Goal: Transaction & Acquisition: Book appointment/travel/reservation

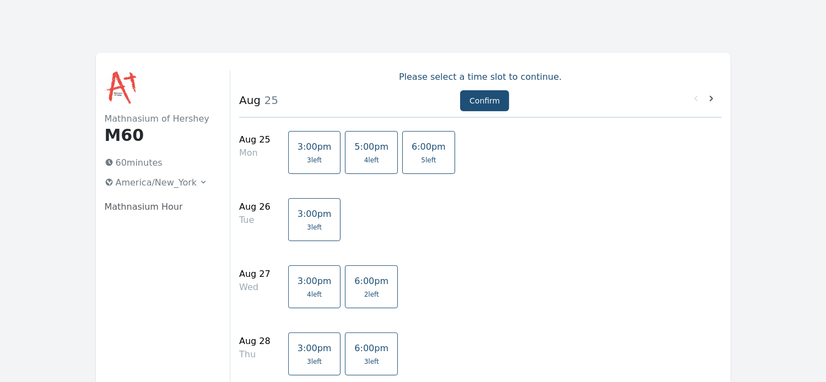
click at [354, 148] on span "5:00pm" at bounding box center [371, 147] width 34 height 10
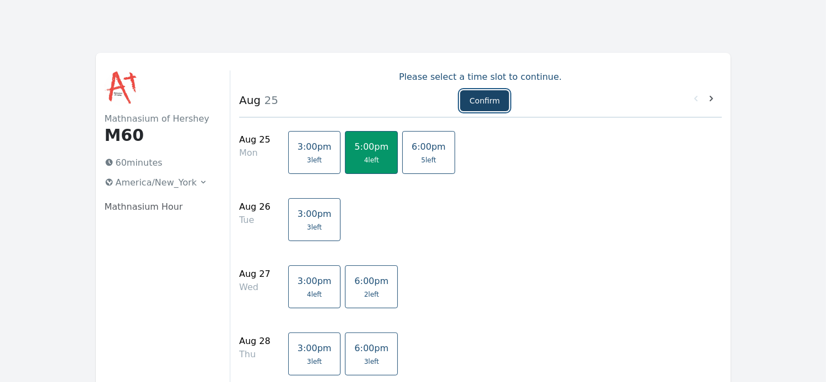
click at [478, 101] on button "Confirm" at bounding box center [484, 100] width 49 height 21
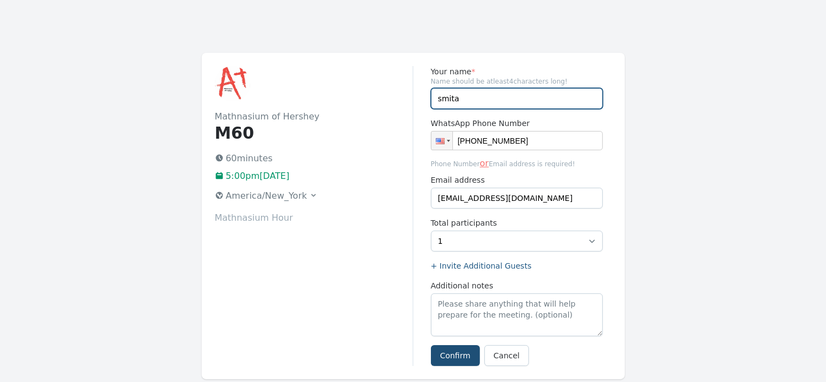
click at [469, 96] on input "smita" at bounding box center [517, 98] width 172 height 21
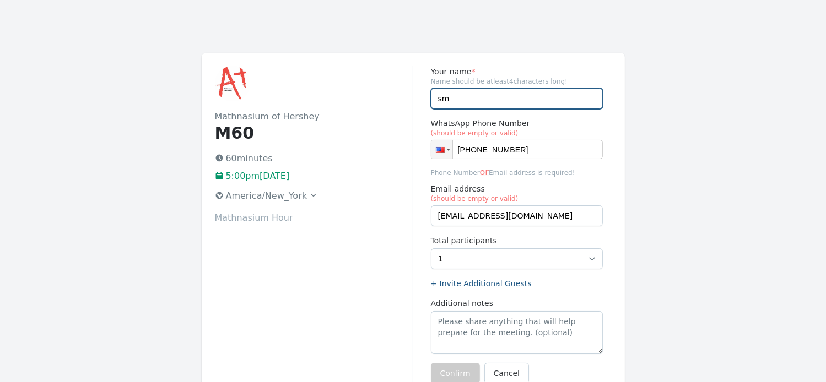
type input "s"
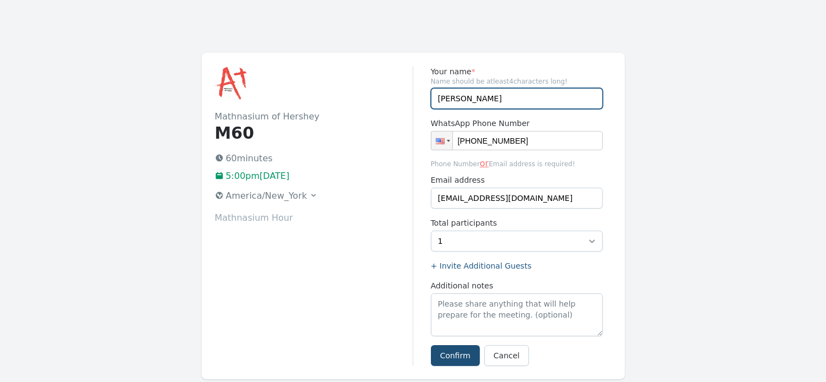
type input "Tanya"
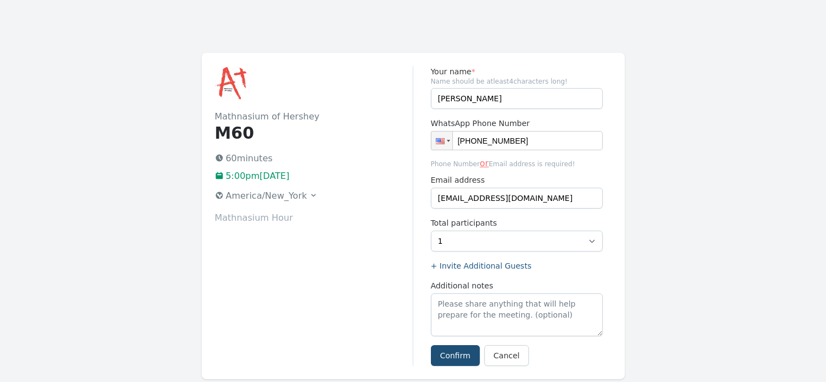
click at [379, 277] on div "Mathnasium of Hershey M60 60 minutes 5:00pm, Monday 25 August 2025 America/New_…" at bounding box center [314, 216] width 198 height 300
click at [450, 356] on button "Confirm" at bounding box center [455, 355] width 49 height 21
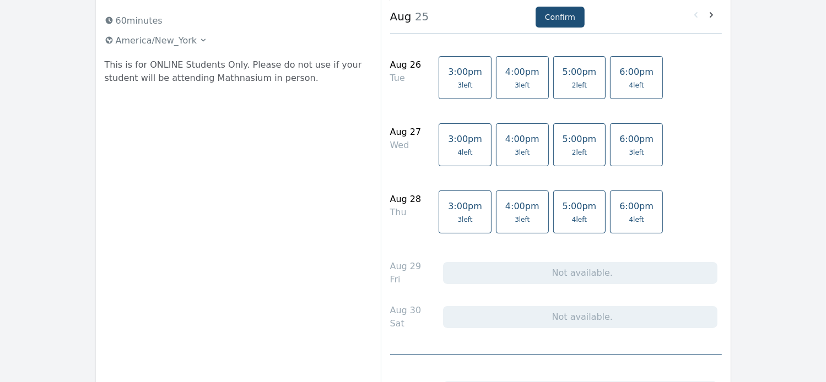
scroll to position [143, 0]
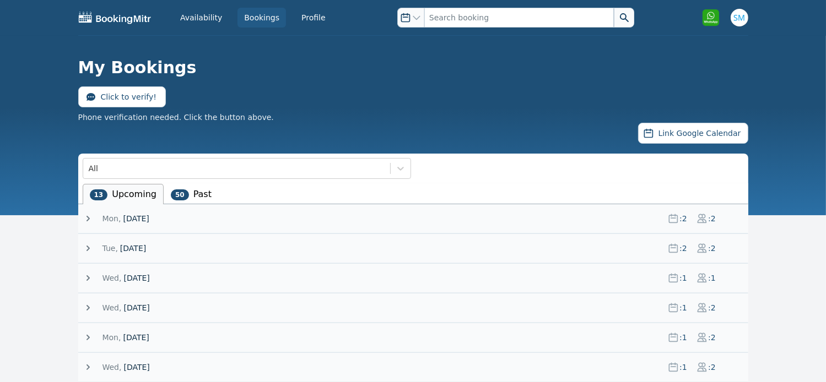
click at [86, 246] on icon at bounding box center [88, 248] width 11 height 11
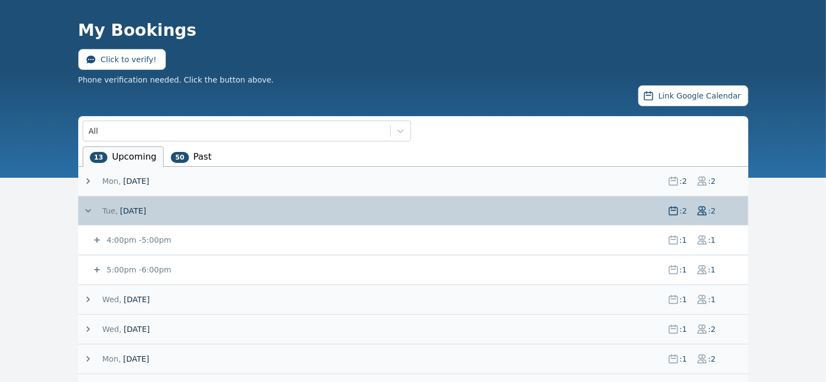
scroll to position [42, 0]
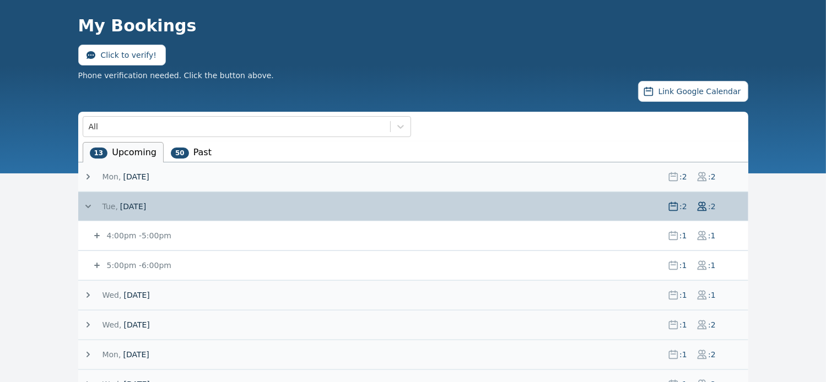
click at [134, 231] on small "4:00pm - 5:00pm" at bounding box center [138, 235] width 67 height 9
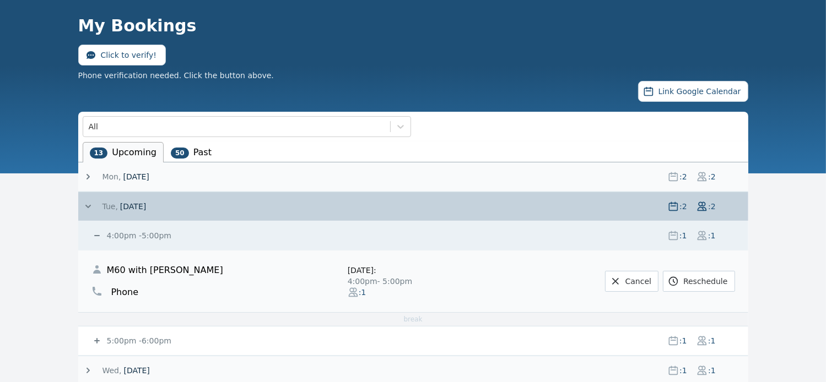
click at [95, 231] on icon at bounding box center [96, 235] width 11 height 11
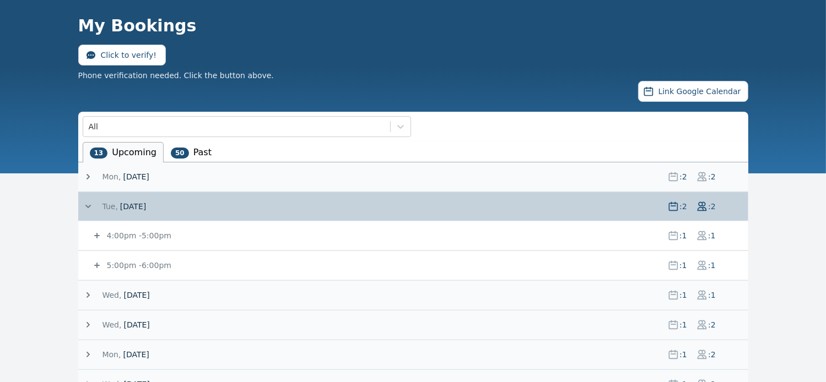
click at [98, 263] on icon at bounding box center [97, 266] width 6 height 6
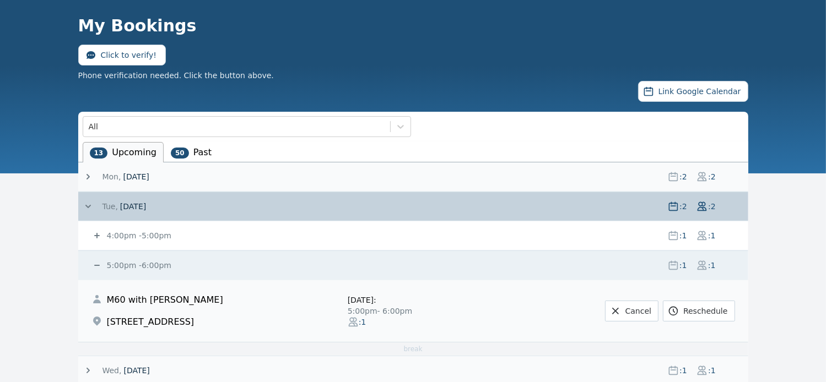
click at [98, 234] on icon at bounding box center [97, 236] width 6 height 6
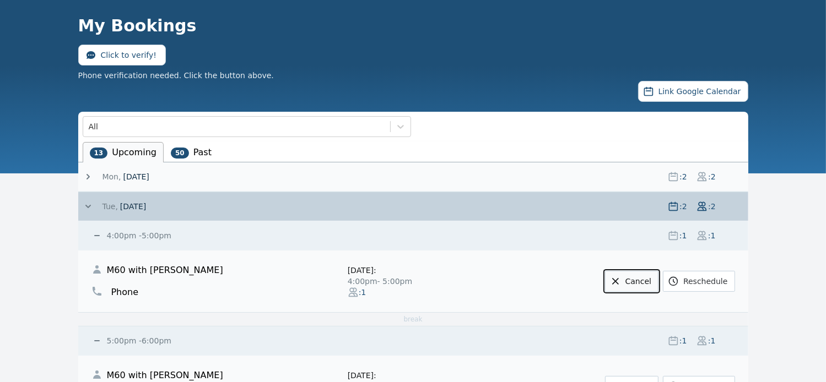
click at [648, 278] on link "Cancel" at bounding box center [631, 281] width 53 height 21
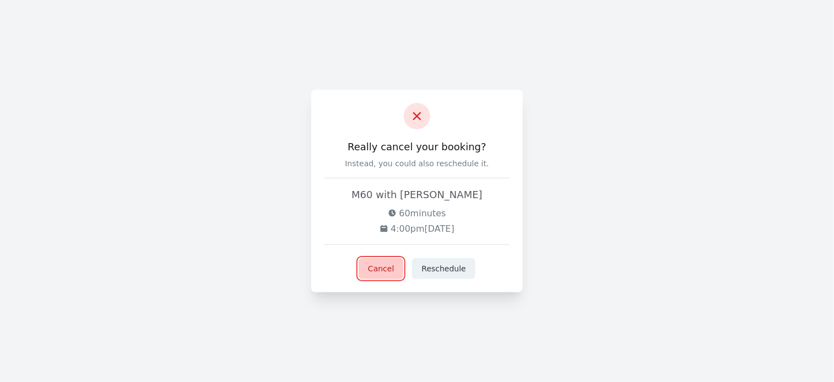
click at [385, 269] on button "Cancel" at bounding box center [381, 268] width 45 height 21
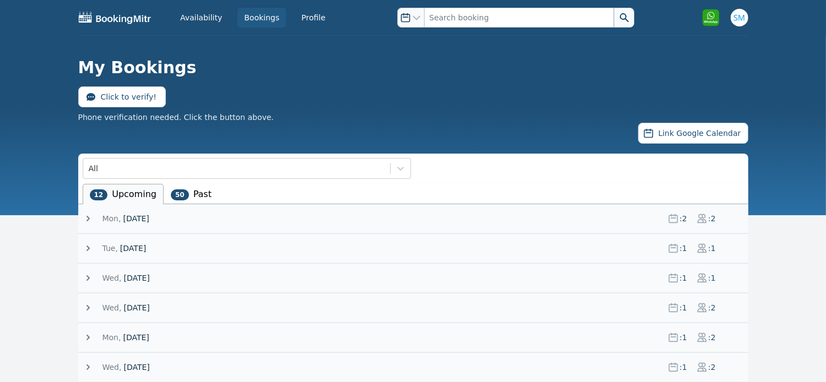
click at [89, 250] on icon at bounding box center [88, 248] width 11 height 11
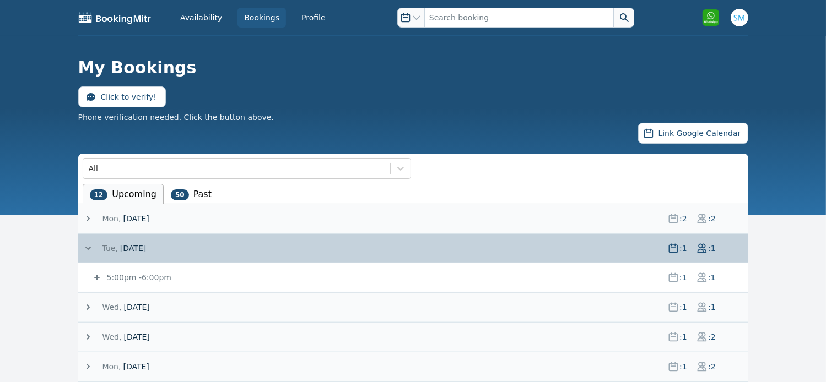
click at [98, 276] on icon at bounding box center [96, 277] width 11 height 11
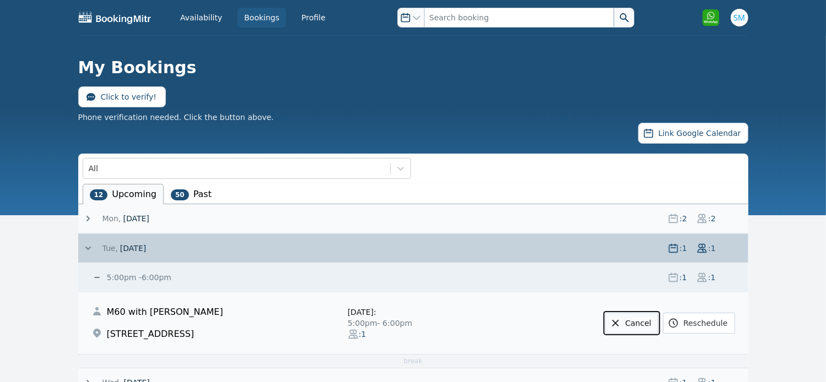
click at [635, 321] on link "Cancel" at bounding box center [631, 323] width 53 height 21
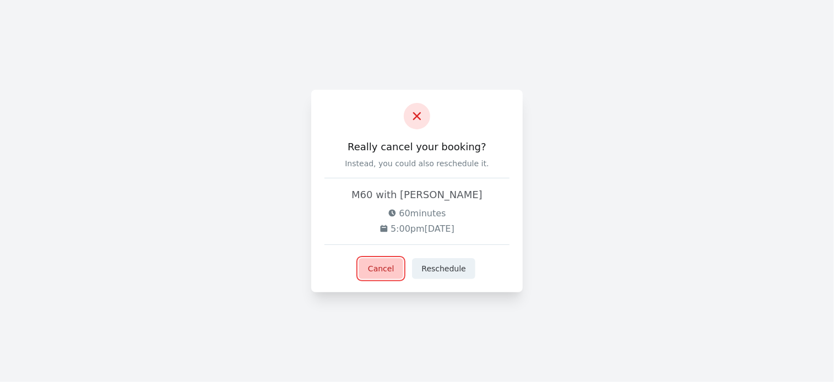
click at [384, 273] on button "Cancel" at bounding box center [381, 268] width 45 height 21
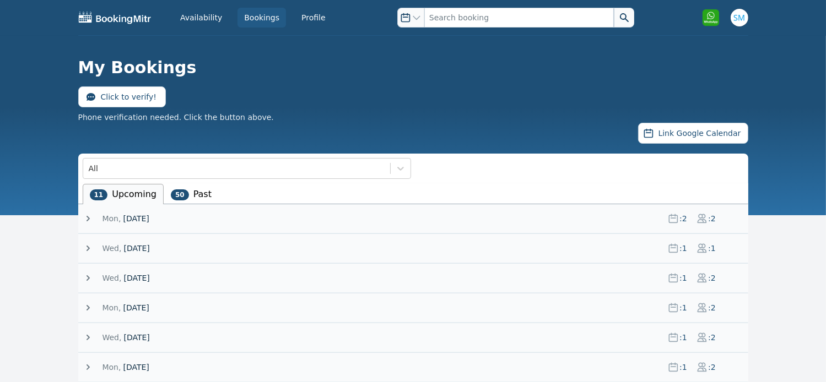
click at [200, 195] on li "50 Past" at bounding box center [191, 194] width 55 height 20
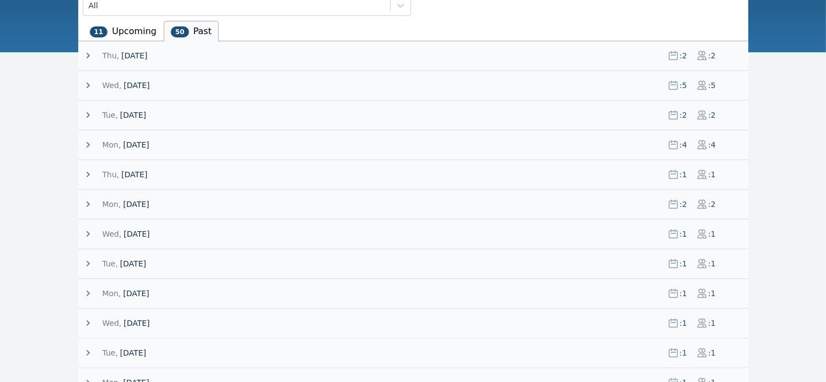
scroll to position [163, 0]
click at [87, 203] on icon at bounding box center [88, 204] width 11 height 11
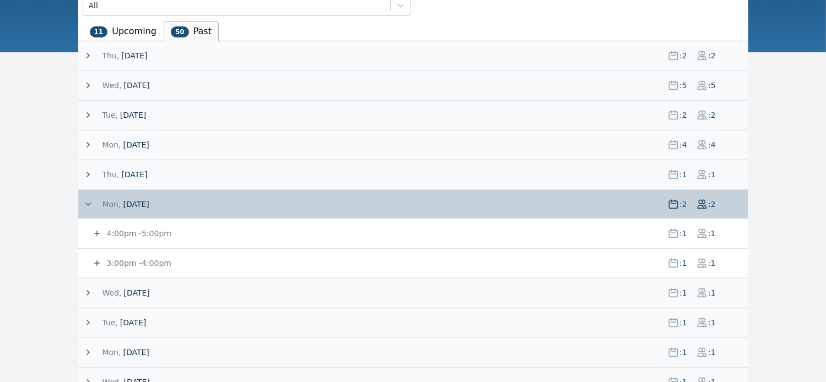
click at [96, 235] on icon at bounding box center [96, 233] width 11 height 11
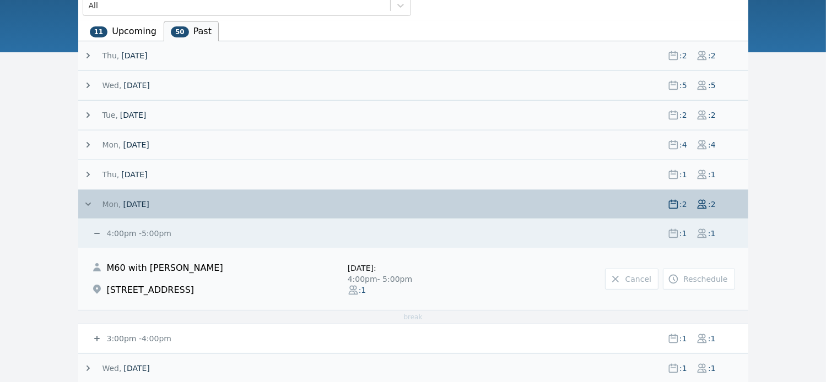
scroll to position [256, 0]
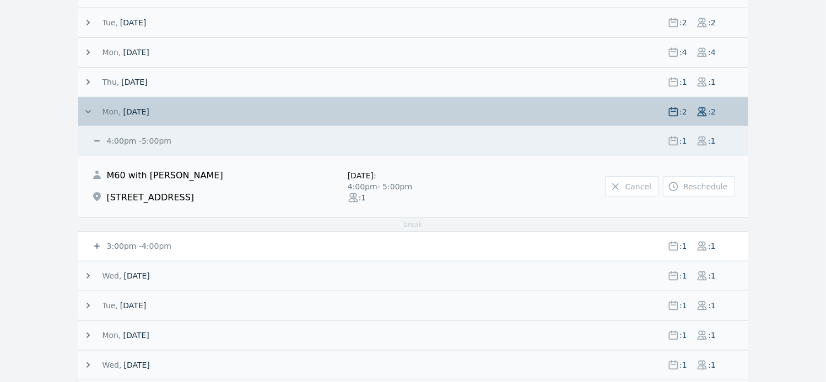
click at [97, 241] on icon at bounding box center [96, 246] width 11 height 11
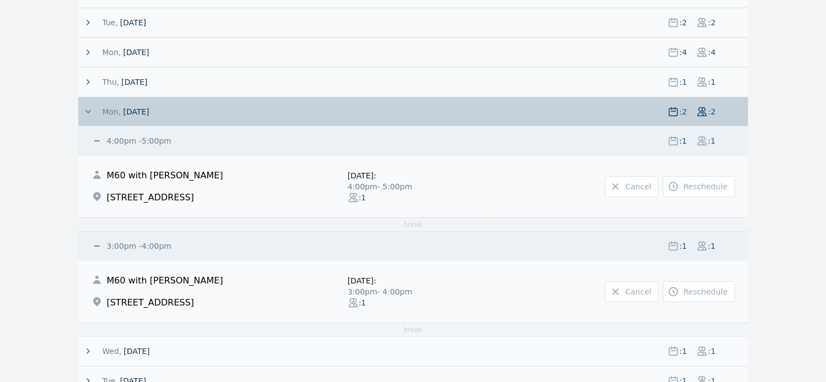
click at [83, 111] on icon at bounding box center [88, 111] width 11 height 11
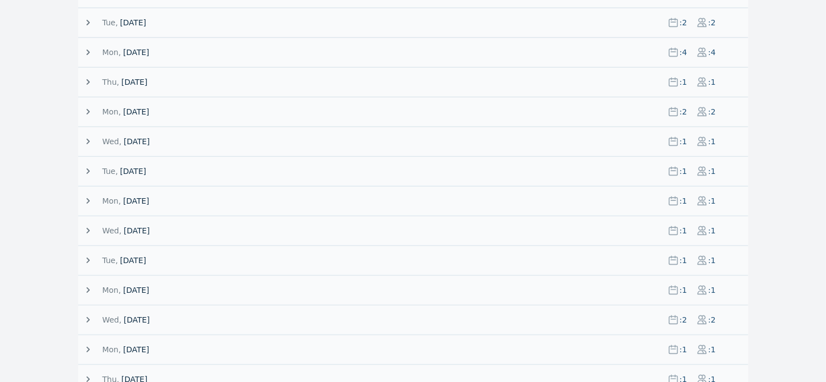
click at [88, 82] on icon at bounding box center [87, 82] width 3 height 6
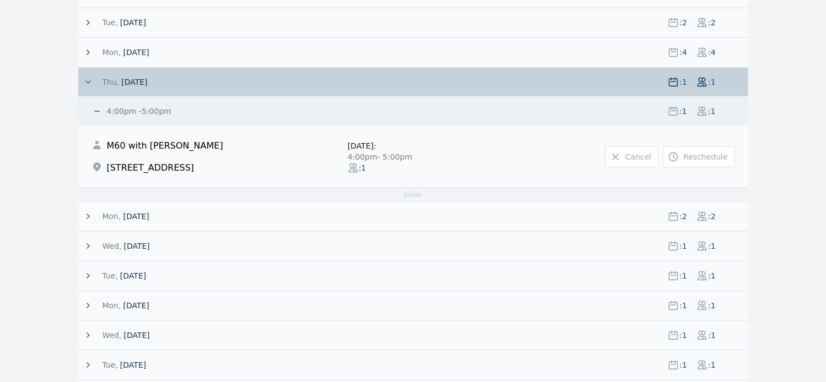
click at [89, 84] on icon at bounding box center [88, 82] width 11 height 11
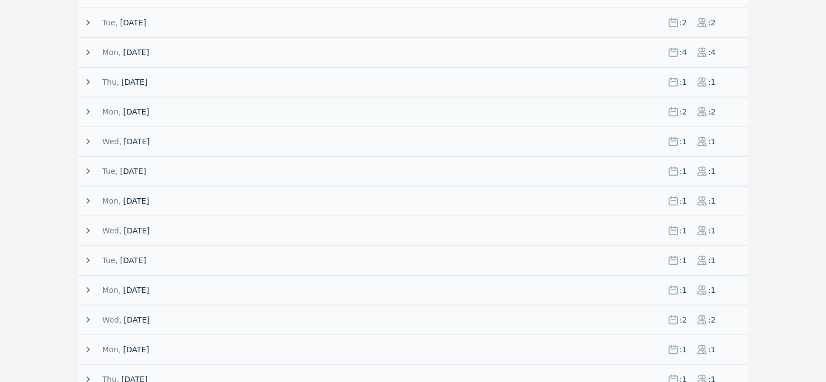
click at [86, 50] on icon at bounding box center [87, 53] width 3 height 6
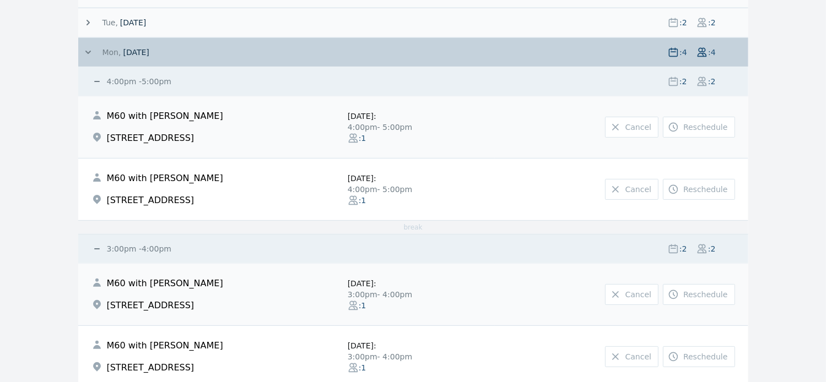
click at [86, 49] on icon at bounding box center [88, 52] width 11 height 11
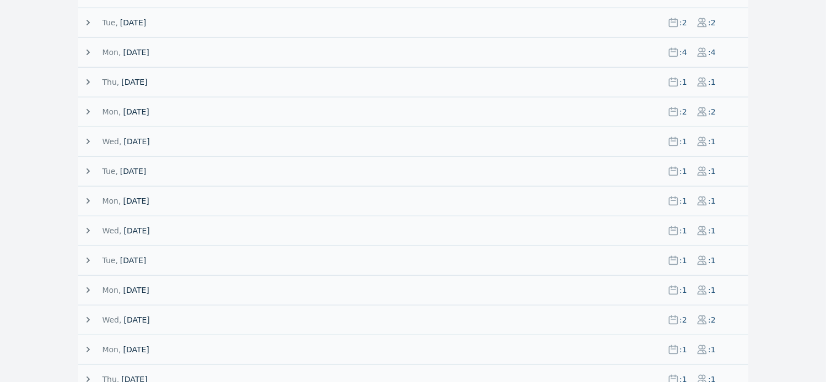
click at [86, 50] on icon at bounding box center [87, 53] width 3 height 6
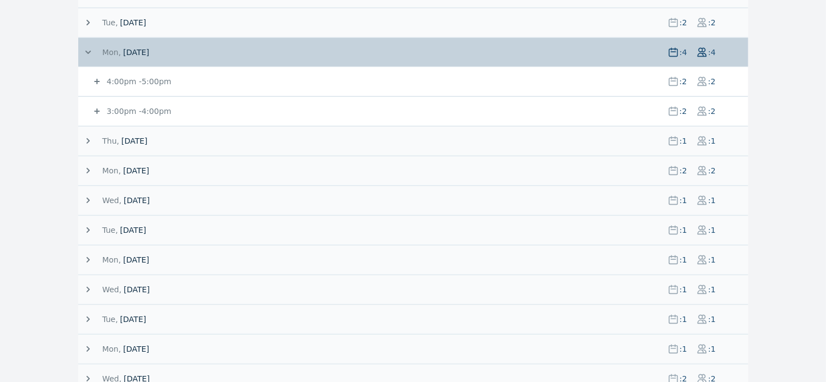
click at [87, 20] on icon at bounding box center [87, 23] width 3 height 6
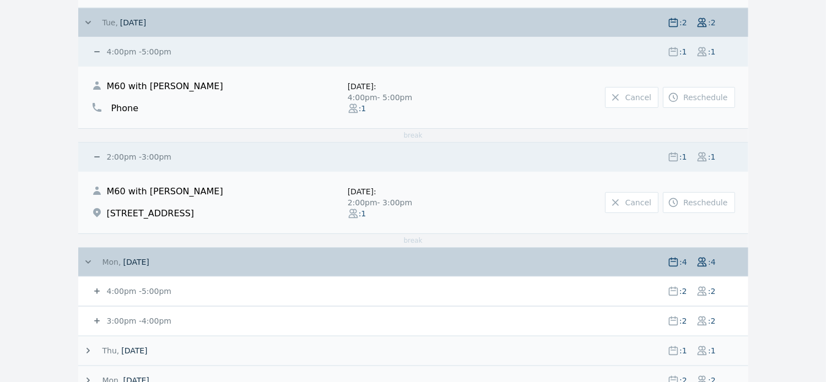
click at [87, 20] on icon at bounding box center [88, 22] width 11 height 11
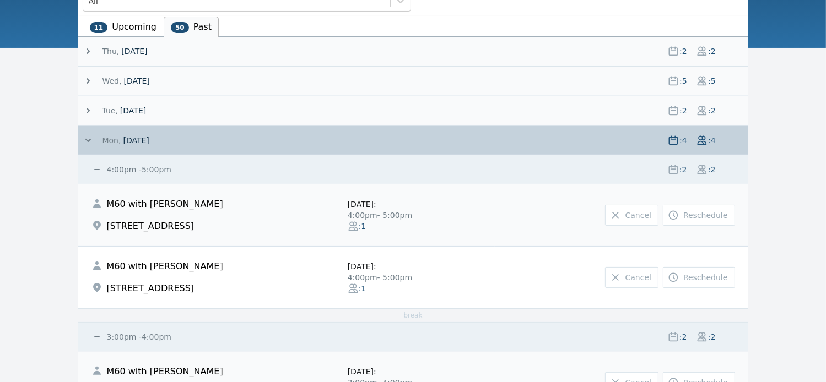
scroll to position [99, 0]
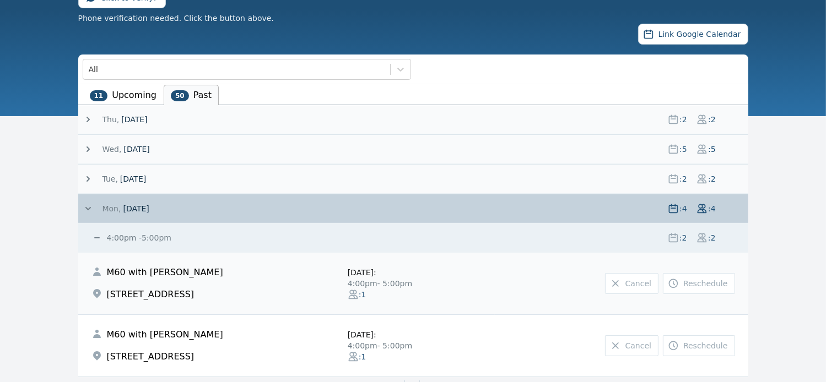
click at [88, 208] on icon at bounding box center [88, 208] width 6 height 3
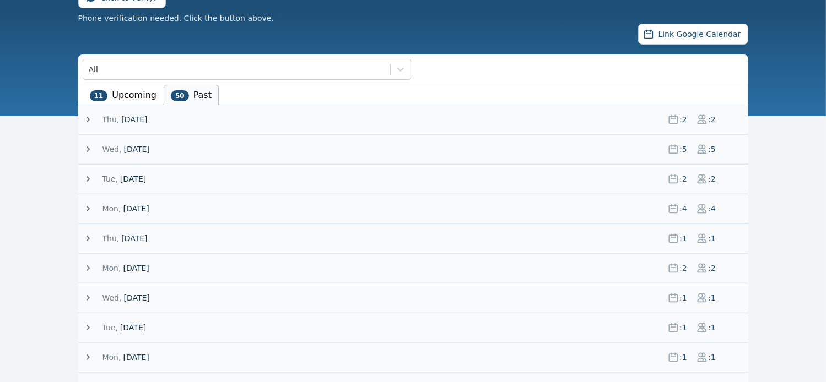
click at [89, 150] on icon at bounding box center [88, 149] width 11 height 11
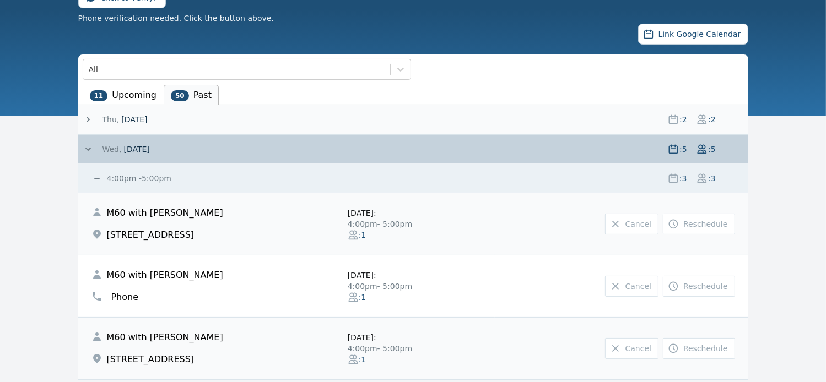
click at [89, 150] on icon at bounding box center [88, 149] width 11 height 11
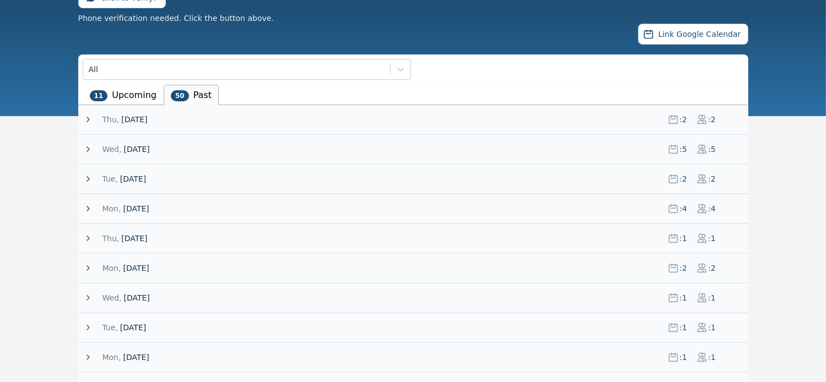
click at [90, 118] on icon at bounding box center [88, 119] width 11 height 11
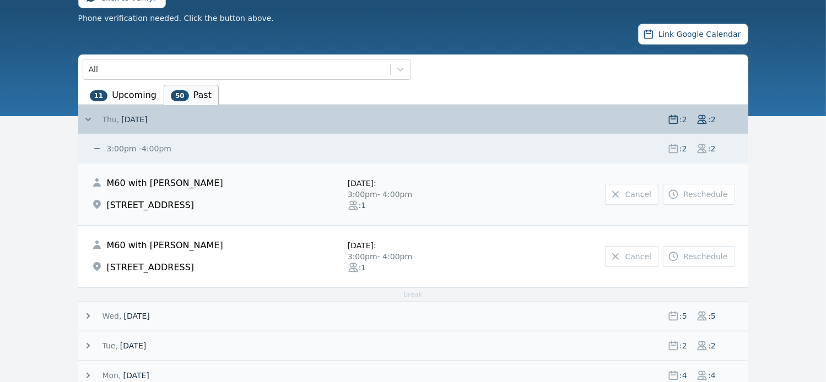
click at [86, 118] on icon at bounding box center [88, 119] width 6 height 3
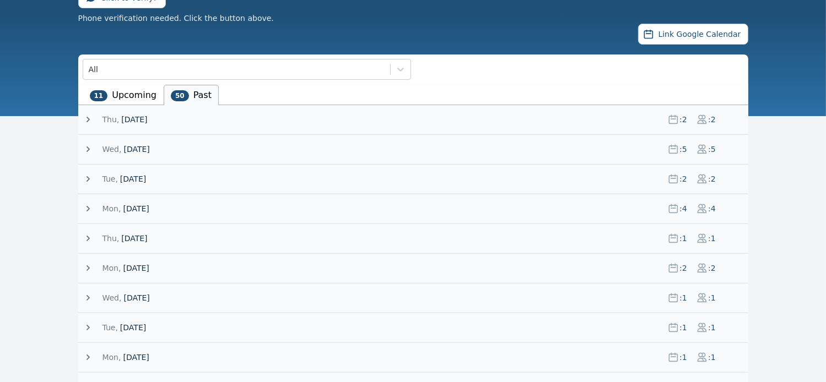
click at [126, 94] on li "11 Upcoming" at bounding box center [123, 95] width 81 height 20
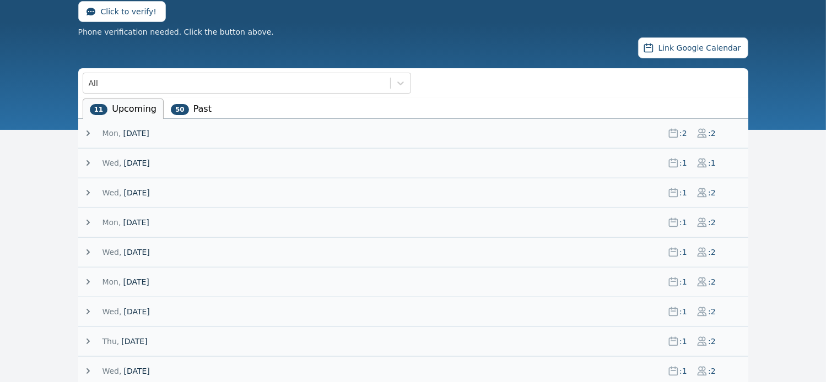
scroll to position [86, 0]
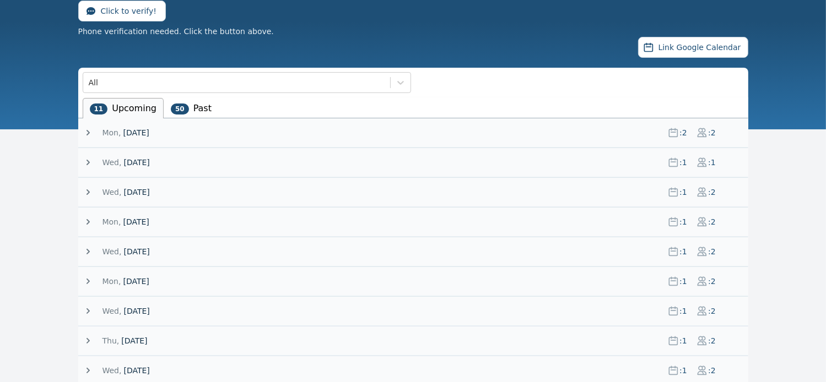
click at [88, 131] on icon at bounding box center [87, 133] width 3 height 6
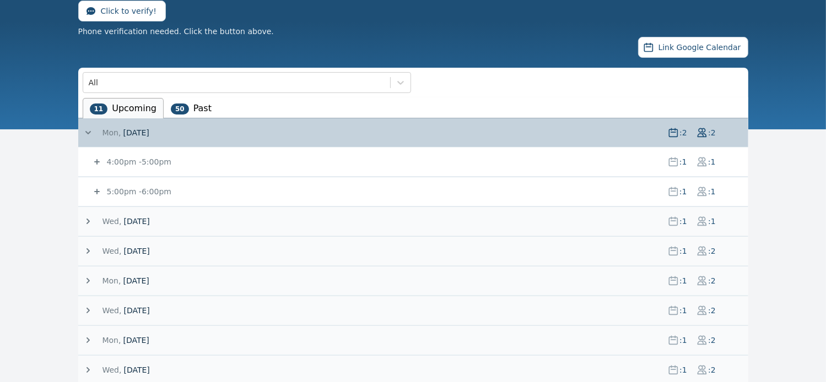
click at [82, 130] on div "Mon, 25 August 25 : 2 : 2" at bounding box center [413, 132] width 670 height 29
click at [87, 132] on icon at bounding box center [88, 132] width 6 height 3
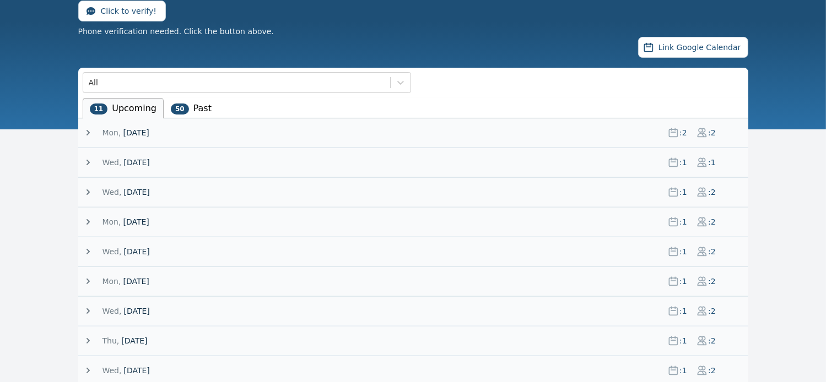
click at [88, 161] on icon at bounding box center [87, 163] width 3 height 6
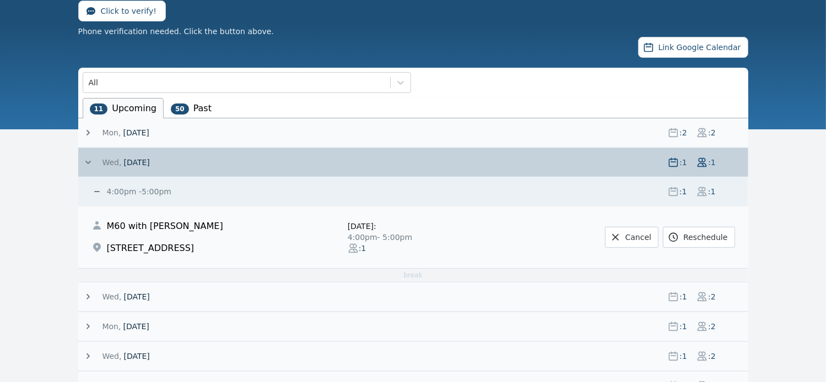
click at [88, 161] on icon at bounding box center [88, 162] width 11 height 11
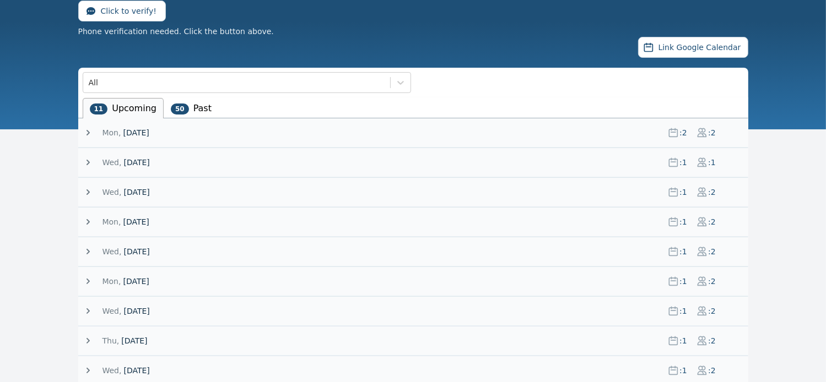
click at [200, 105] on li "50 Past" at bounding box center [191, 108] width 55 height 20
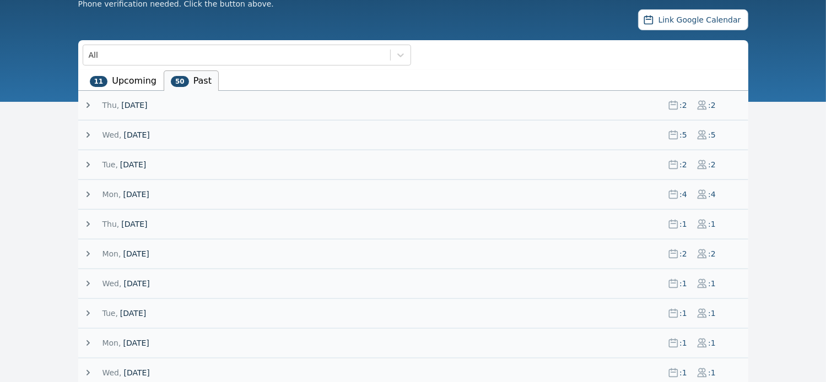
scroll to position [112, 0]
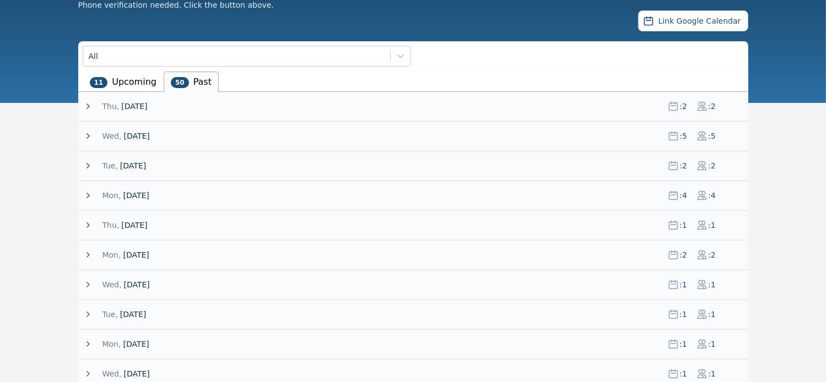
click at [88, 193] on icon at bounding box center [87, 196] width 3 height 6
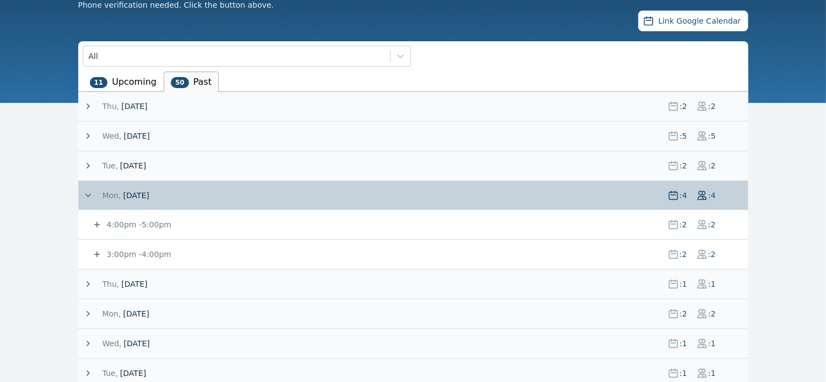
click at [86, 195] on icon at bounding box center [88, 195] width 11 height 11
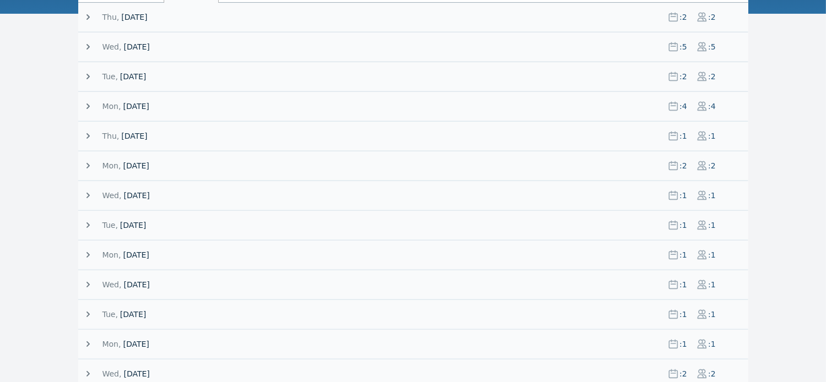
scroll to position [194, 0]
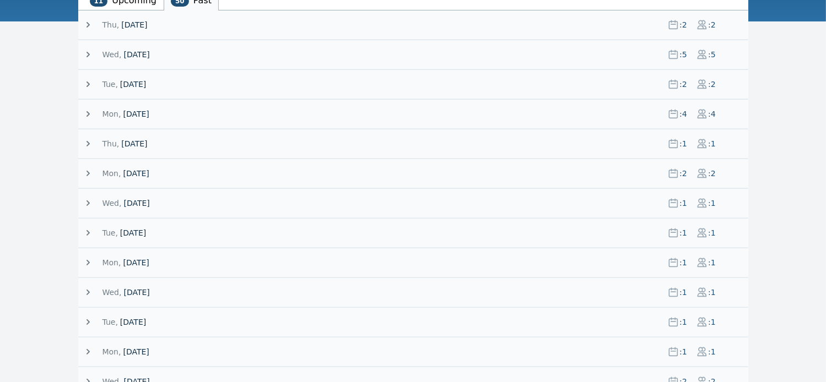
click at [86, 170] on icon at bounding box center [88, 173] width 11 height 11
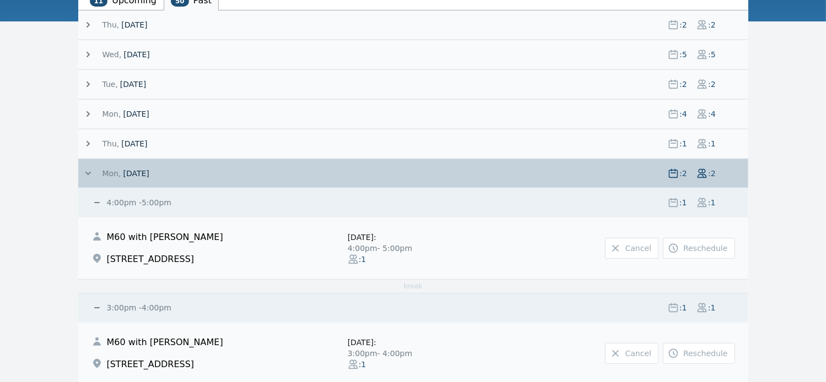
click at [86, 170] on icon at bounding box center [88, 173] width 11 height 11
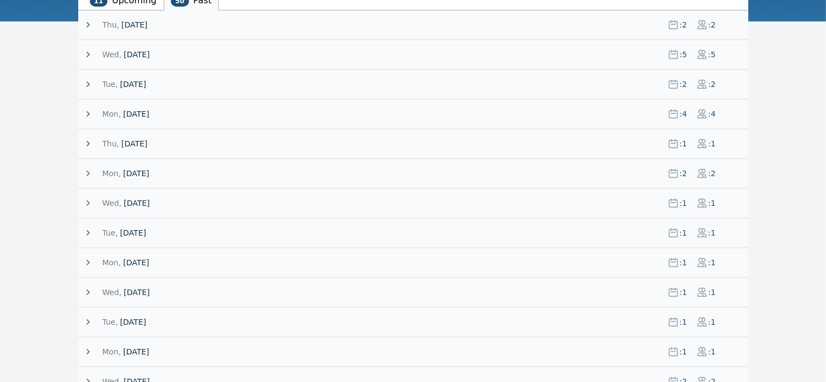
click at [86, 141] on icon at bounding box center [88, 143] width 11 height 11
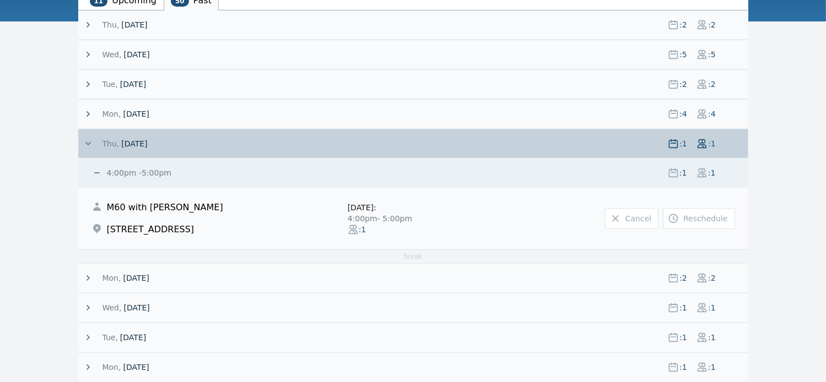
click at [88, 144] on icon at bounding box center [88, 143] width 11 height 11
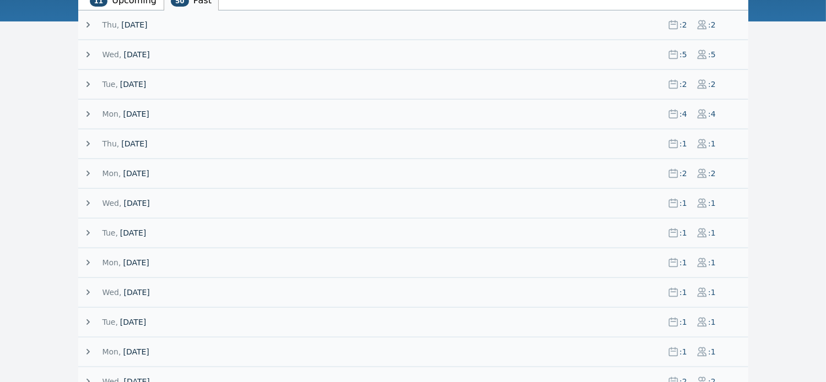
click at [90, 112] on icon at bounding box center [88, 114] width 11 height 11
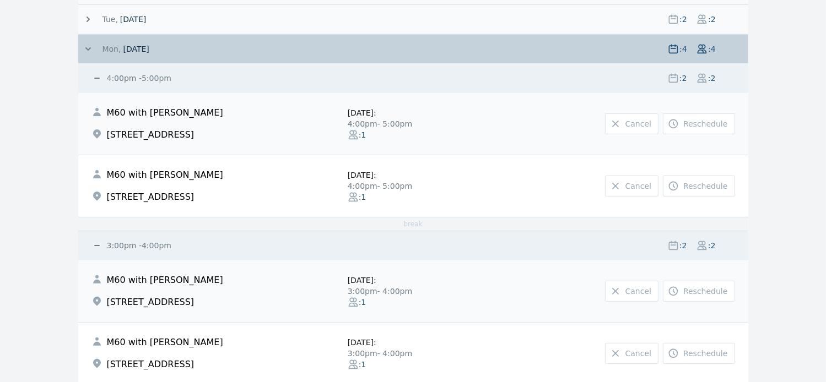
scroll to position [259, 0]
click at [86, 47] on icon at bounding box center [88, 48] width 6 height 3
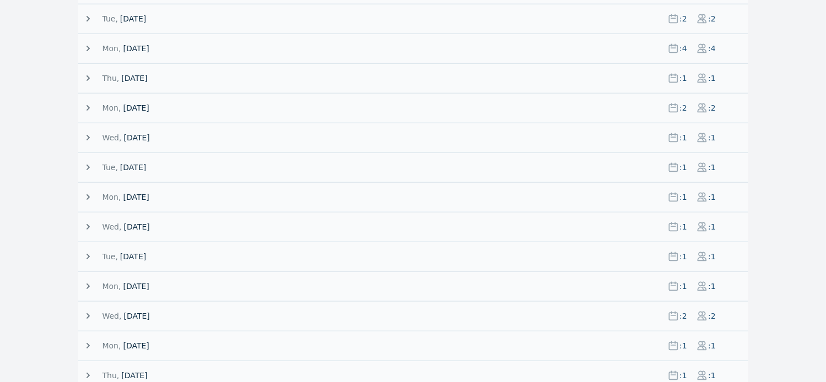
click at [88, 14] on icon at bounding box center [88, 18] width 11 height 11
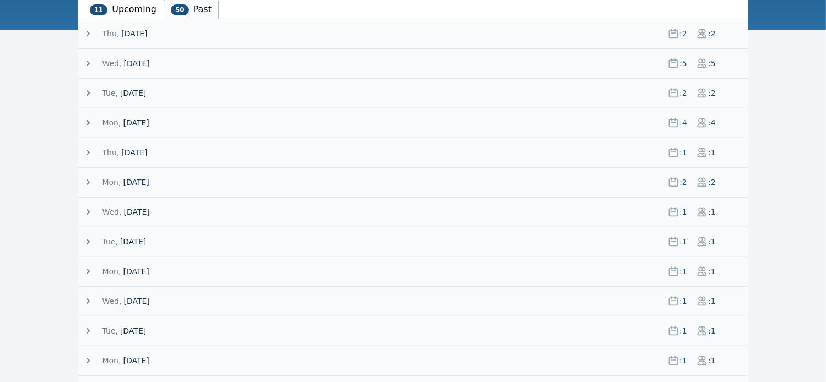
scroll to position [176, 0]
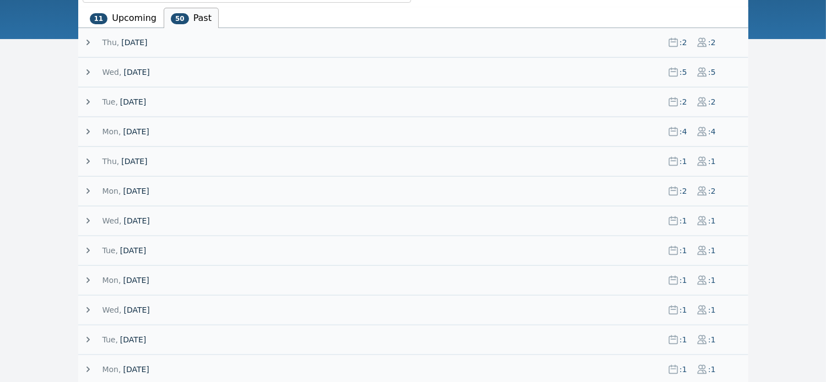
click at [88, 71] on icon at bounding box center [87, 72] width 3 height 6
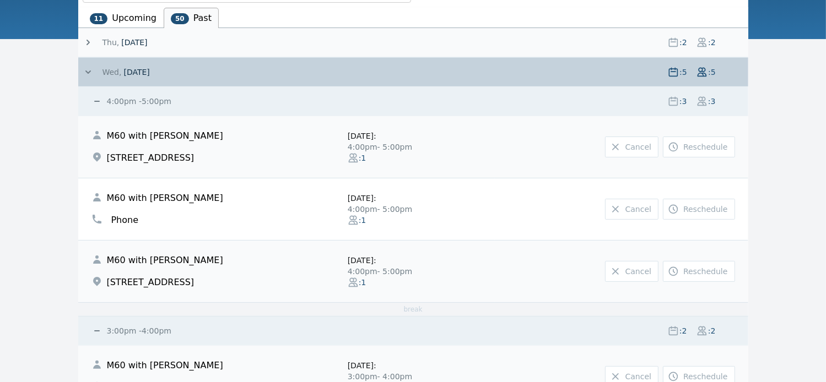
click at [83, 68] on icon at bounding box center [88, 72] width 11 height 11
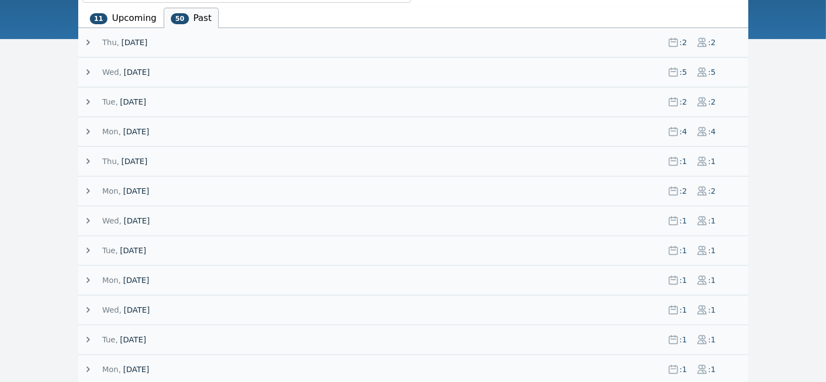
click at [86, 41] on icon at bounding box center [88, 42] width 11 height 11
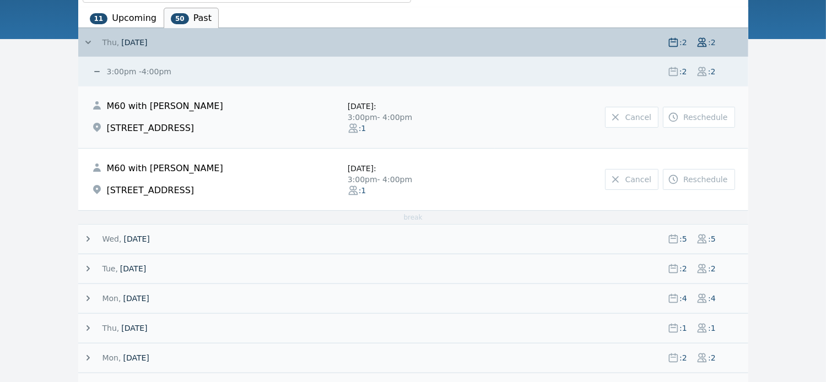
click at [86, 41] on icon at bounding box center [88, 42] width 6 height 3
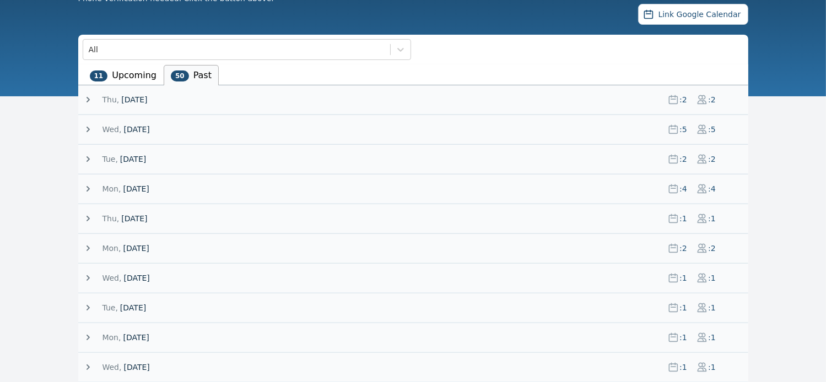
scroll to position [117, 0]
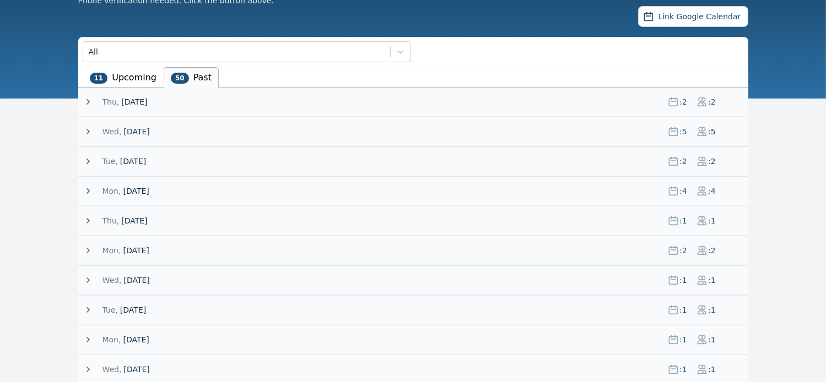
click at [126, 77] on li "11 Upcoming" at bounding box center [123, 77] width 81 height 20
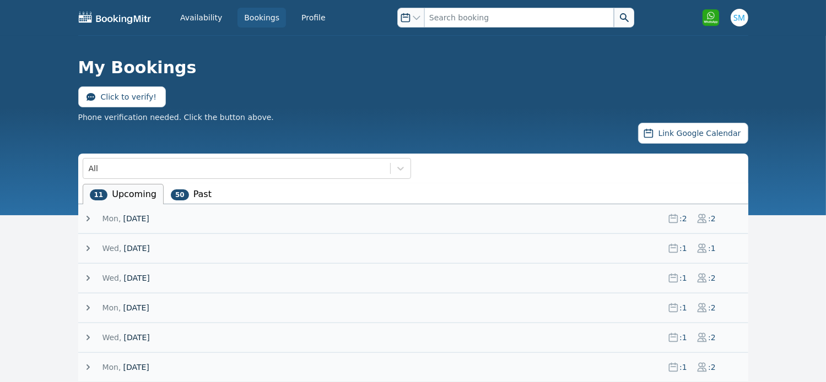
scroll to position [129, 0]
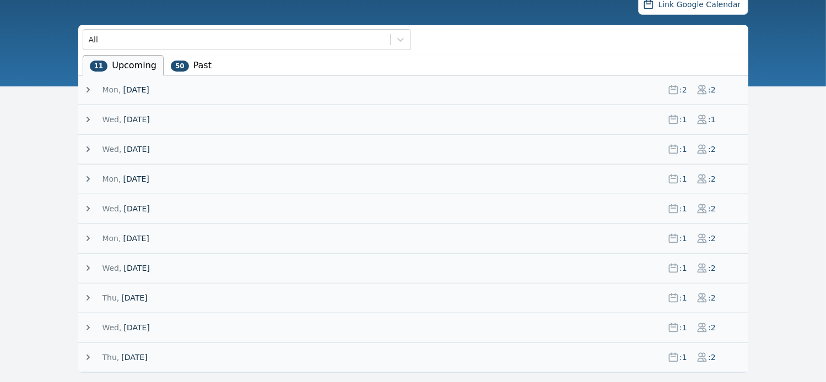
click at [88, 117] on icon at bounding box center [87, 120] width 3 height 6
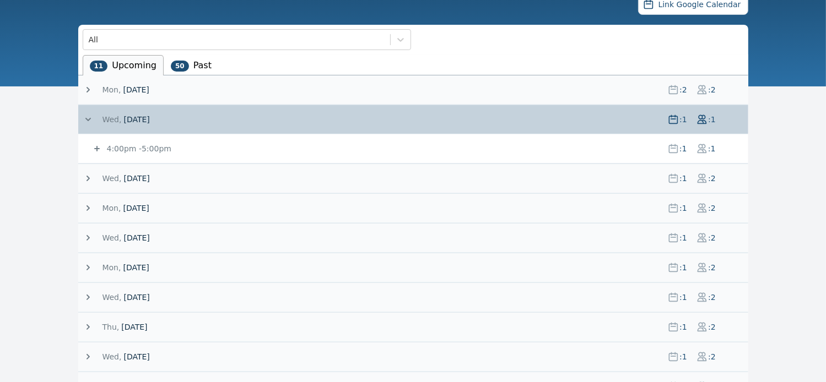
click at [87, 89] on icon at bounding box center [88, 89] width 11 height 11
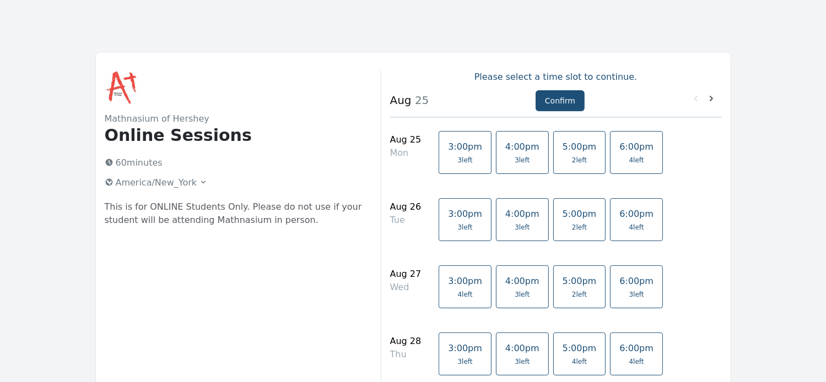
click at [562, 149] on span "5:00pm" at bounding box center [579, 147] width 34 height 10
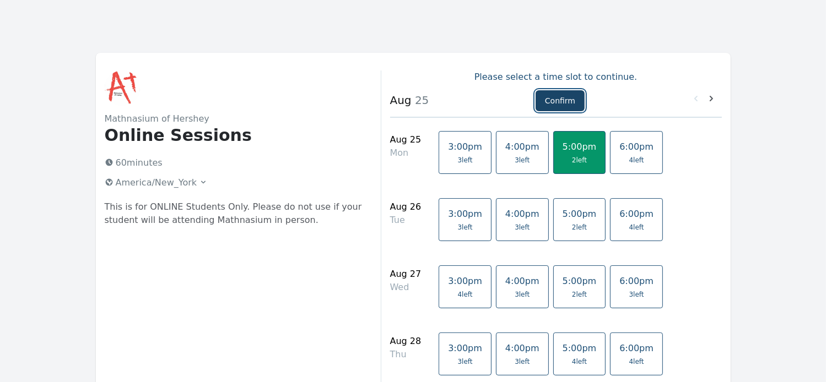
click at [551, 99] on button "Confirm" at bounding box center [559, 100] width 49 height 21
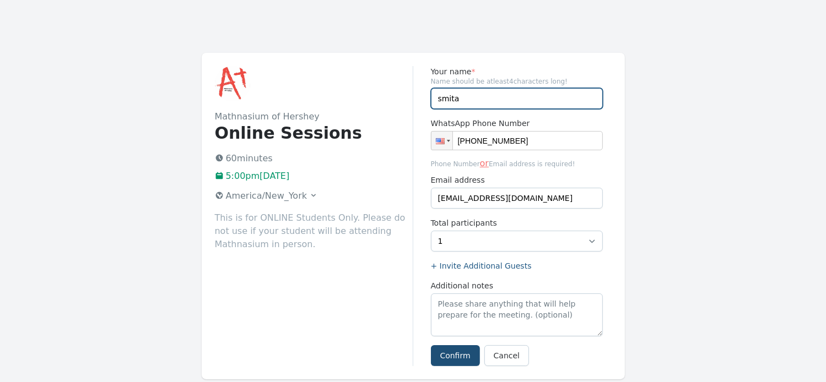
click at [471, 103] on input "smita" at bounding box center [517, 98] width 172 height 21
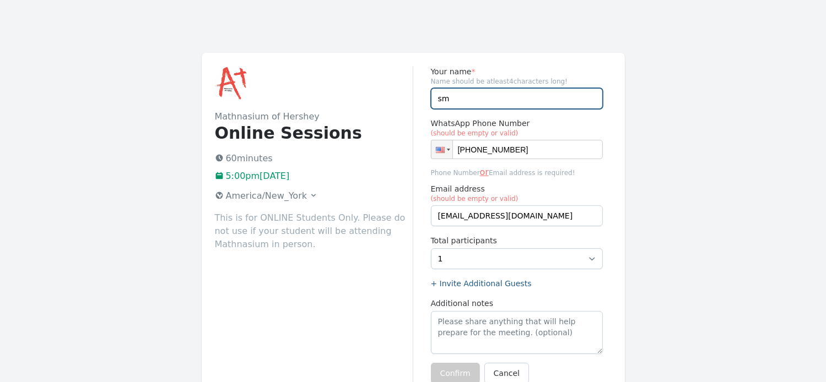
type input "s"
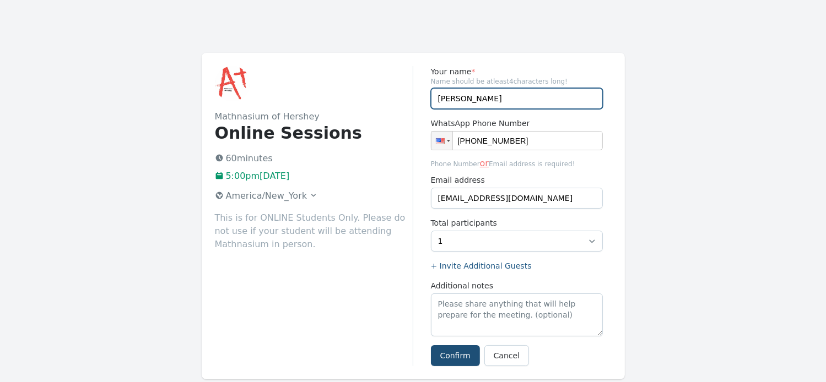
type input "[PERSON_NAME]"
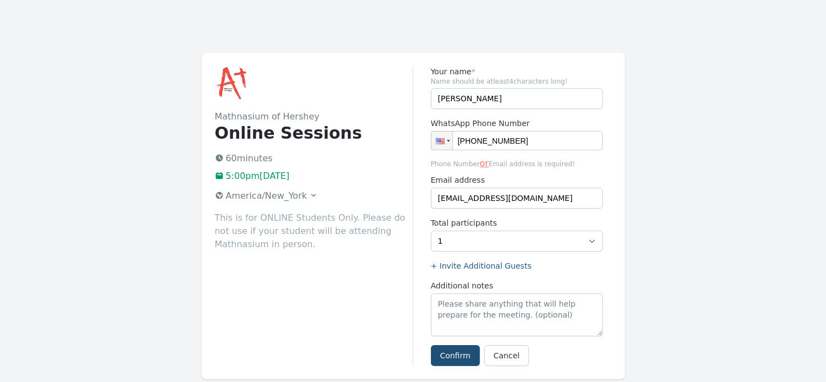
click at [370, 297] on div "Mathnasium of Hershey Online Sessions 60 minutes 5:00pm, Monday 25 August 2025 …" at bounding box center [314, 216] width 198 height 300
click at [458, 358] on button "Confirm" at bounding box center [455, 355] width 49 height 21
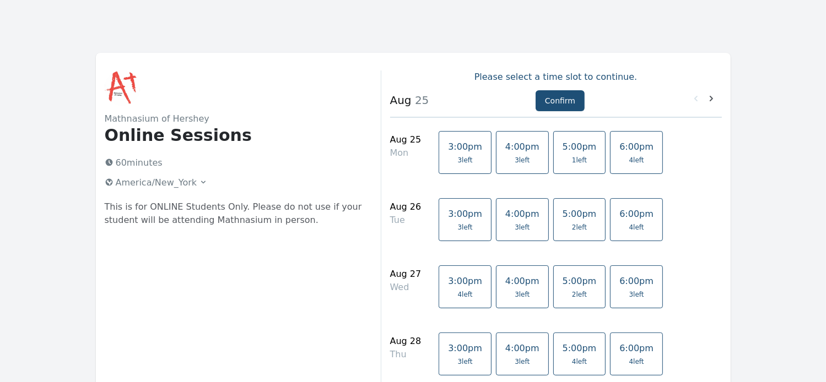
click at [629, 156] on span "4 left" at bounding box center [636, 160] width 15 height 9
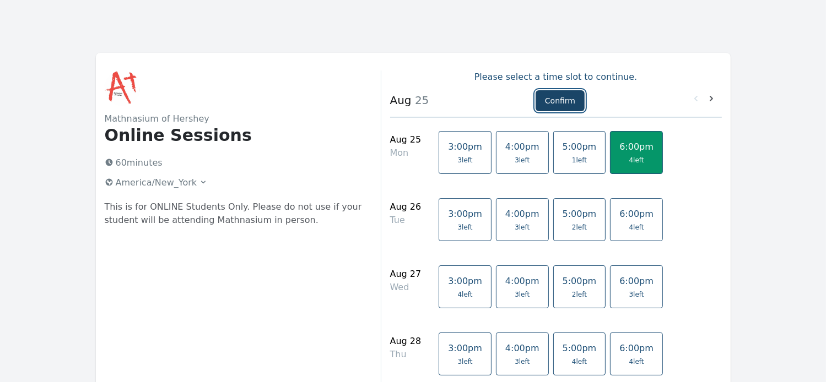
click at [560, 97] on button "Confirm" at bounding box center [559, 100] width 49 height 21
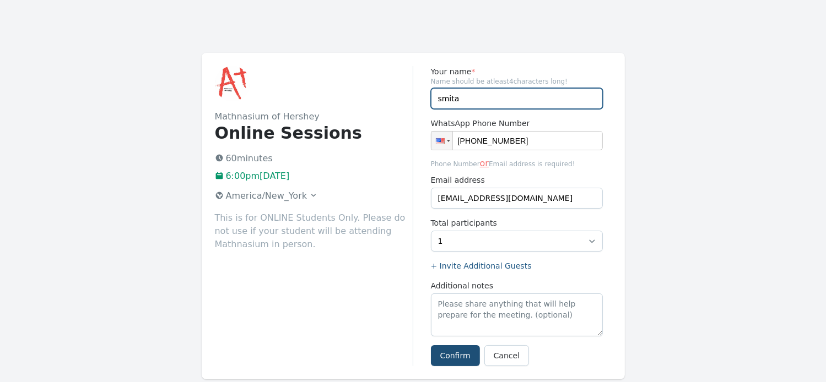
click at [489, 102] on input "smita" at bounding box center [517, 98] width 172 height 21
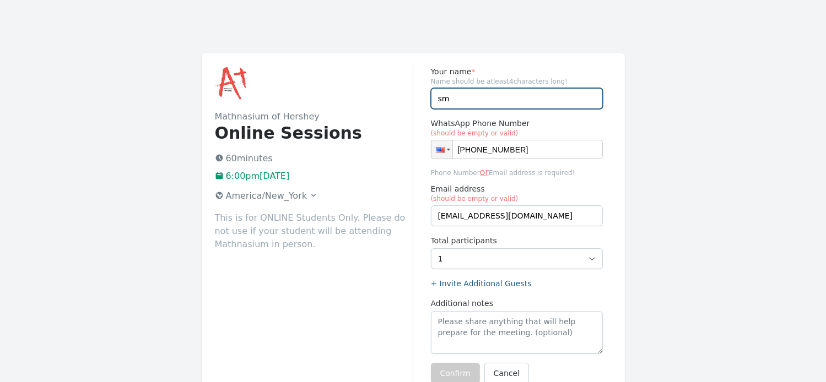
type input "s"
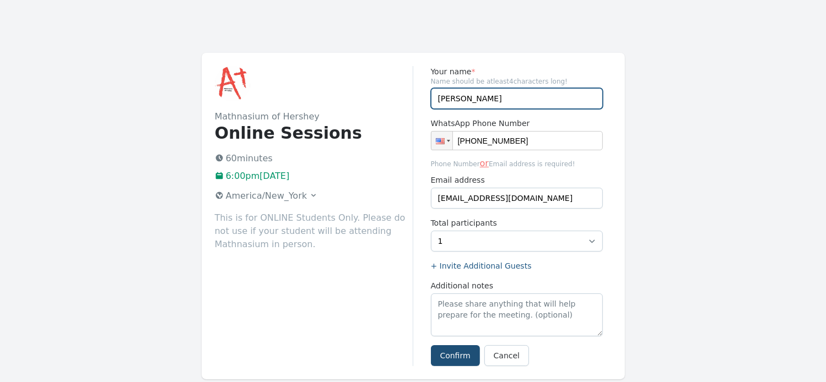
type input "[PERSON_NAME]"
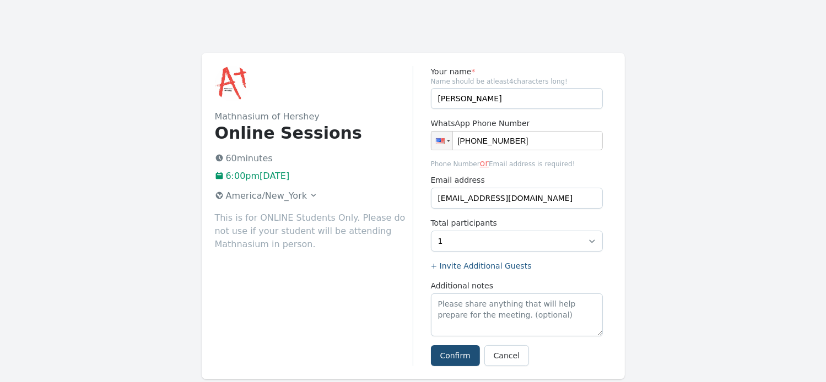
click at [389, 282] on div "Mathnasium of Hershey Online Sessions 60 minutes 6:00pm[DATE] America/New_York …" at bounding box center [314, 216] width 198 height 300
click at [466, 355] on button "Confirm" at bounding box center [455, 355] width 49 height 21
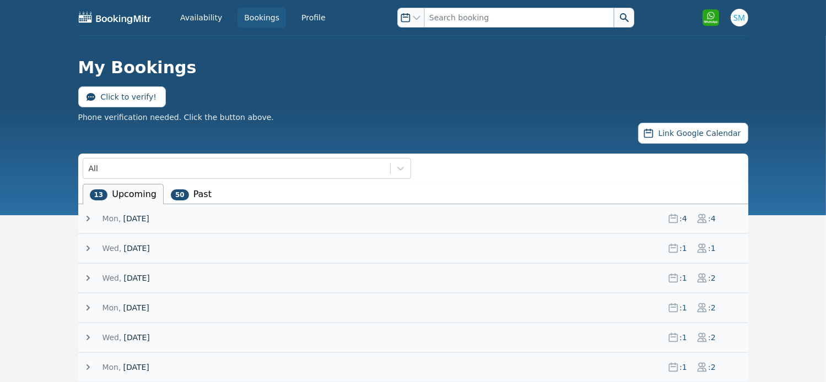
click at [86, 248] on icon at bounding box center [88, 248] width 11 height 11
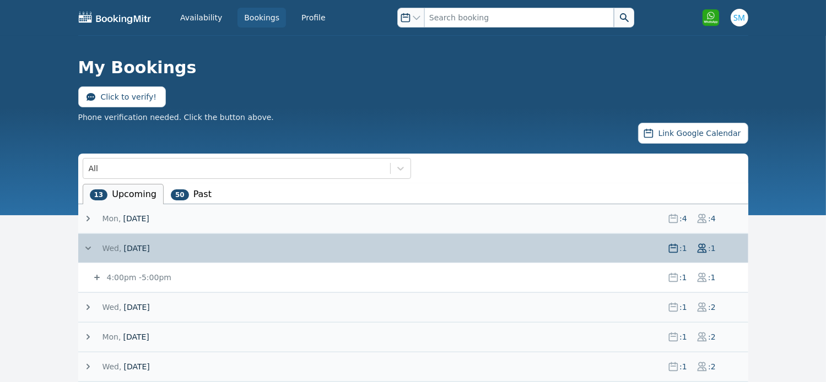
click at [84, 248] on icon at bounding box center [88, 248] width 11 height 11
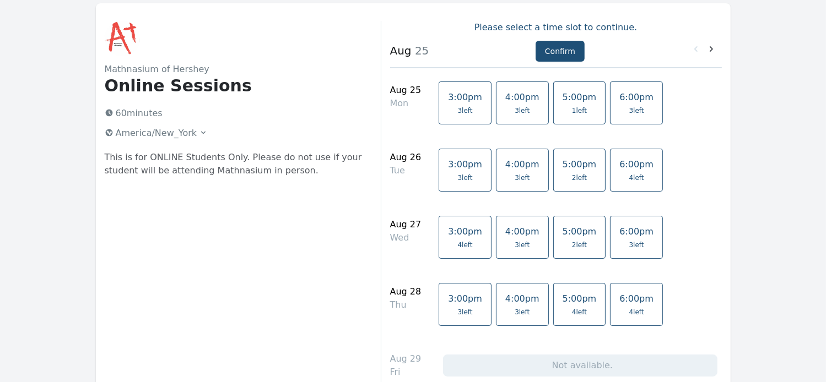
scroll to position [48, 0]
click at [553, 240] on link "5:00pm 2 left" at bounding box center [579, 238] width 53 height 43
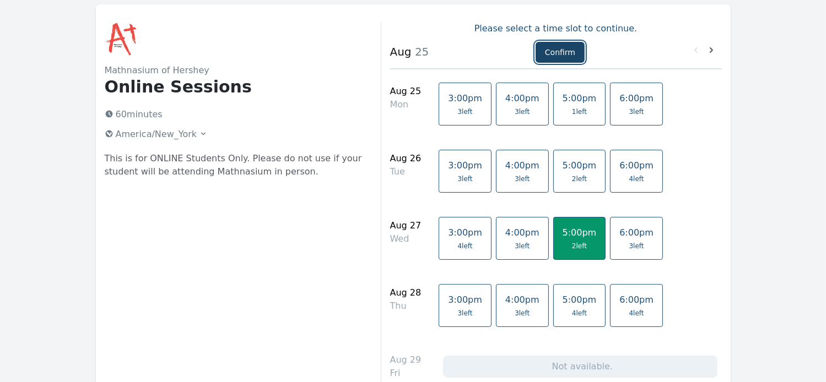
click at [549, 57] on button "Confirm" at bounding box center [559, 52] width 49 height 21
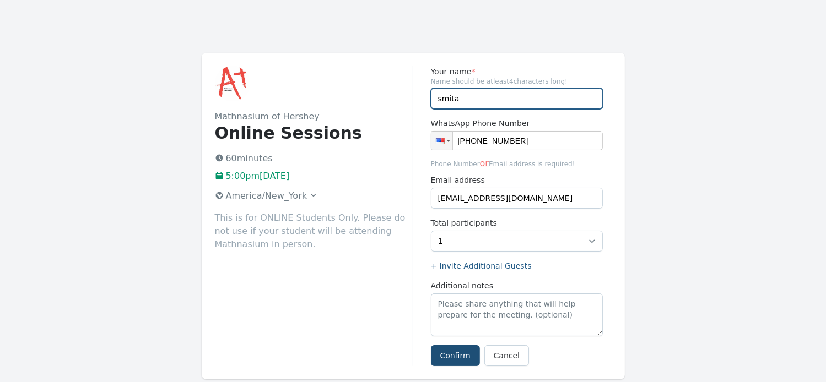
click at [469, 102] on input "smita" at bounding box center [517, 98] width 172 height 21
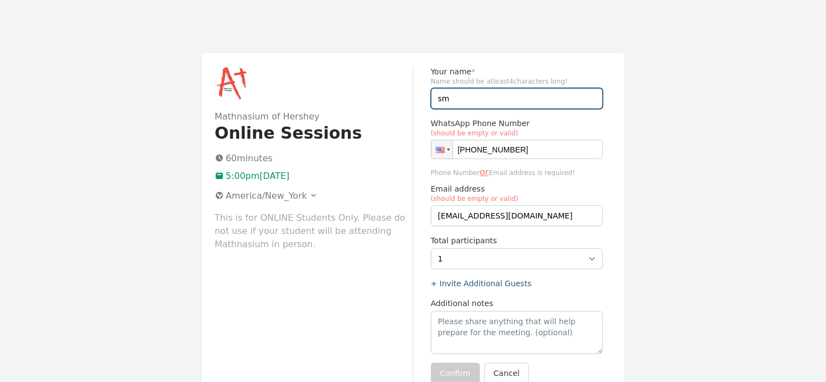
type input "s"
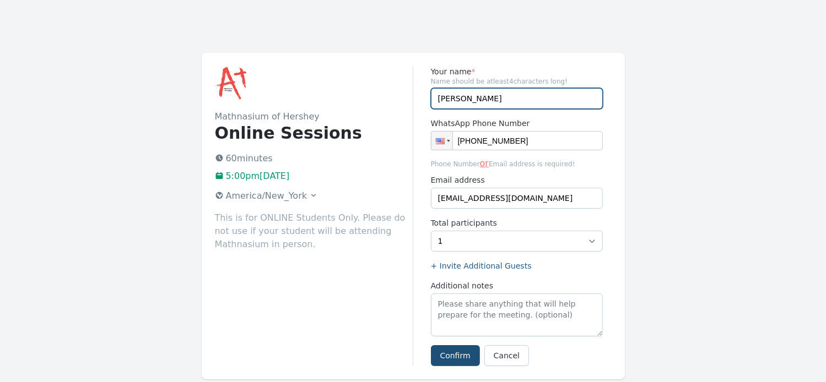
type input "Riya"
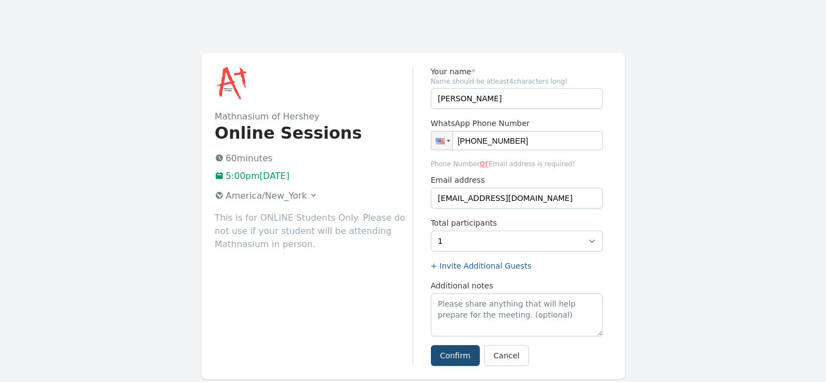
click at [392, 277] on div "Mathnasium of Hershey Online Sessions 60 minutes 5:00pm, Wednesday 27 August 20…" at bounding box center [314, 216] width 198 height 300
click at [467, 354] on button "Confirm" at bounding box center [455, 355] width 49 height 21
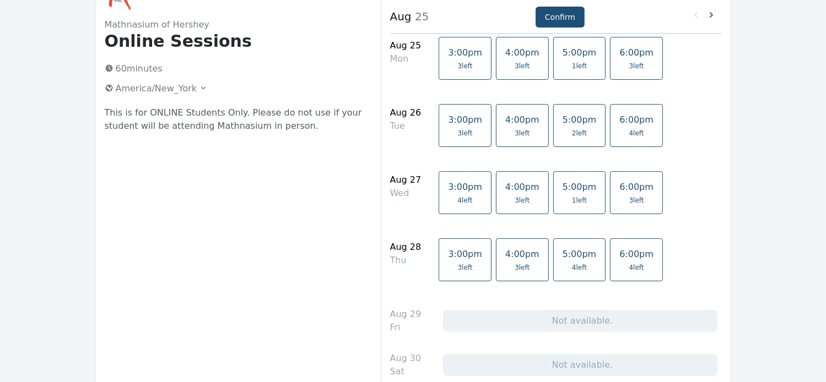
scroll to position [104, 0]
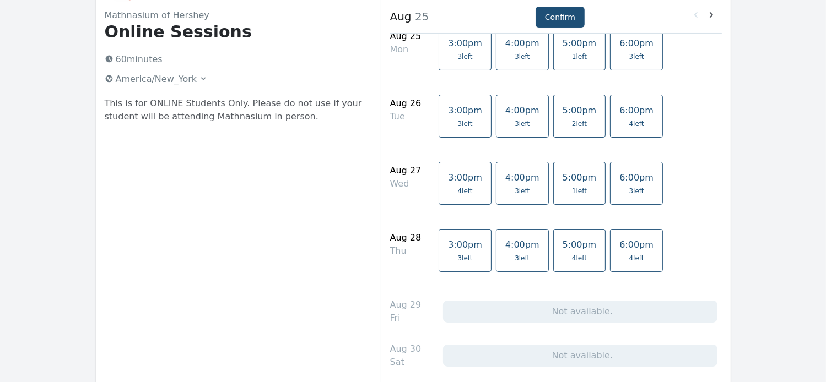
click at [553, 185] on link "5:00pm 1 left" at bounding box center [579, 183] width 53 height 43
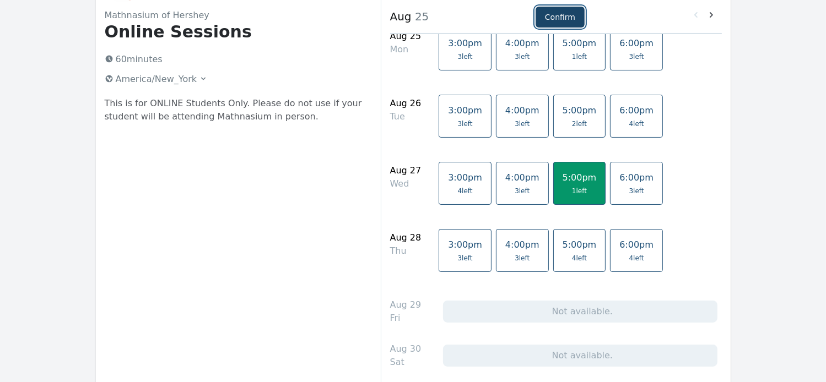
click at [546, 15] on button "Confirm" at bounding box center [559, 17] width 49 height 21
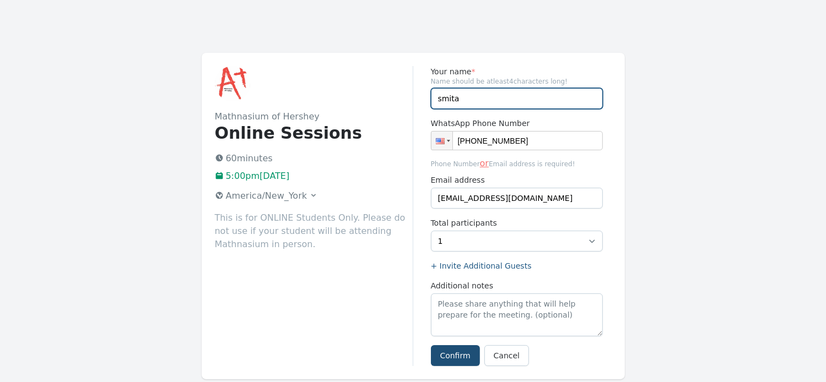
click at [467, 93] on input "smita" at bounding box center [517, 98] width 172 height 21
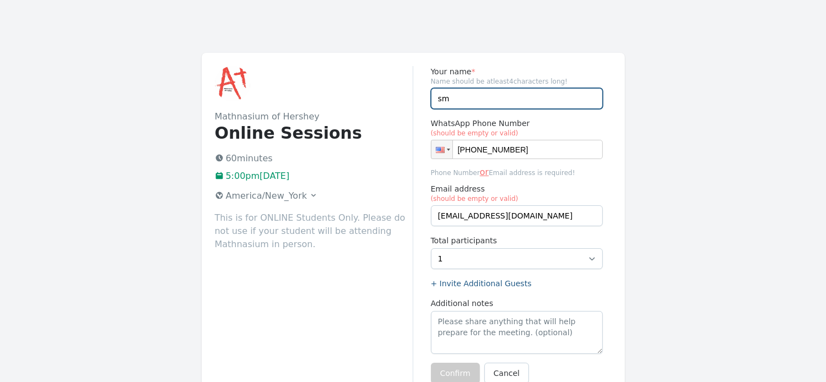
type input "s"
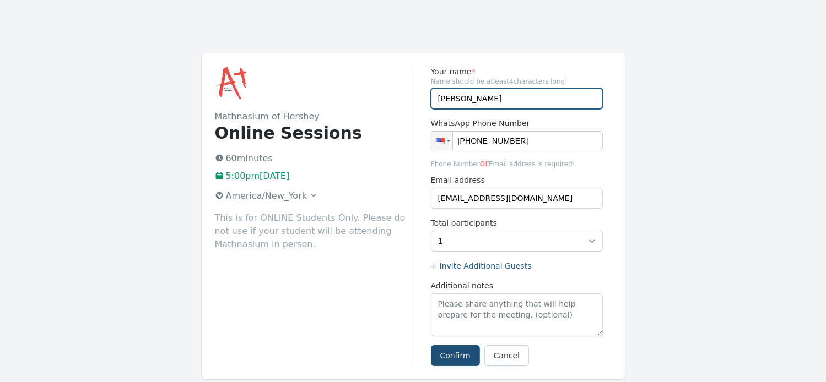
type input "[PERSON_NAME]"
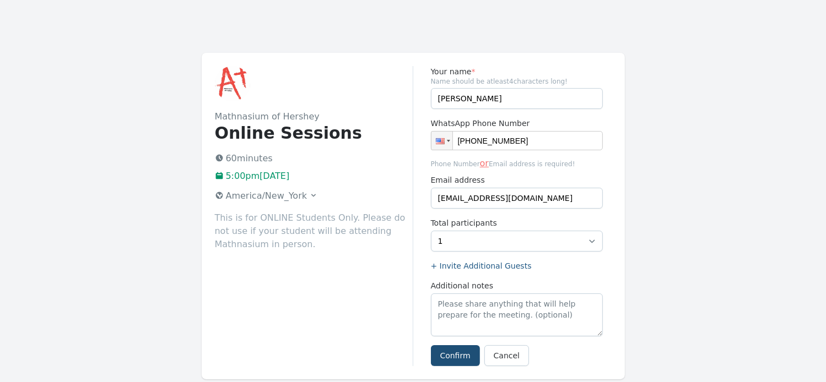
click at [383, 295] on div "Mathnasium of Hershey Online Sessions 60 minutes 5:00pm[DATE] America/New_York …" at bounding box center [314, 216] width 198 height 300
click at [458, 358] on button "Confirm" at bounding box center [455, 355] width 49 height 21
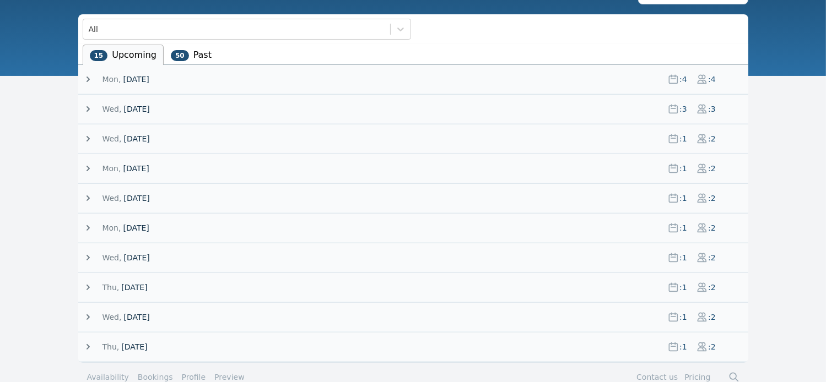
scroll to position [139, 0]
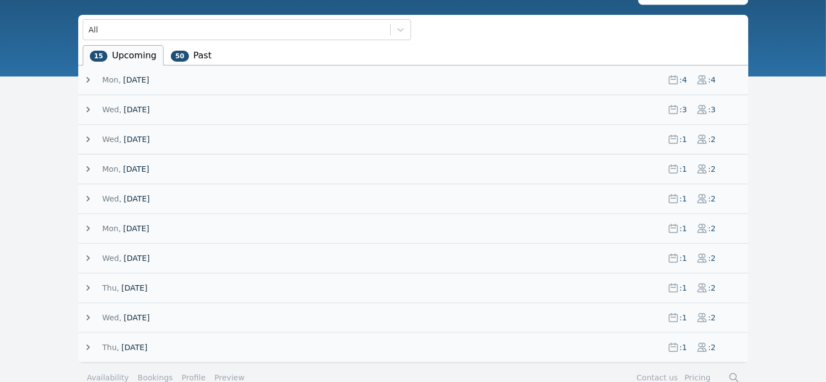
click at [88, 137] on icon at bounding box center [87, 140] width 3 height 6
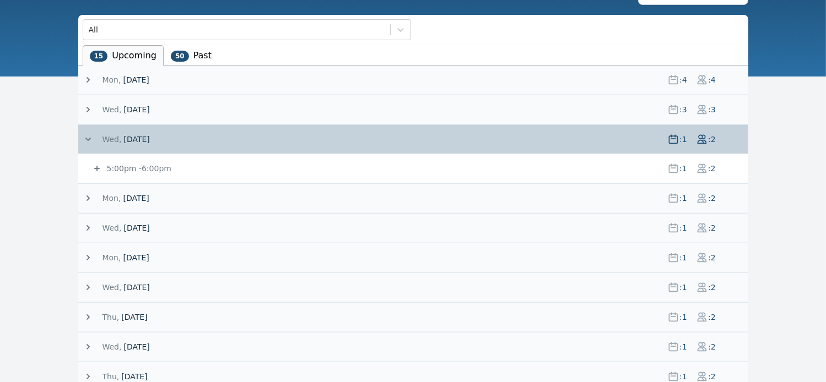
click at [97, 167] on icon at bounding box center [97, 169] width 6 height 6
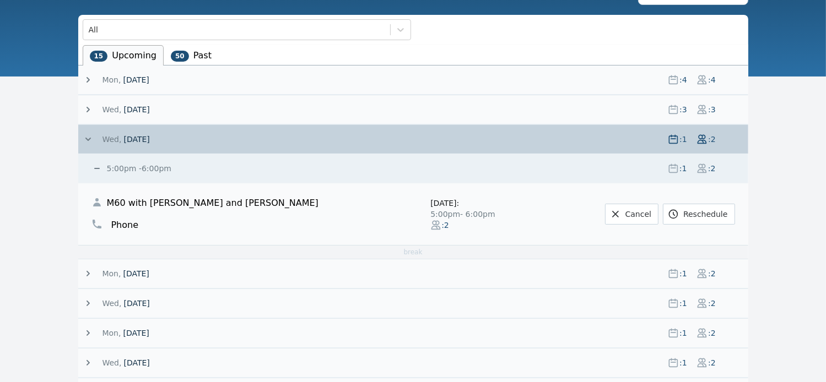
click at [86, 139] on icon at bounding box center [88, 139] width 11 height 11
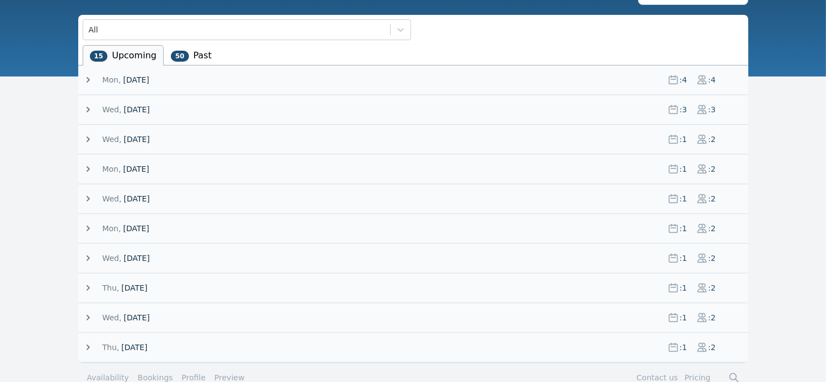
click at [88, 167] on icon at bounding box center [87, 169] width 3 height 6
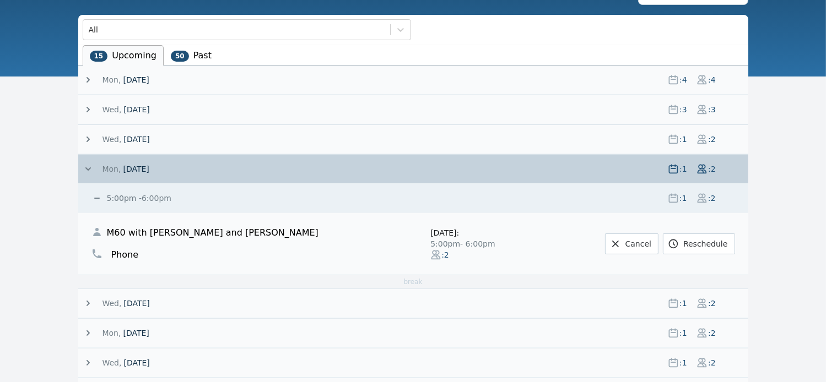
click at [88, 166] on icon at bounding box center [88, 169] width 11 height 11
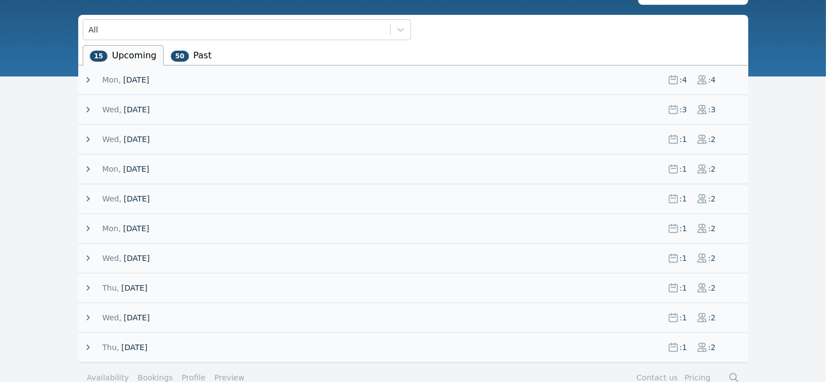
click at [88, 197] on icon at bounding box center [87, 199] width 3 height 6
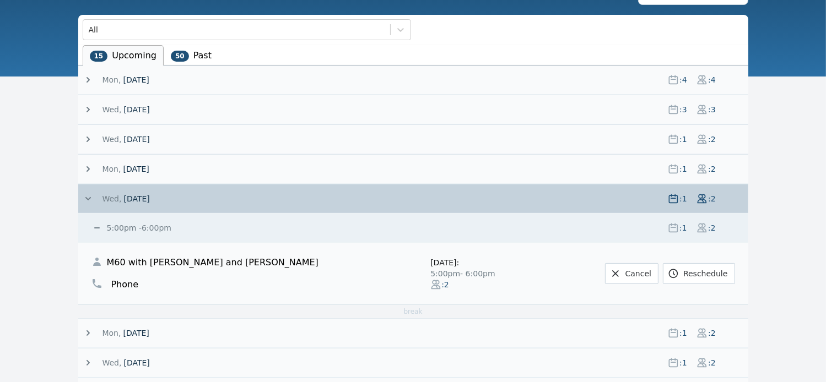
click at [88, 197] on icon at bounding box center [88, 198] width 11 height 11
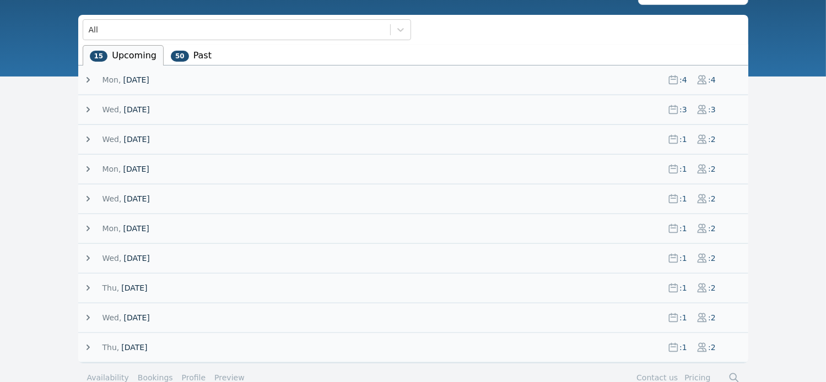
click at [86, 228] on icon at bounding box center [88, 228] width 11 height 11
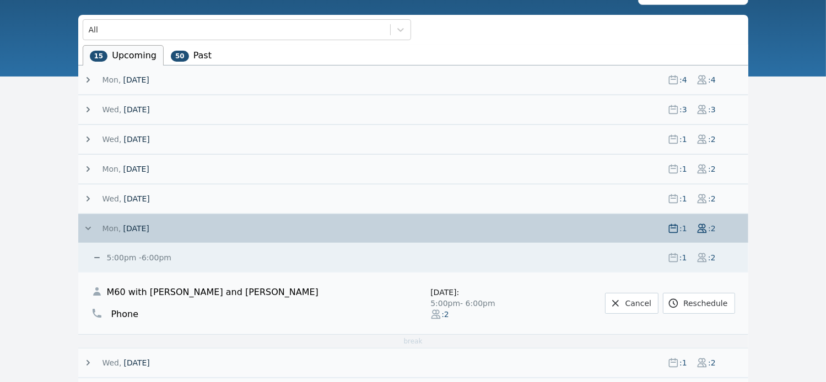
click at [86, 228] on icon at bounding box center [88, 228] width 11 height 11
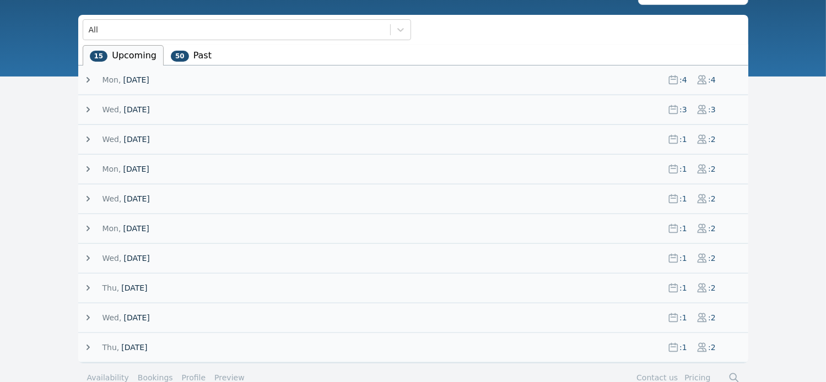
click at [89, 255] on icon at bounding box center [88, 258] width 11 height 11
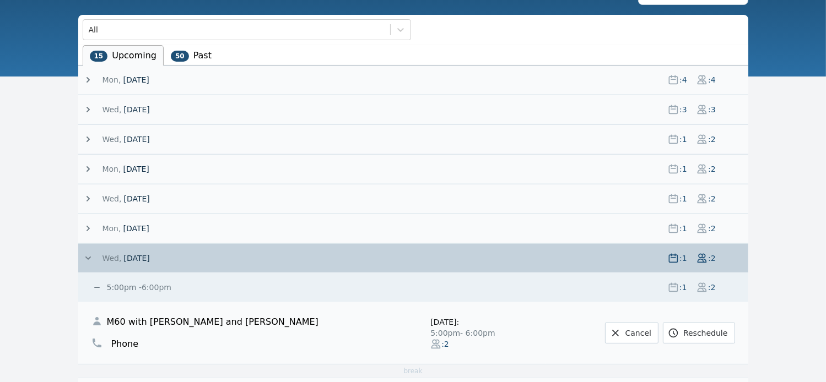
click at [89, 255] on icon at bounding box center [88, 258] width 11 height 11
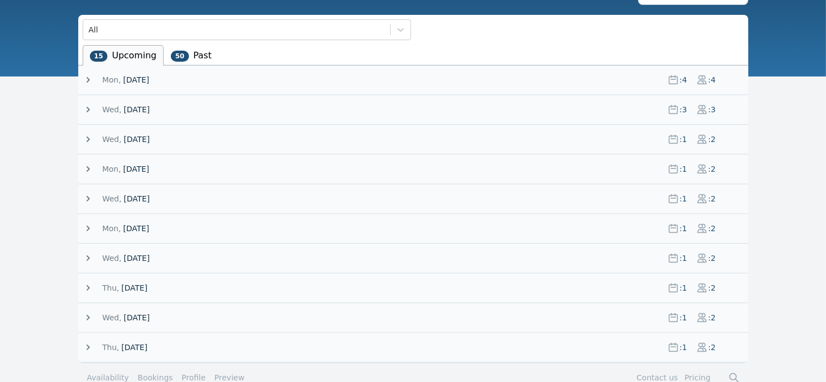
scroll to position [156, 0]
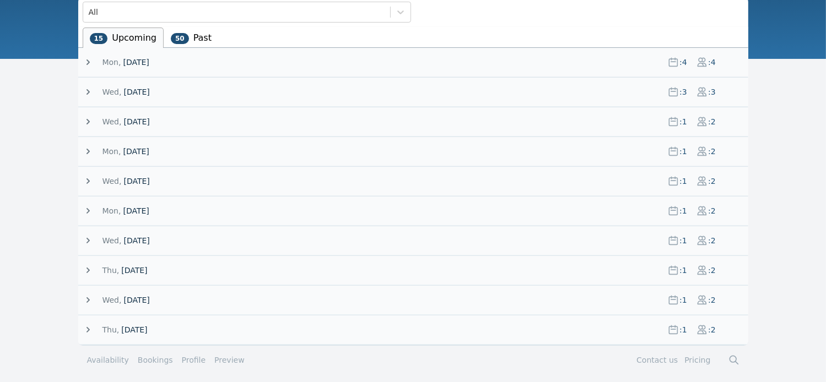
click at [89, 270] on icon at bounding box center [88, 270] width 11 height 11
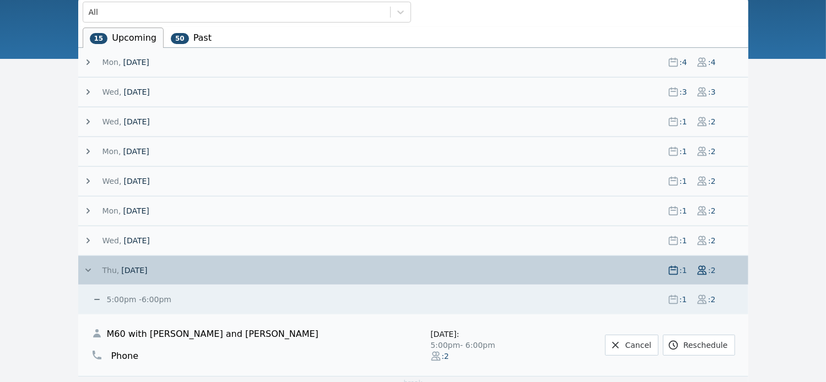
click at [89, 270] on icon at bounding box center [88, 270] width 11 height 11
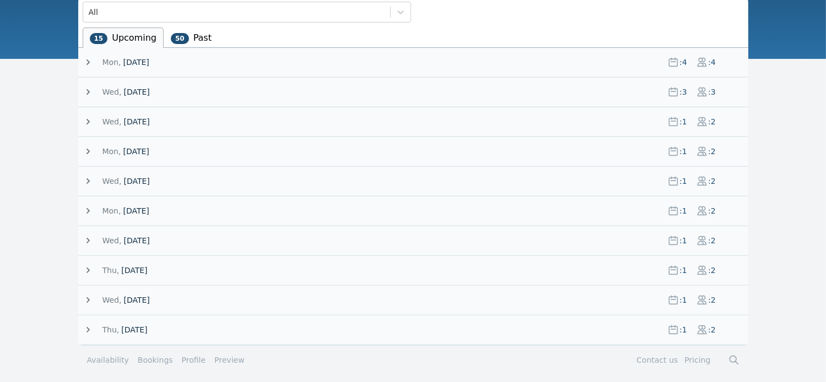
click at [88, 298] on icon at bounding box center [87, 300] width 3 height 6
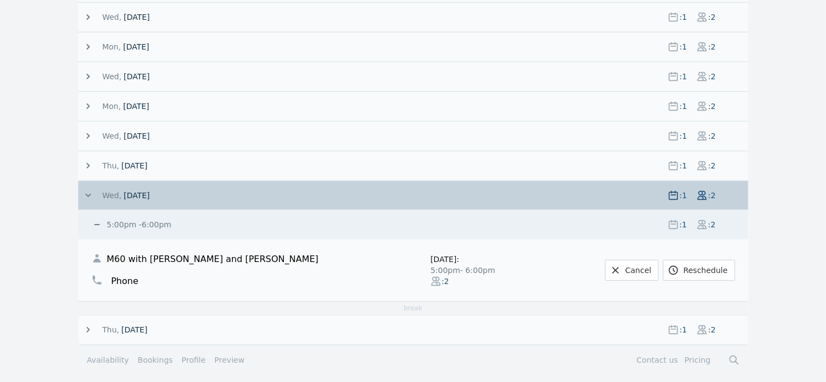
scroll to position [261, 0]
click at [91, 193] on icon at bounding box center [88, 196] width 11 height 11
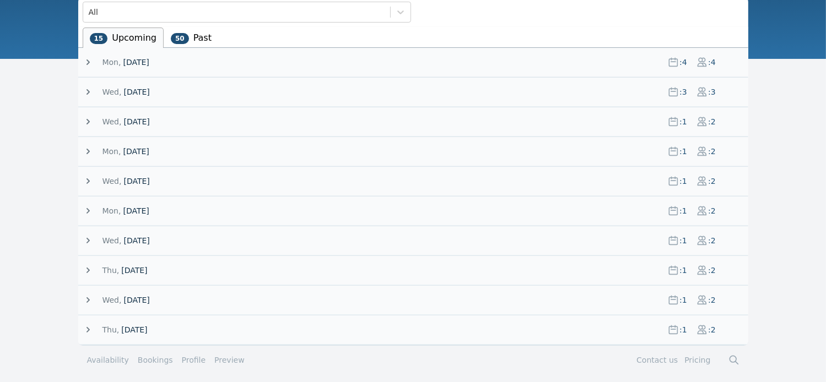
click at [87, 324] on icon at bounding box center [88, 329] width 11 height 11
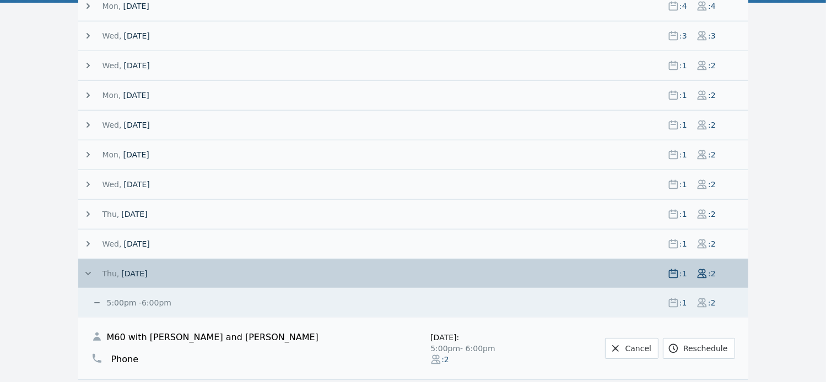
scroll to position [212, 0]
click at [86, 269] on icon at bounding box center [88, 274] width 11 height 11
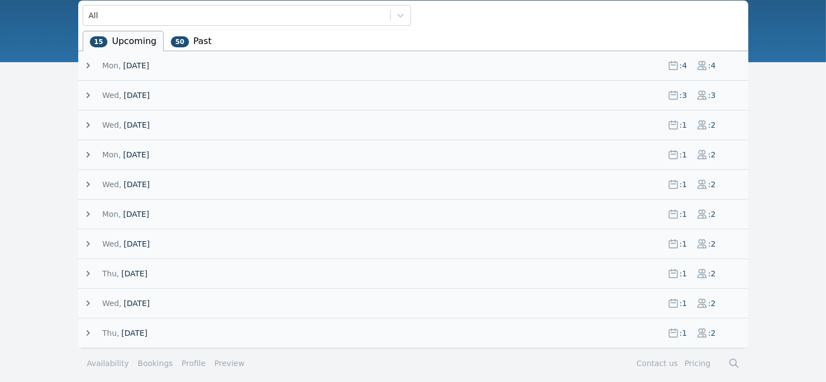
scroll to position [154, 0]
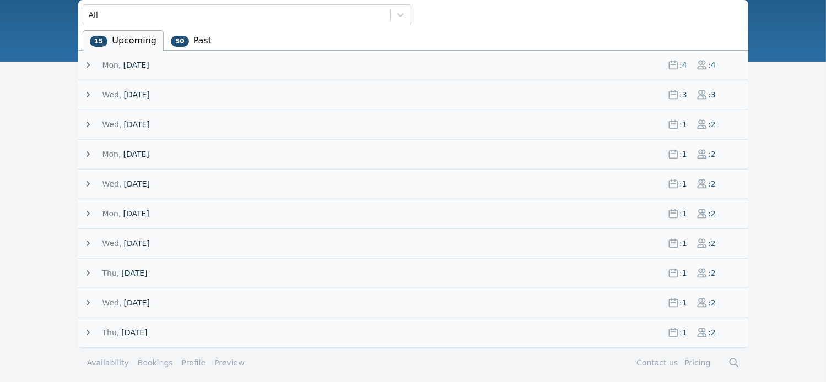
click at [88, 269] on icon at bounding box center [88, 273] width 11 height 11
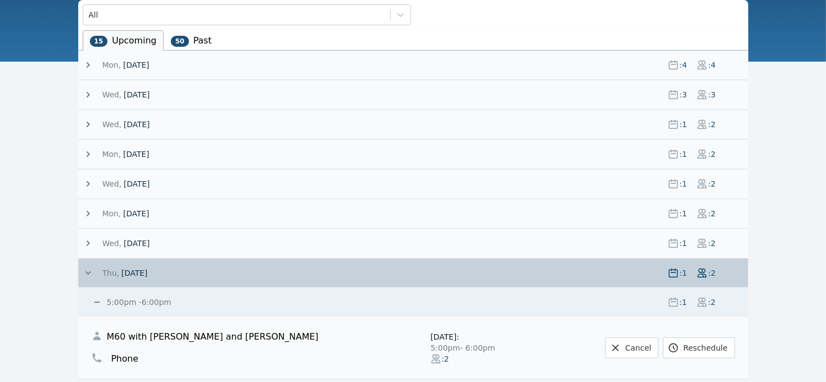
scroll to position [226, 0]
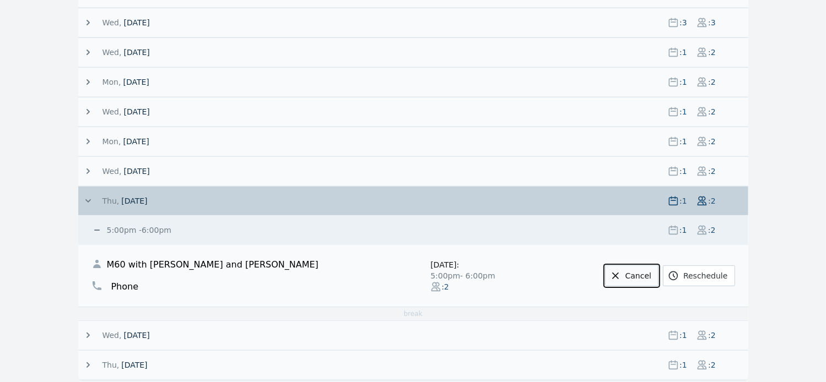
click at [644, 272] on link "Cancel" at bounding box center [631, 276] width 53 height 21
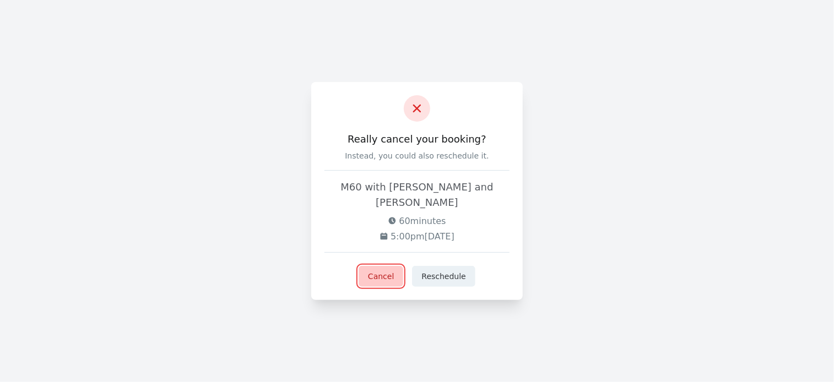
click at [380, 269] on button "Cancel" at bounding box center [381, 276] width 45 height 21
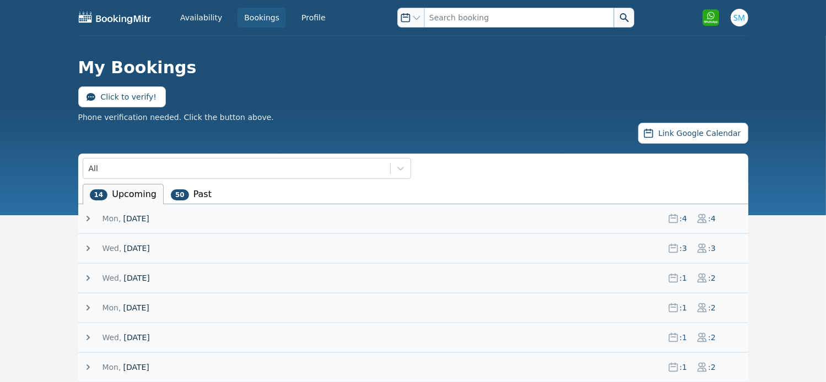
scroll to position [127, 0]
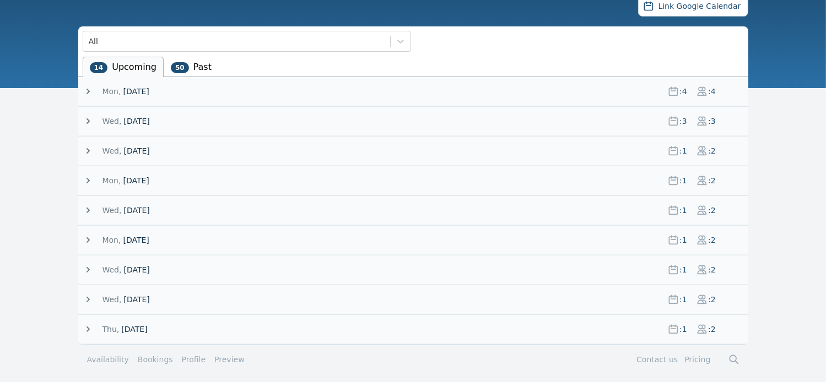
click at [88, 297] on icon at bounding box center [87, 300] width 3 height 6
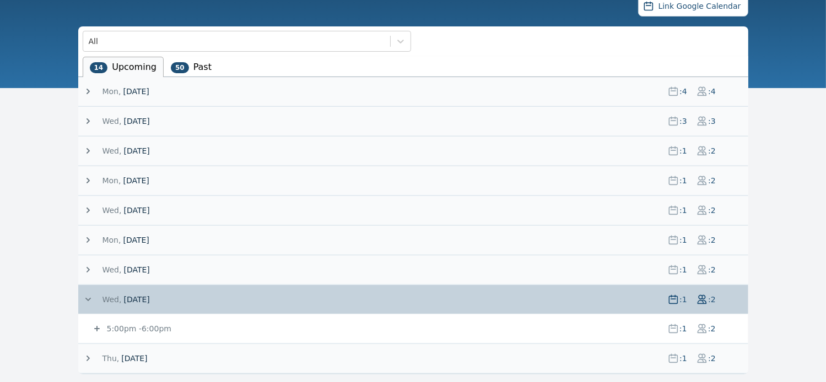
click at [88, 296] on icon at bounding box center [88, 299] width 11 height 11
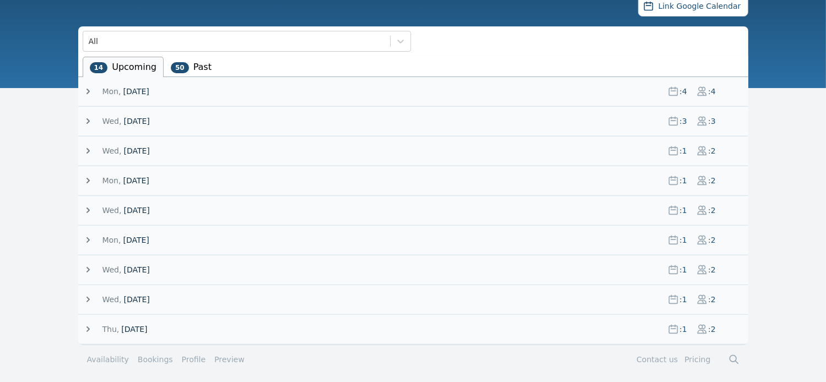
click at [85, 327] on icon at bounding box center [88, 329] width 11 height 11
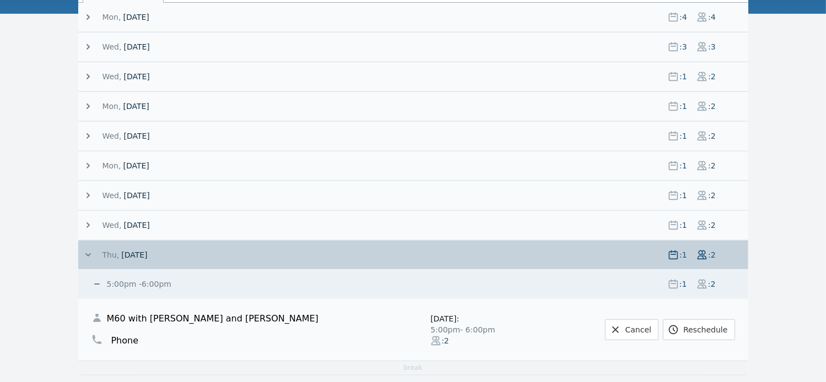
scroll to position [202, 0]
click at [641, 327] on link "Cancel" at bounding box center [631, 329] width 53 height 21
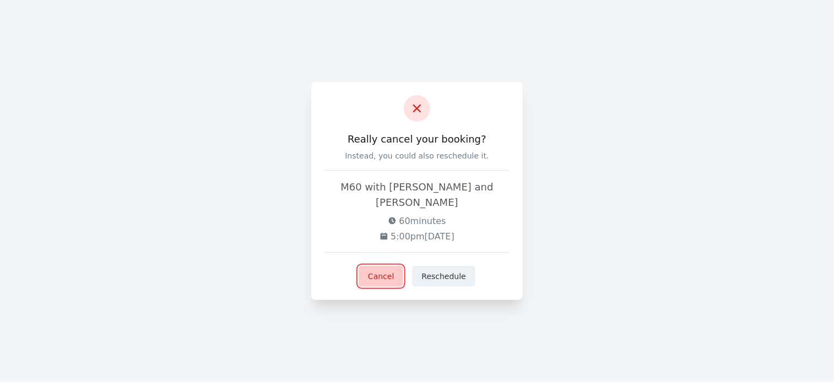
click at [383, 271] on button "Cancel" at bounding box center [381, 276] width 45 height 21
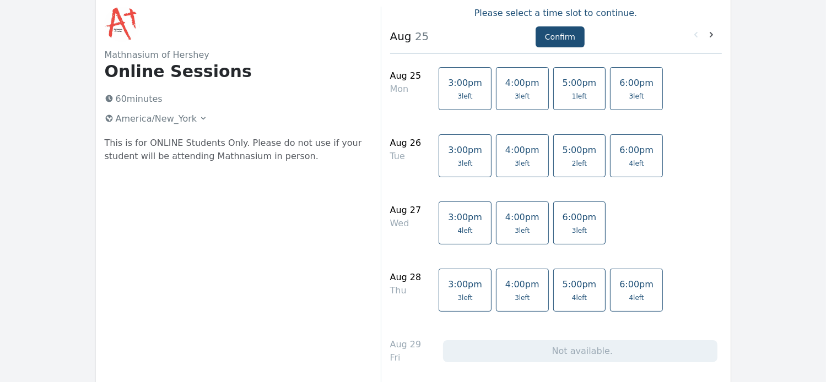
scroll to position [63, 0]
click at [710, 38] on icon at bounding box center [711, 35] width 11 height 11
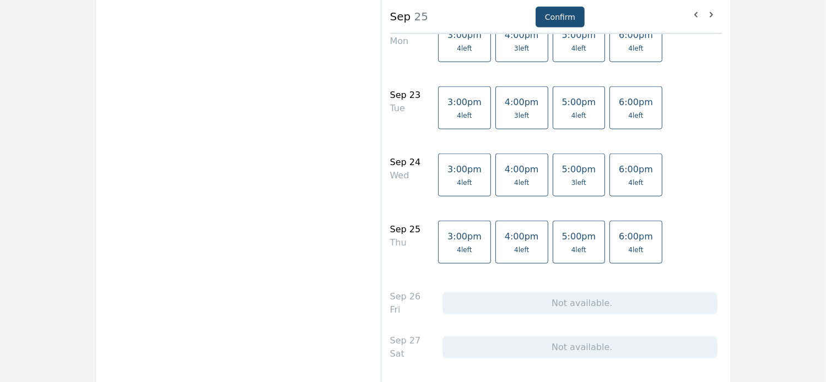
scroll to position [1390, 0]
click at [609, 241] on link "6:00pm 4 left" at bounding box center [635, 242] width 53 height 43
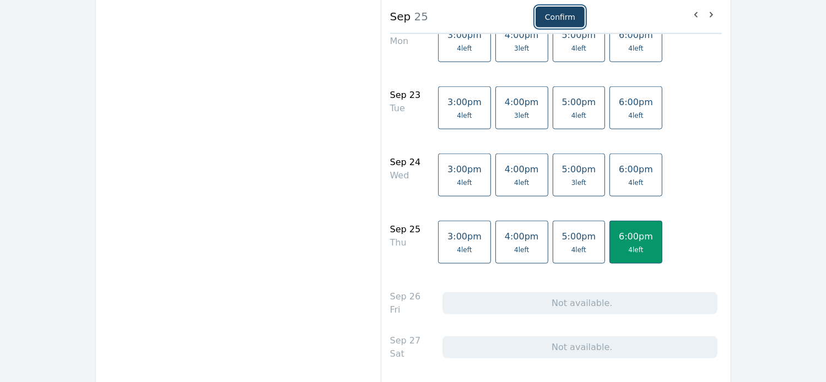
click at [551, 19] on button "Confirm" at bounding box center [559, 17] width 49 height 21
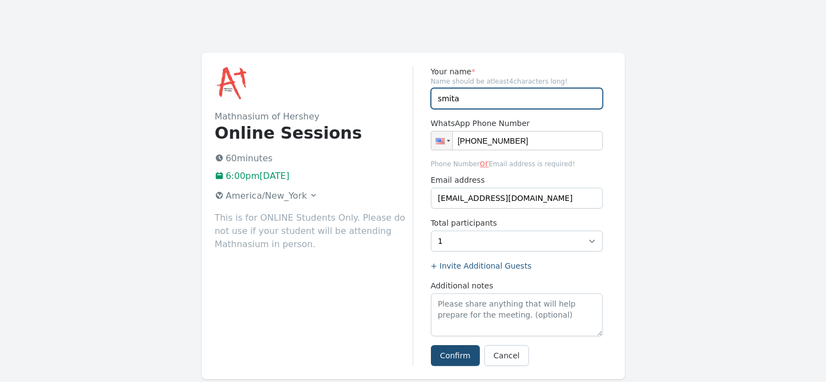
click at [480, 95] on input "smita" at bounding box center [517, 98] width 172 height 21
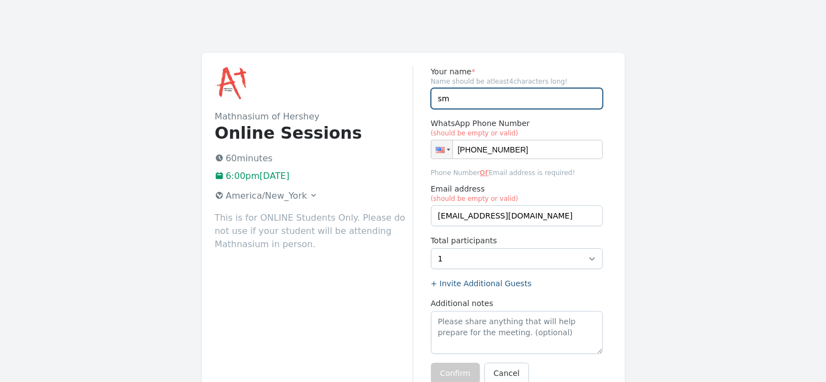
type input "s"
type input "[PERSON_NAME] and [PERSON_NAME]"
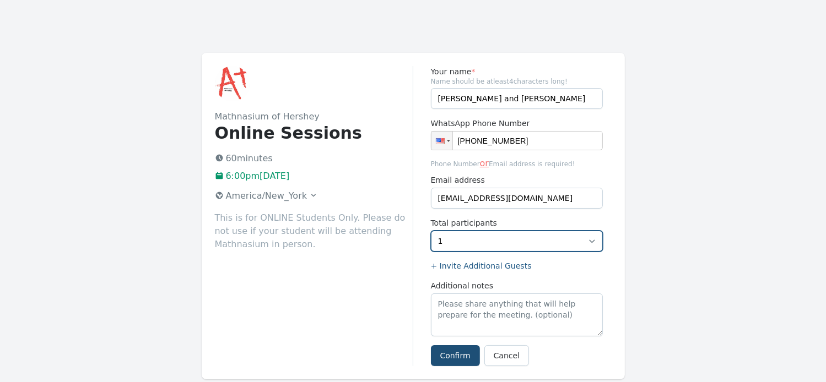
click at [592, 240] on select "1 2 3 4" at bounding box center [517, 241] width 172 height 21
select select "2"
click at [431, 231] on select "1 2 3 4" at bounding box center [517, 241] width 172 height 21
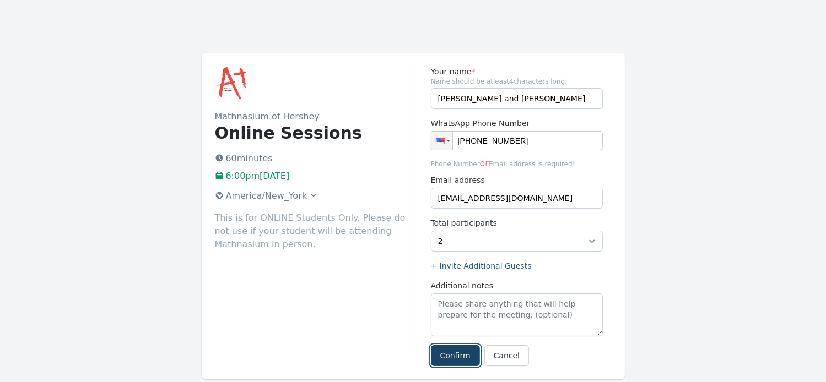
click at [447, 358] on button "Confirm" at bounding box center [455, 355] width 49 height 21
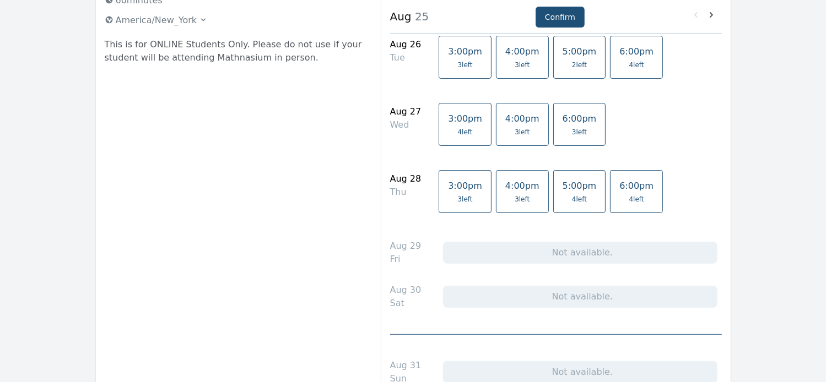
scroll to position [215, 0]
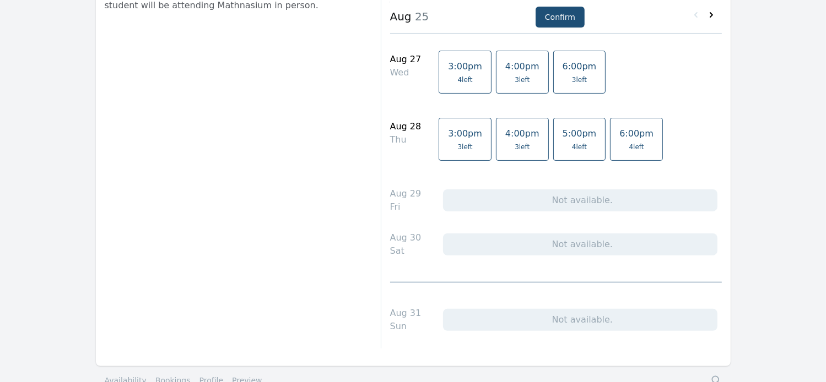
click at [712, 14] on icon at bounding box center [711, 14] width 11 height 11
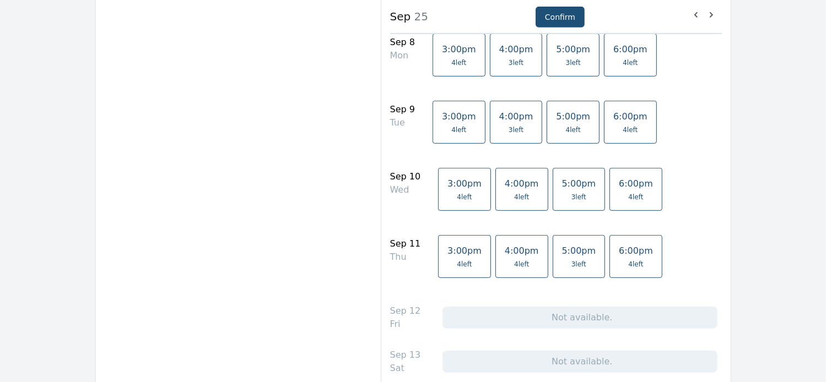
scroll to position [511, 0]
click at [562, 251] on span "5:00pm" at bounding box center [579, 251] width 34 height 10
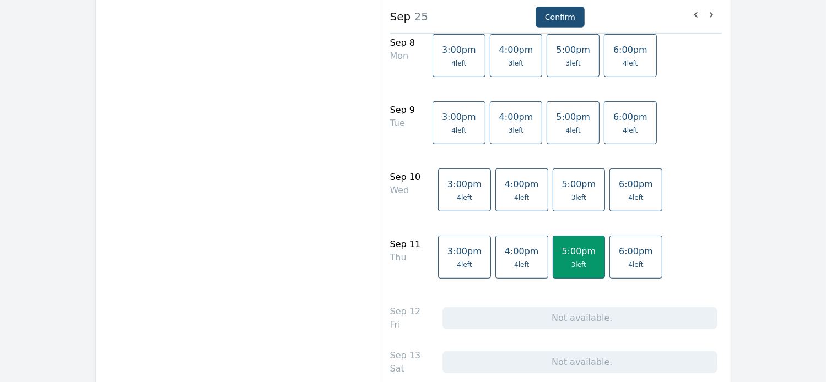
click at [514, 262] on span "4 left" at bounding box center [521, 265] width 15 height 9
click at [562, 253] on span "5:00pm" at bounding box center [579, 251] width 34 height 10
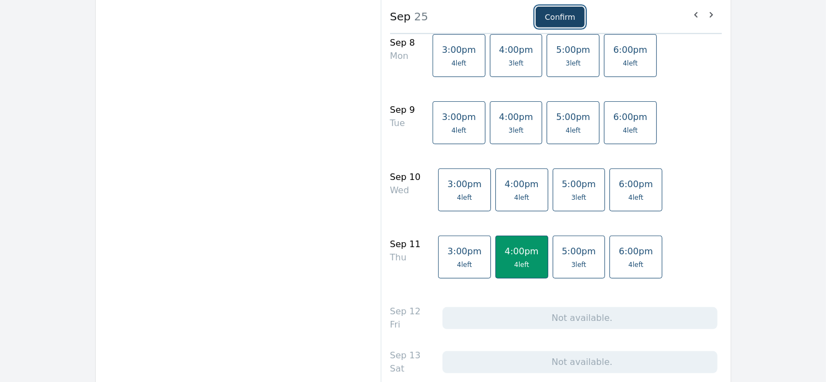
click at [565, 18] on button "Confirm" at bounding box center [559, 17] width 49 height 21
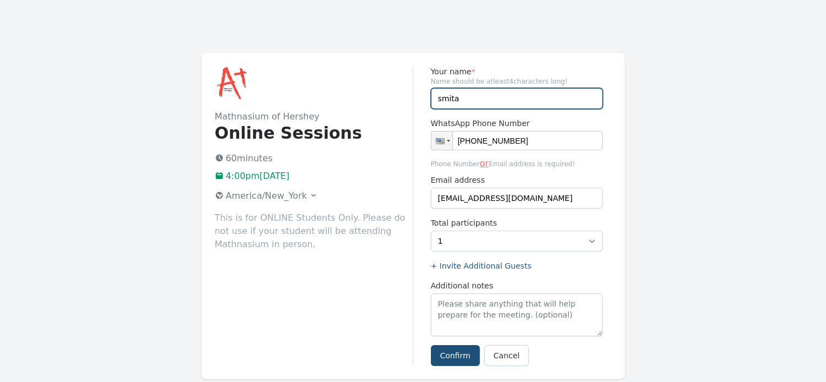
click at [461, 100] on input "smita" at bounding box center [517, 98] width 172 height 21
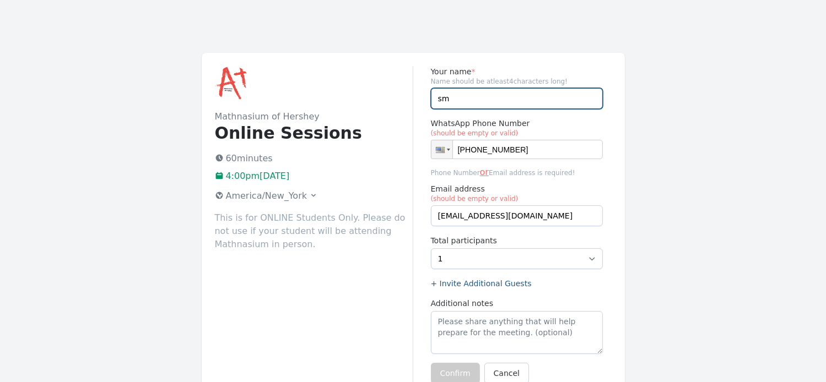
type input "s"
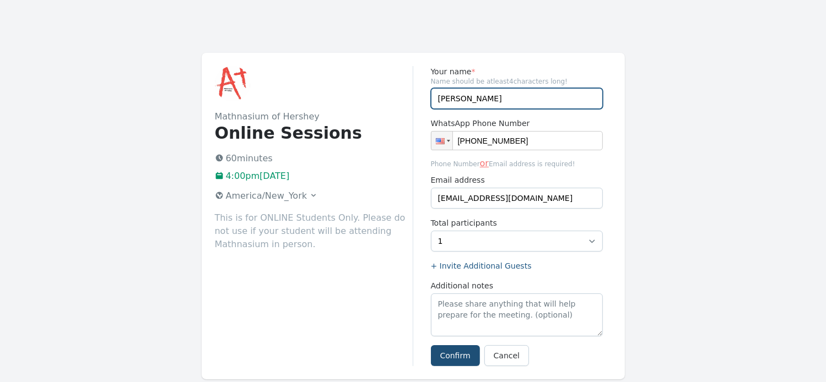
type input "[PERSON_NAME]"
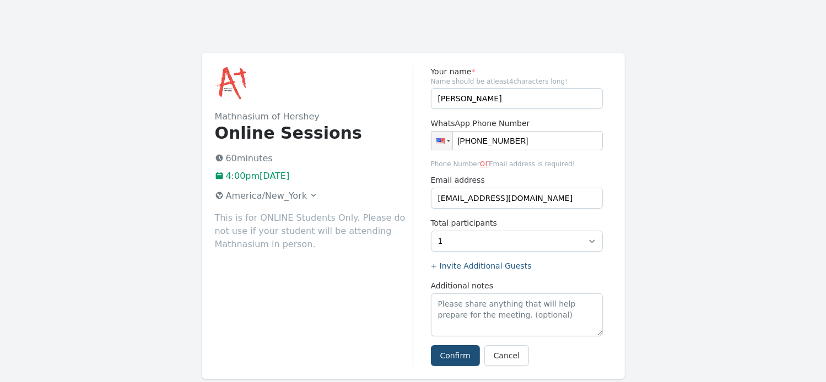
click at [377, 297] on div "Mathnasium of Hershey Online Sessions 60 minutes 4:00pm[DATE] [GEOGRAPHIC_DATA]…" at bounding box center [314, 216] width 198 height 300
click at [461, 358] on button "Confirm" at bounding box center [455, 355] width 49 height 21
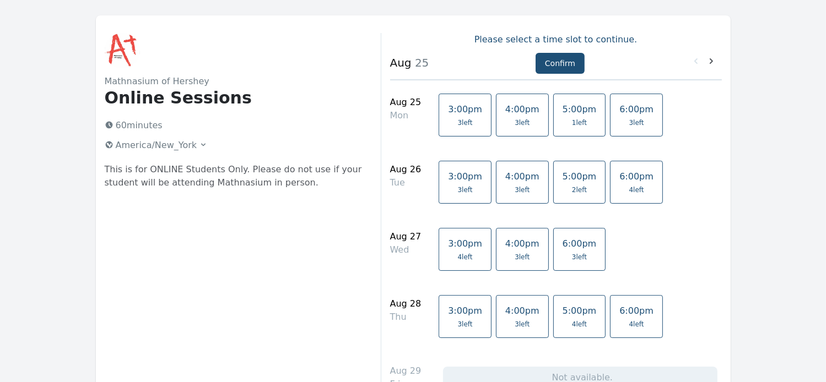
scroll to position [37, 0]
click at [712, 59] on icon at bounding box center [711, 61] width 11 height 11
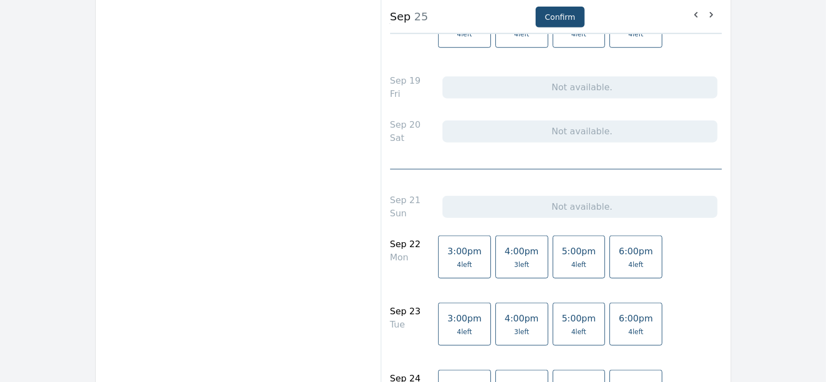
scroll to position [1175, 0]
click at [562, 252] on span "5:00pm" at bounding box center [579, 251] width 34 height 10
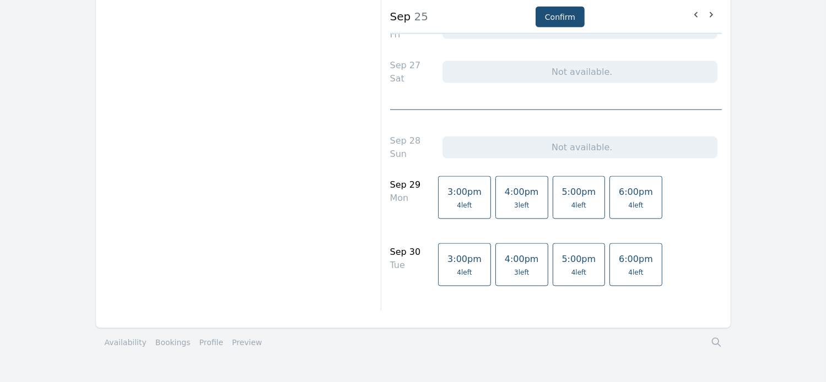
scroll to position [1665, 0]
click at [562, 194] on span "5:00pm" at bounding box center [579, 193] width 34 height 10
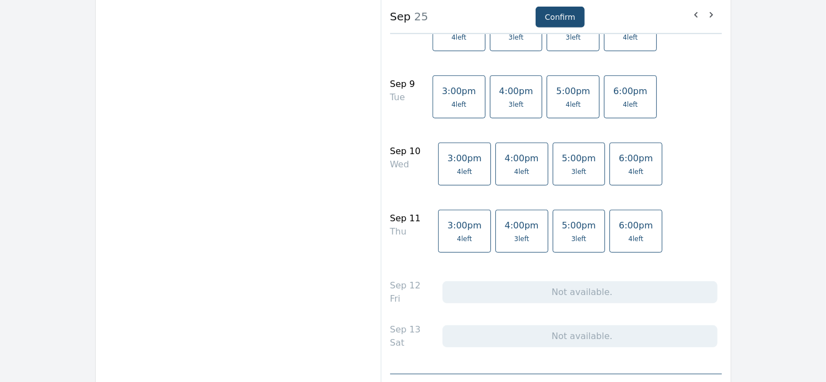
scroll to position [535, 0]
click at [609, 166] on link "6:00pm 4 left" at bounding box center [635, 165] width 53 height 43
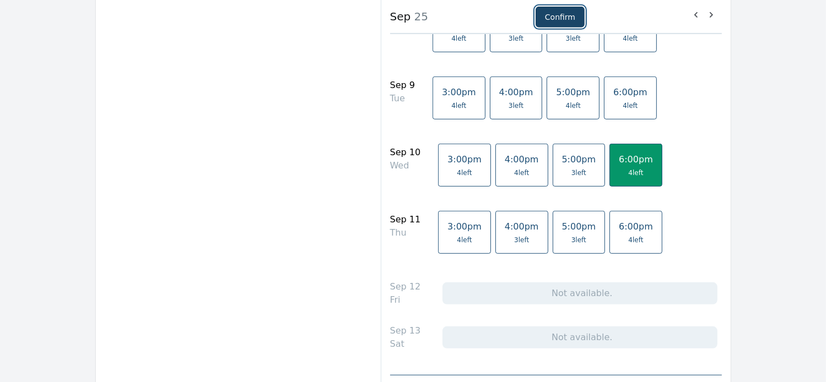
click at [554, 12] on button "Confirm" at bounding box center [559, 17] width 49 height 21
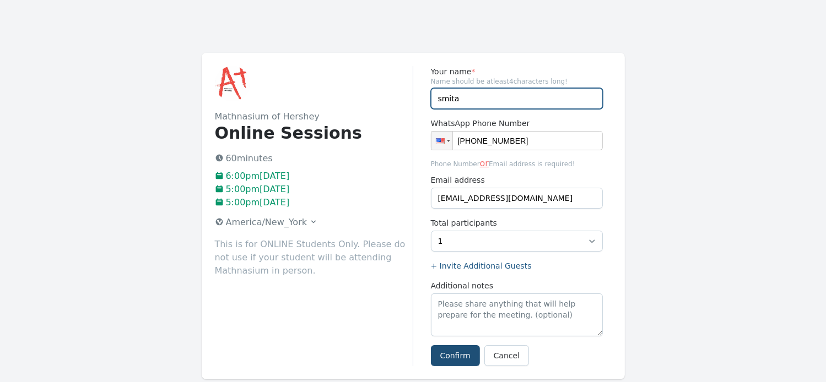
click at [468, 102] on input "smita" at bounding box center [517, 98] width 172 height 21
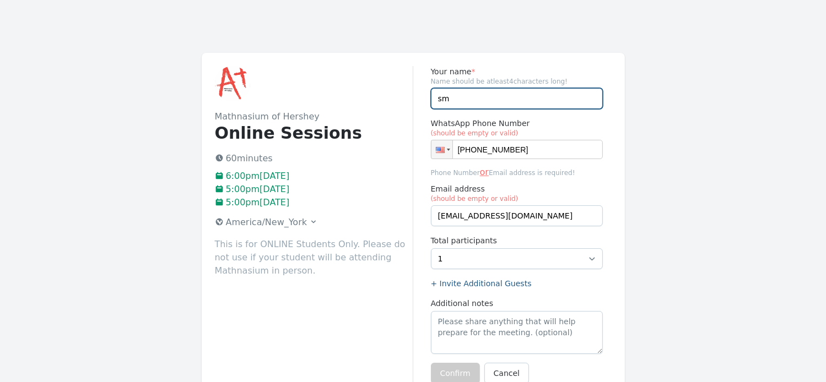
type input "s"
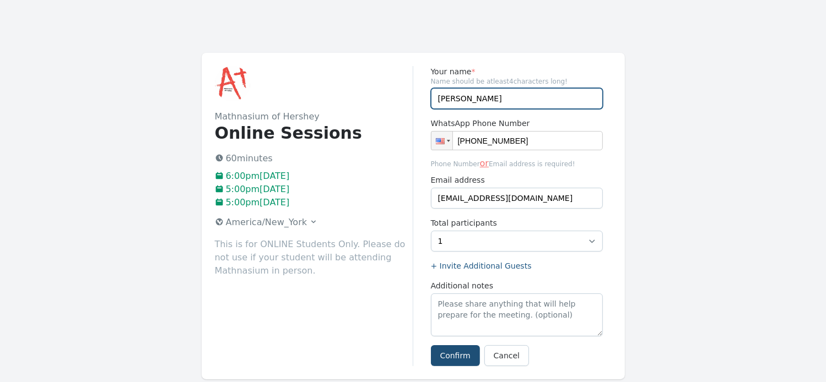
type input "[PERSON_NAME]"
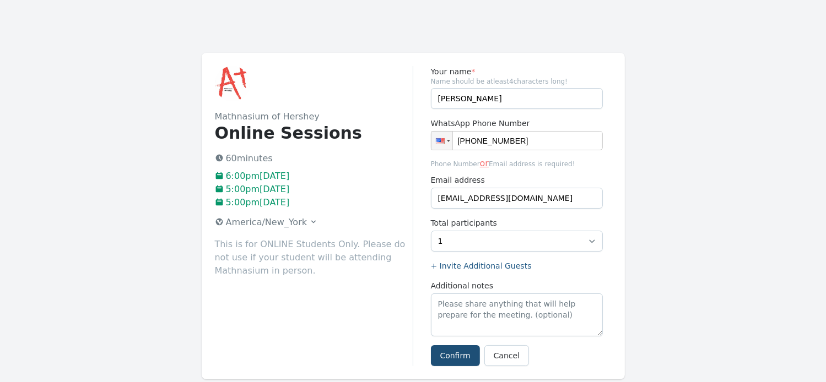
click at [374, 322] on div "Mathnasium of Hershey Online Sessions 60 minutes 6:00pm[DATE] 5:00pm[DATE] 5:00…" at bounding box center [314, 216] width 198 height 300
click at [463, 358] on button "Confirm" at bounding box center [455, 355] width 49 height 21
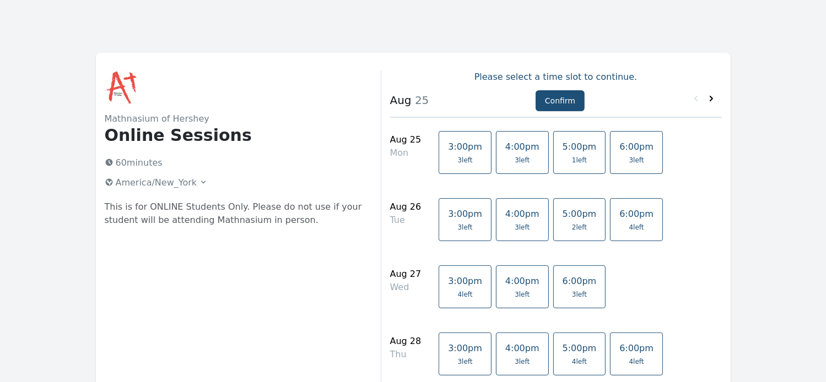
click at [712, 99] on icon at bounding box center [711, 99] width 3 height 6
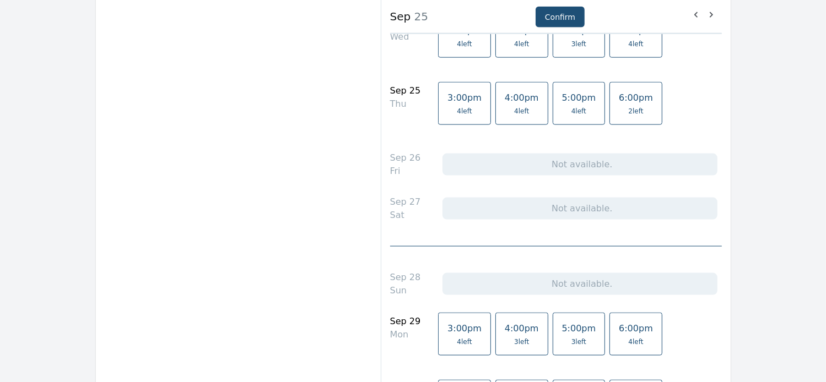
scroll to position [1528, 0]
click at [619, 98] on span "6:00pm" at bounding box center [636, 99] width 34 height 10
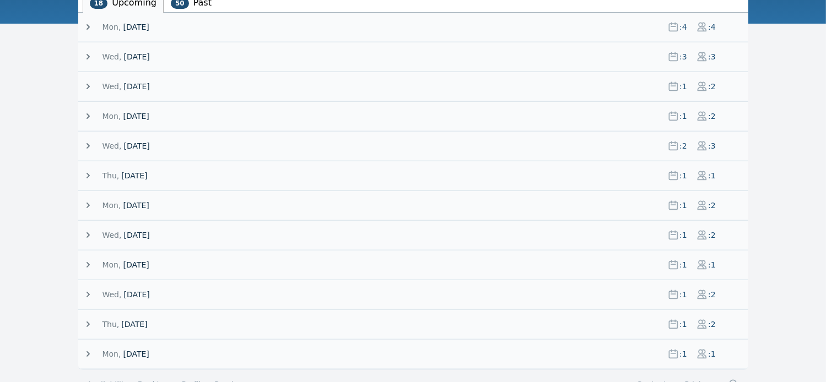
scroll to position [216, 0]
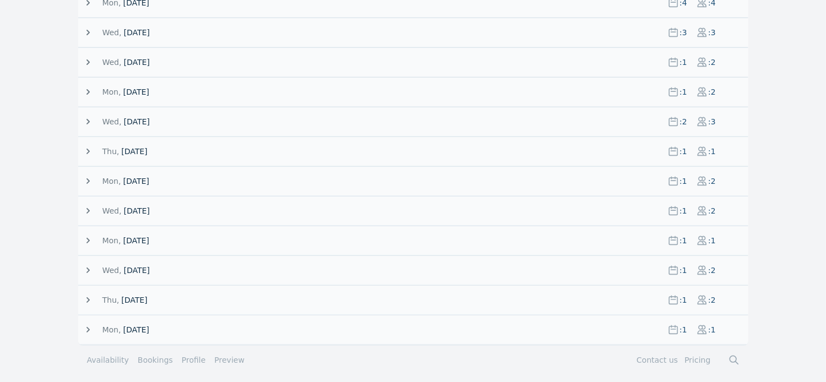
click at [88, 298] on icon at bounding box center [87, 300] width 3 height 6
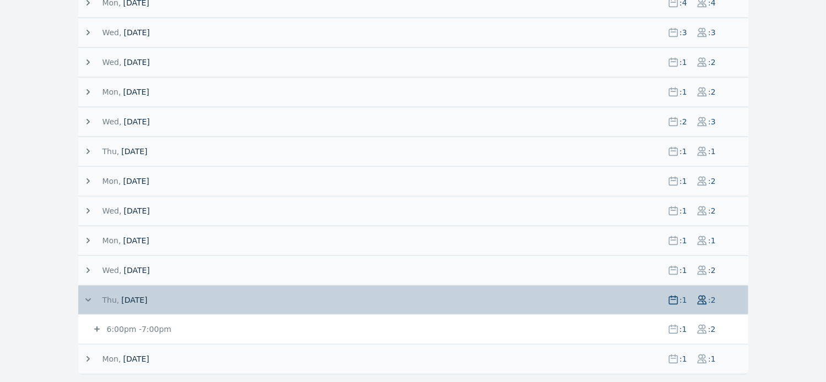
click at [96, 324] on icon at bounding box center [96, 329] width 11 height 11
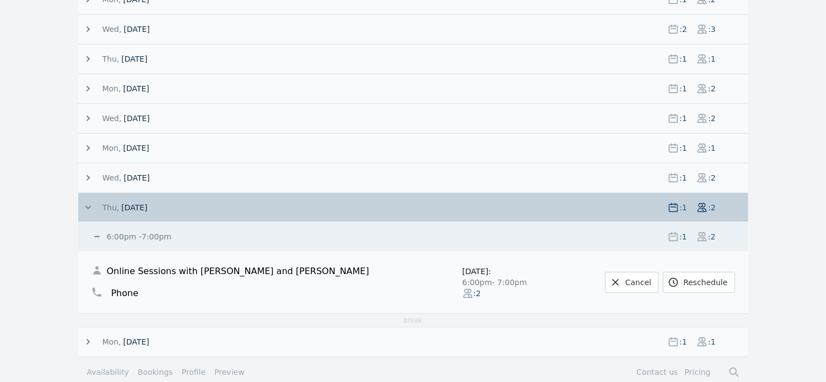
scroll to position [310, 0]
click at [641, 279] on link "Cancel" at bounding box center [631, 281] width 53 height 21
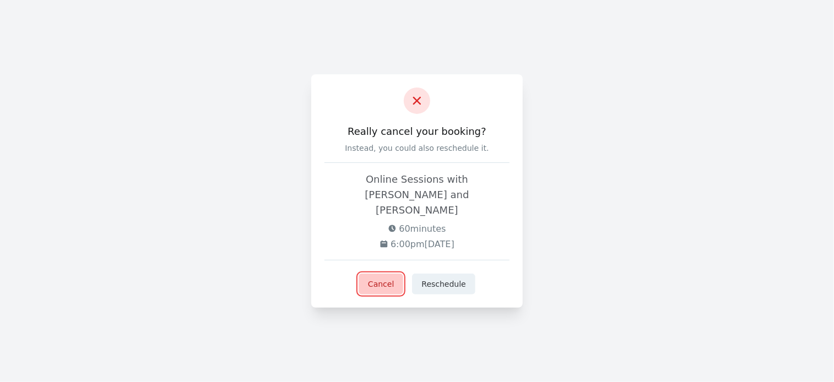
click at [386, 274] on button "Cancel" at bounding box center [381, 284] width 45 height 21
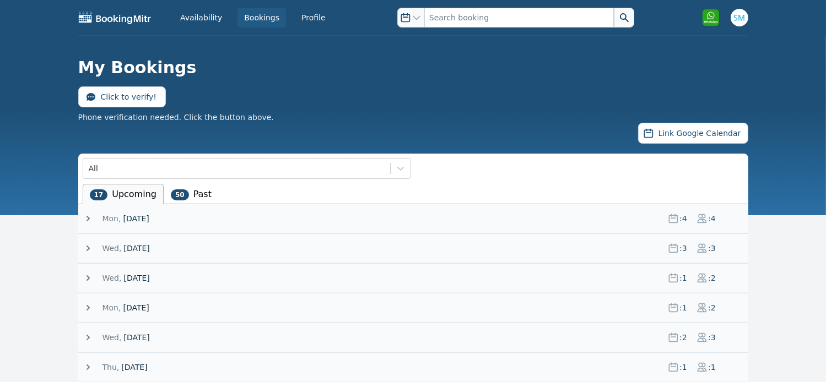
click at [86, 219] on icon at bounding box center [88, 218] width 11 height 11
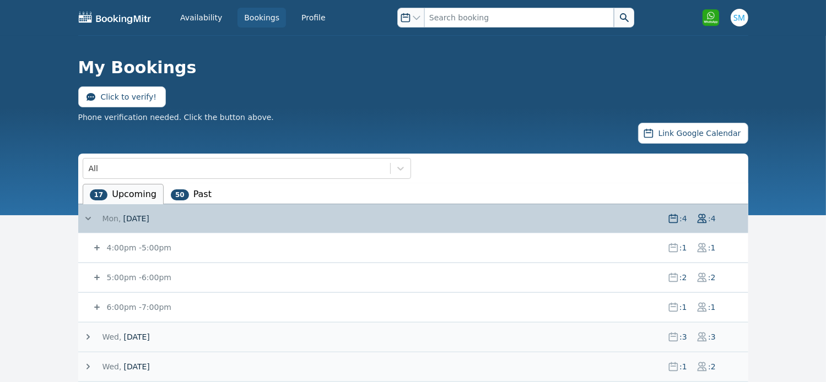
click at [96, 276] on icon at bounding box center [97, 278] width 6 height 6
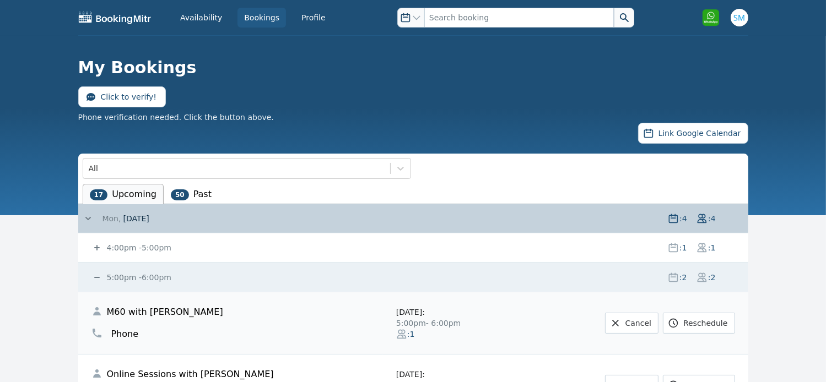
scroll to position [145, 0]
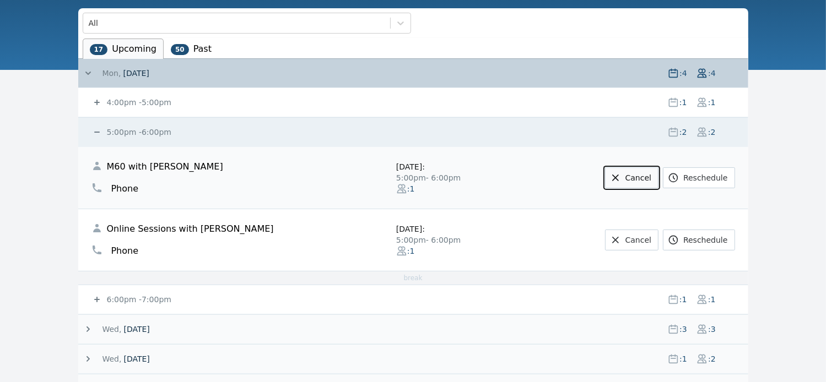
click at [650, 174] on link "Cancel" at bounding box center [631, 177] width 53 height 21
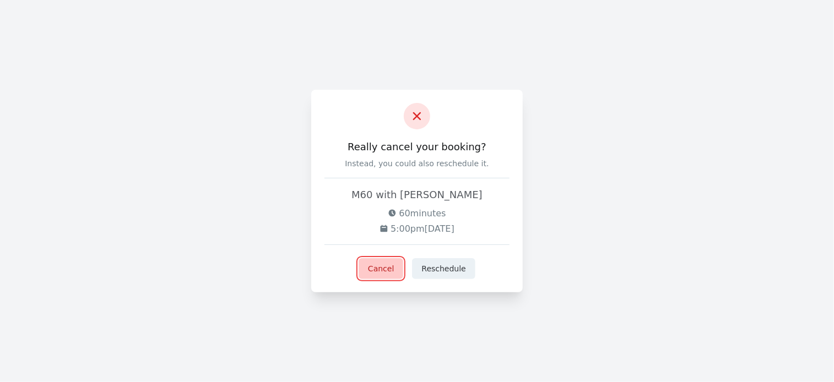
click at [385, 269] on button "Cancel" at bounding box center [381, 268] width 45 height 21
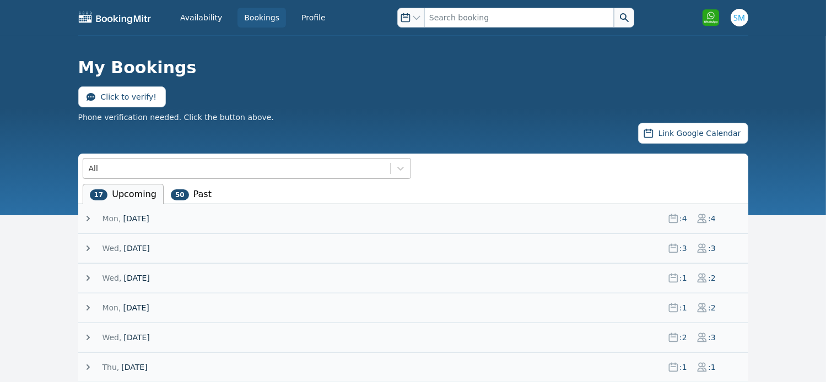
scroll to position [169, 0]
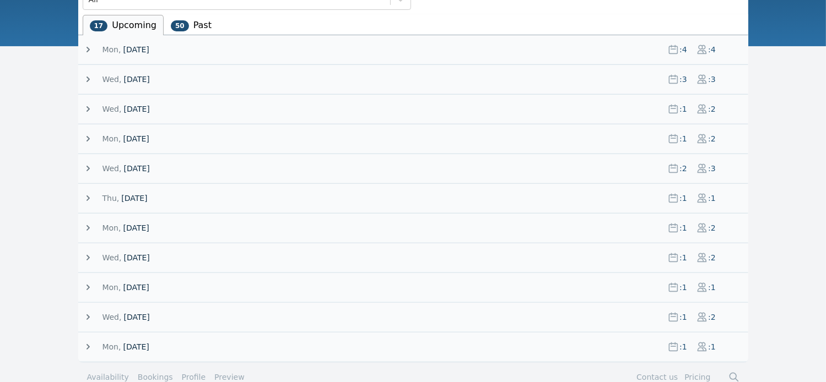
click at [91, 52] on icon at bounding box center [88, 49] width 11 height 11
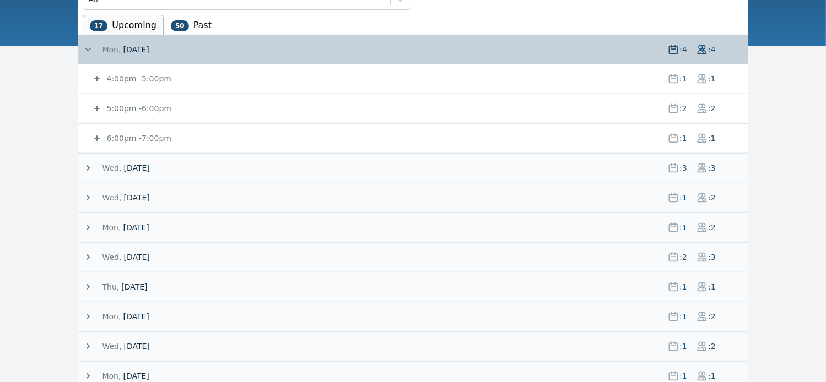
click at [95, 80] on icon at bounding box center [96, 78] width 11 height 11
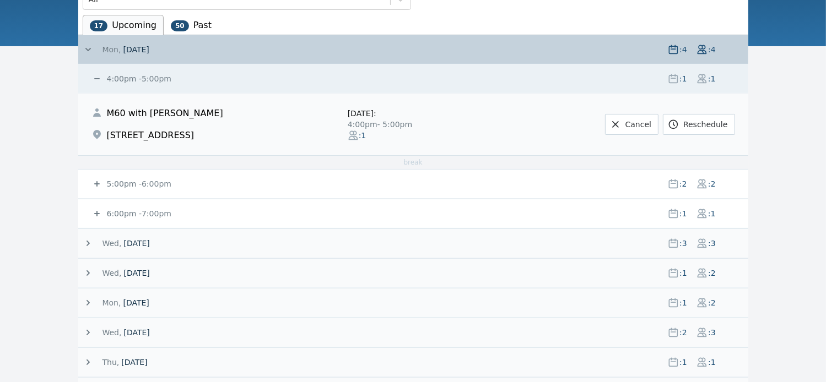
click at [95, 80] on icon at bounding box center [96, 78] width 11 height 11
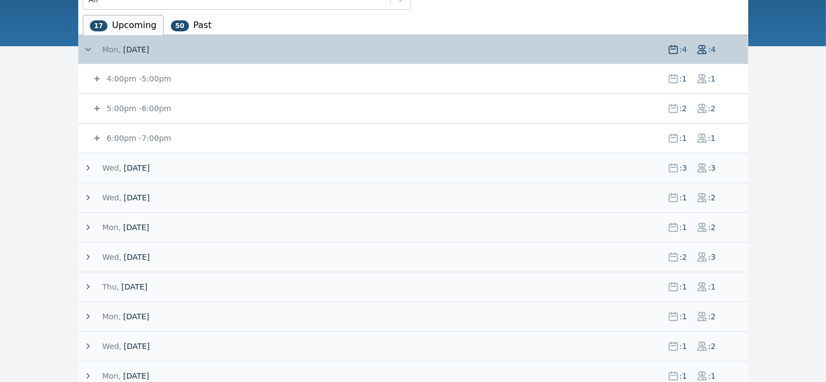
click at [95, 106] on icon at bounding box center [96, 108] width 11 height 11
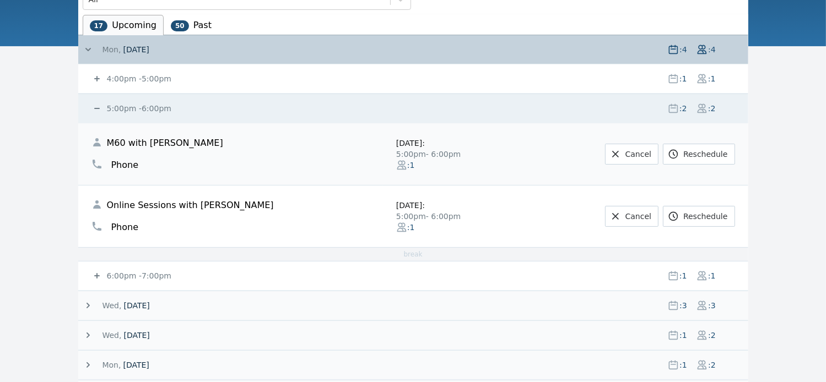
click at [95, 106] on icon at bounding box center [96, 108] width 11 height 11
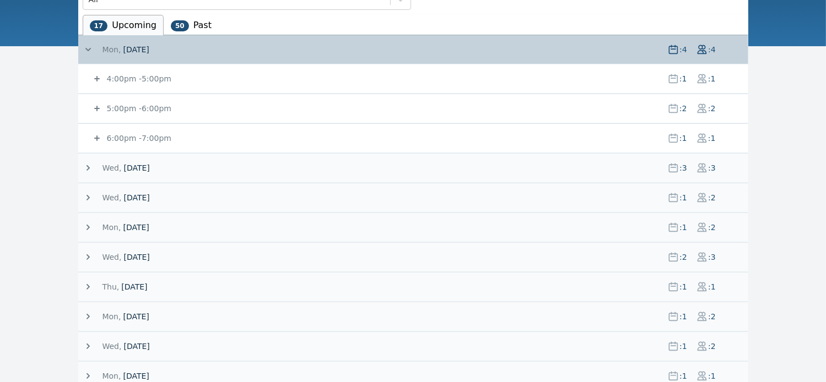
click at [98, 78] on icon at bounding box center [97, 79] width 6 height 6
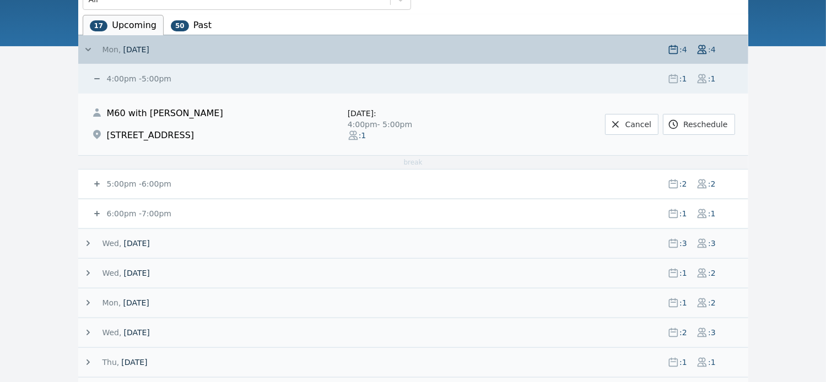
click at [201, 19] on li "50 Past" at bounding box center [191, 25] width 55 height 20
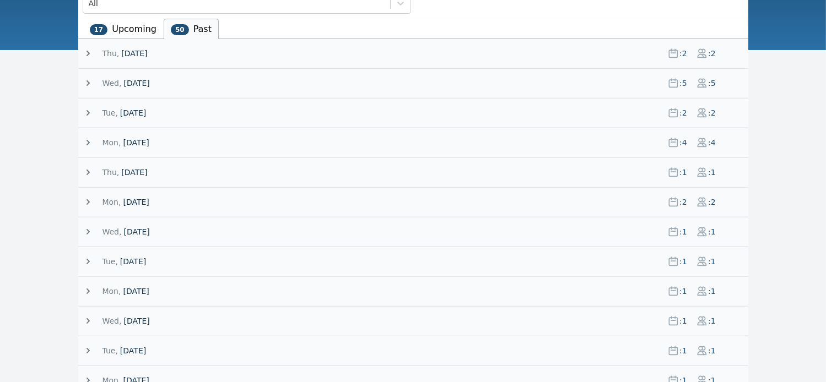
scroll to position [0, 0]
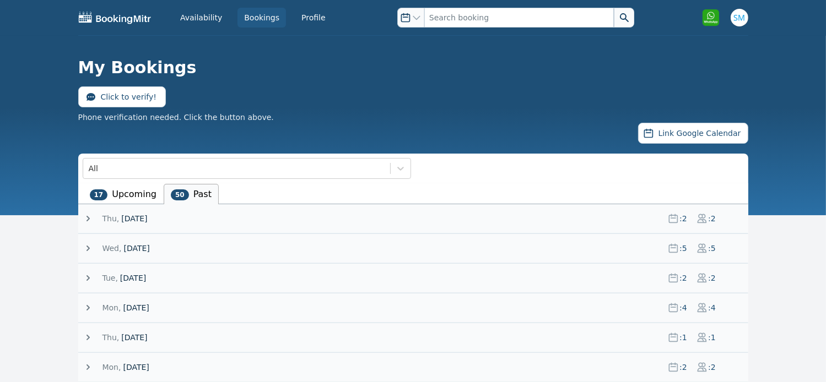
click at [123, 191] on li "17 Upcoming" at bounding box center [123, 194] width 81 height 20
click at [88, 217] on icon at bounding box center [87, 219] width 3 height 6
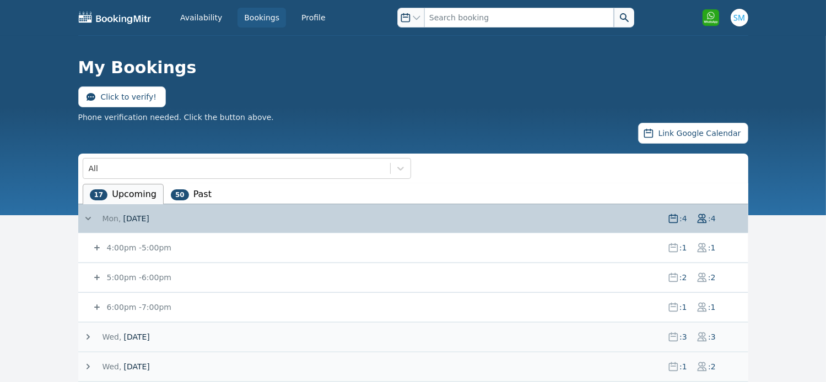
click at [95, 246] on icon at bounding box center [96, 247] width 11 height 11
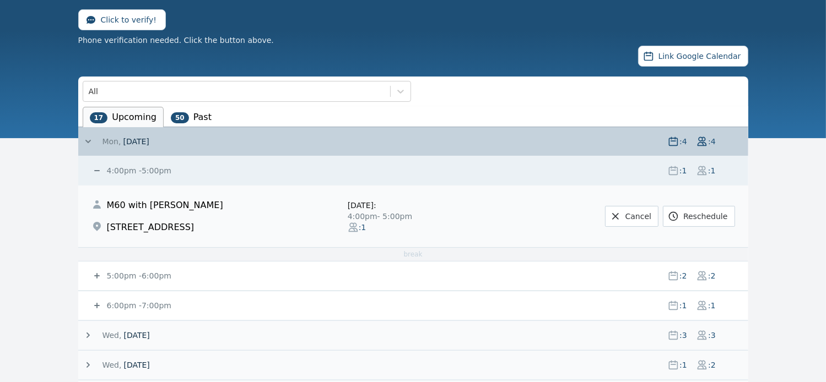
scroll to position [77, 0]
click at [98, 273] on icon at bounding box center [96, 275] width 11 height 11
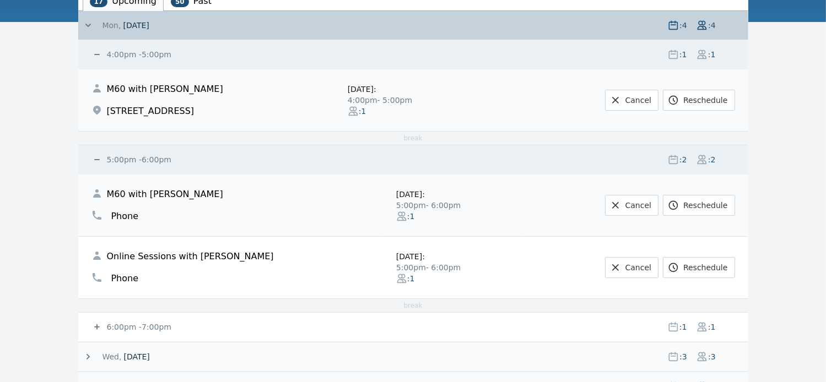
scroll to position [194, 0]
click at [685, 200] on link "Reschedule" at bounding box center [699, 204] width 72 height 21
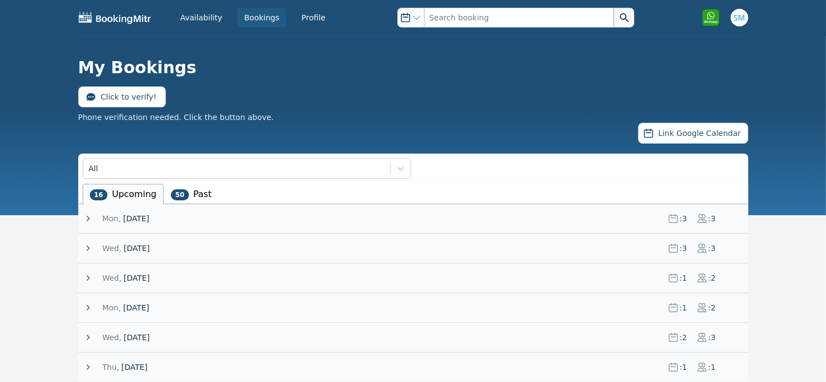
click at [86, 214] on icon at bounding box center [88, 218] width 11 height 11
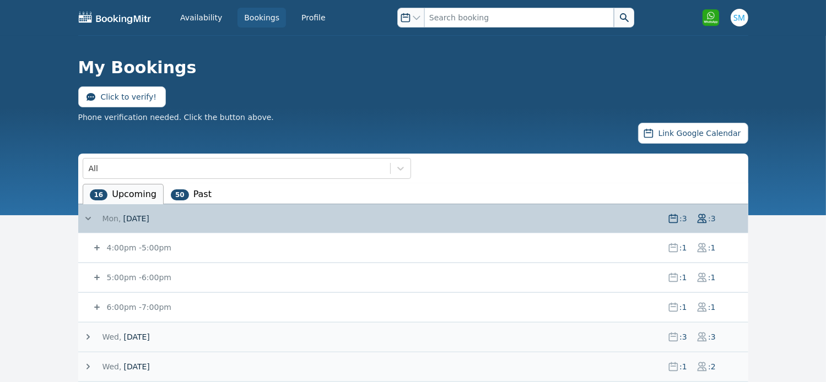
click at [95, 277] on icon at bounding box center [97, 278] width 6 height 6
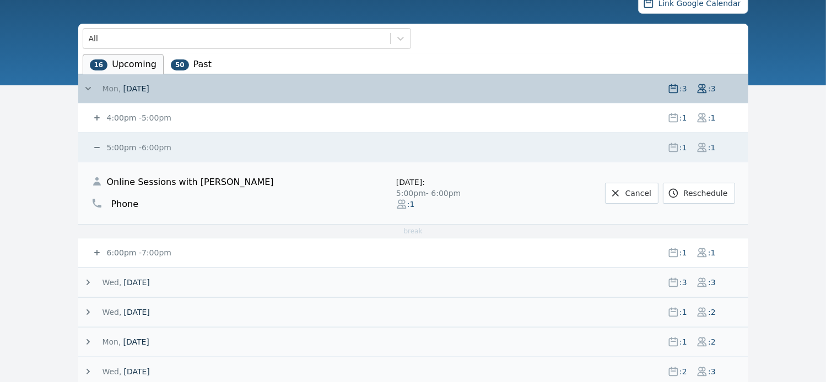
scroll to position [130, 0]
click at [641, 190] on link "Cancel" at bounding box center [631, 193] width 53 height 21
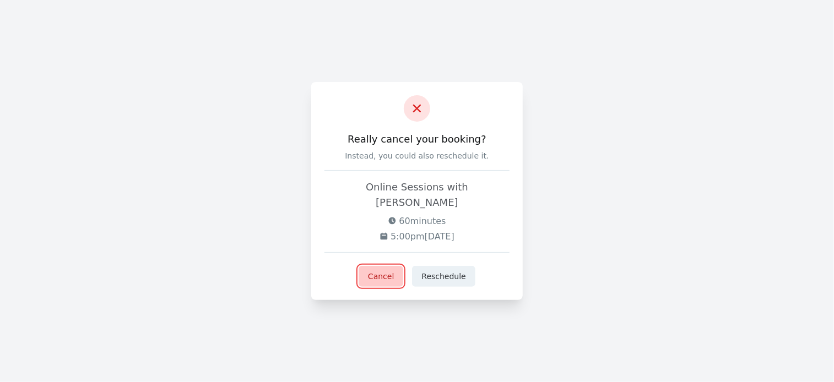
click at [372, 269] on button "Cancel" at bounding box center [381, 276] width 45 height 21
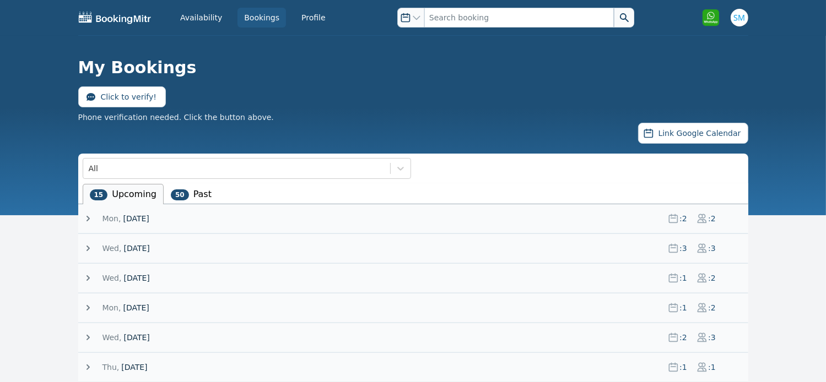
click at [88, 219] on icon at bounding box center [87, 219] width 3 height 6
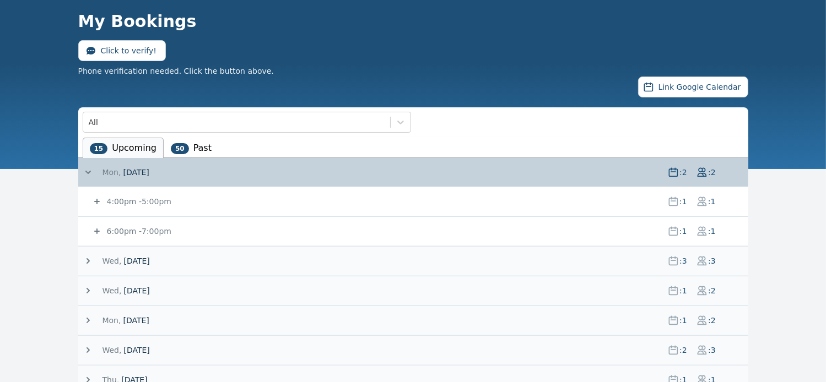
scroll to position [50, 0]
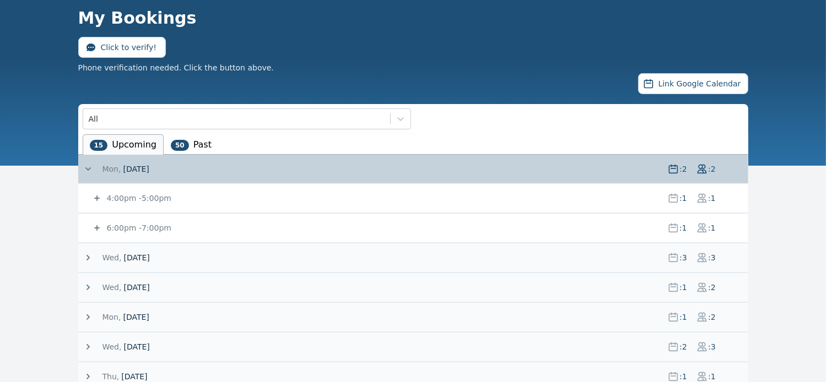
click at [96, 226] on icon at bounding box center [97, 228] width 6 height 6
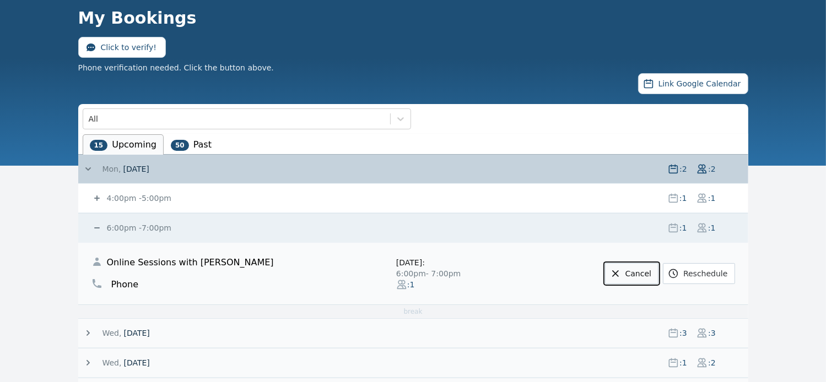
click at [635, 269] on link "Cancel" at bounding box center [631, 273] width 53 height 21
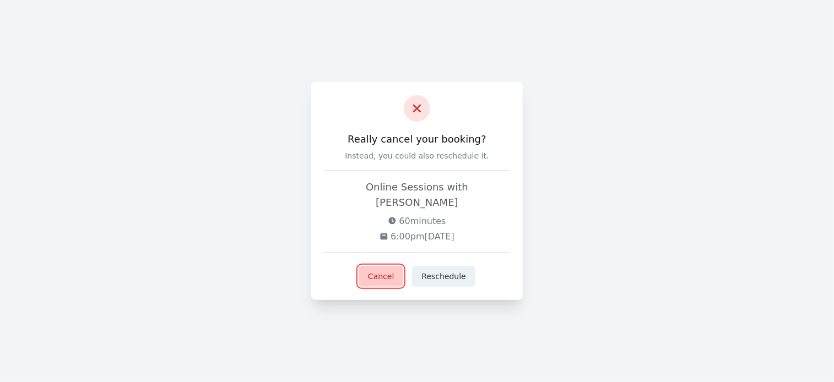
click at [389, 267] on button "Cancel" at bounding box center [381, 276] width 45 height 21
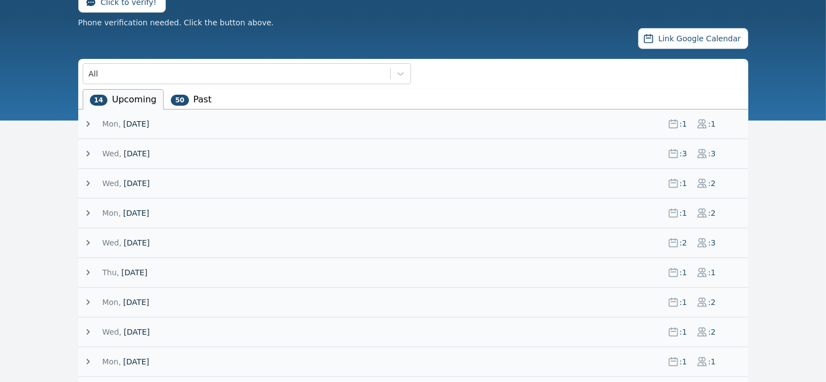
scroll to position [97, 0]
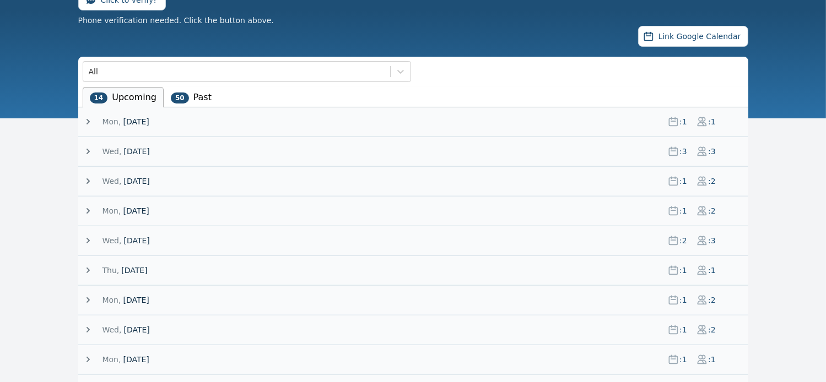
click at [84, 119] on icon at bounding box center [88, 121] width 11 height 11
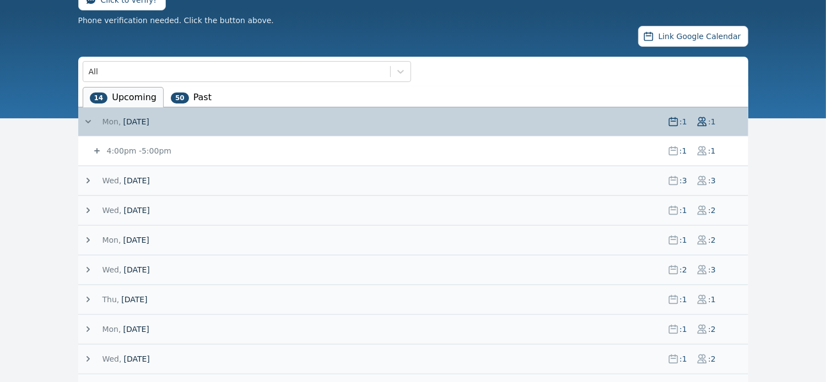
click at [96, 150] on icon at bounding box center [97, 151] width 6 height 6
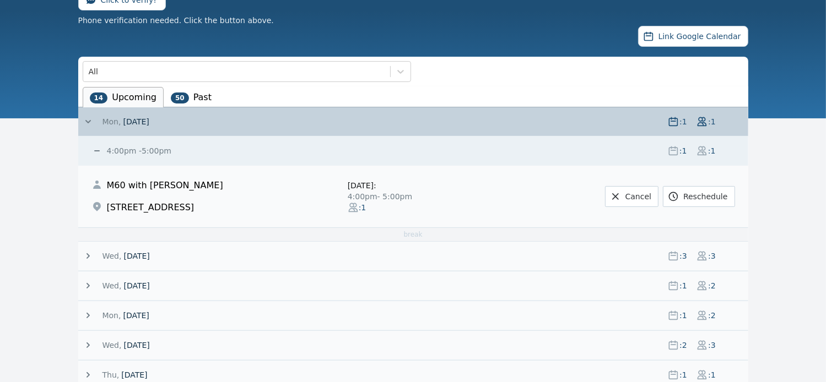
click at [96, 150] on icon at bounding box center [97, 150] width 6 height 1
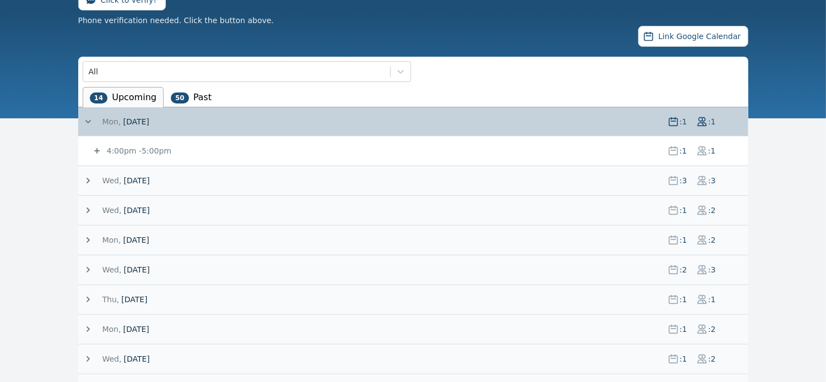
click at [88, 178] on icon at bounding box center [87, 181] width 3 height 6
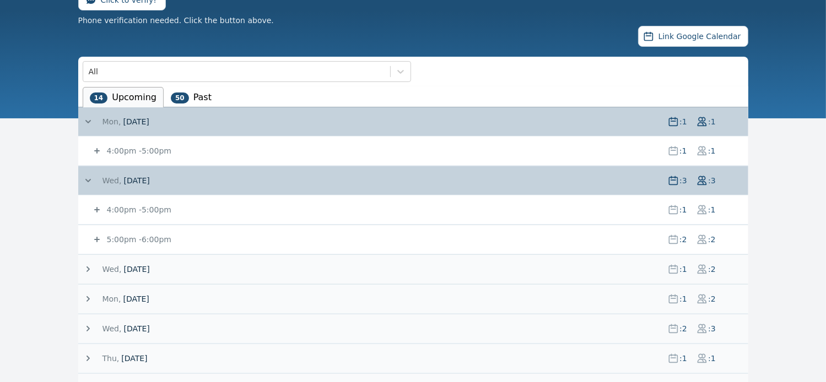
click at [94, 205] on icon at bounding box center [96, 209] width 11 height 11
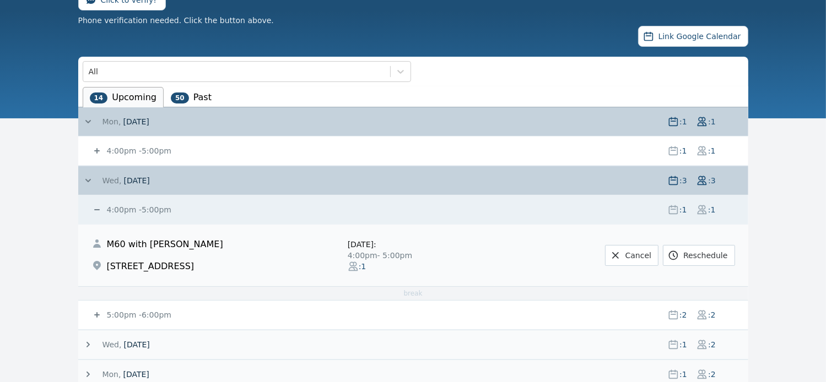
click at [94, 205] on icon at bounding box center [96, 209] width 11 height 11
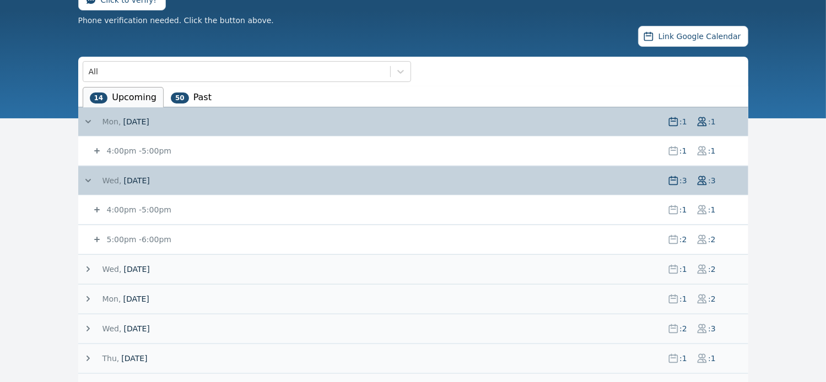
click at [98, 236] on icon at bounding box center [96, 239] width 11 height 11
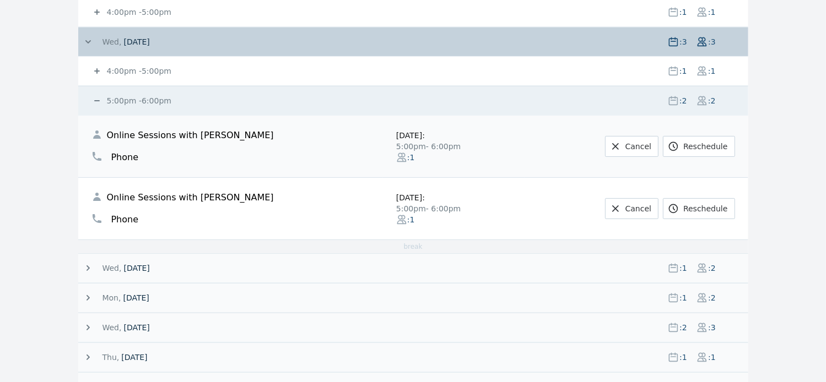
scroll to position [247, 0]
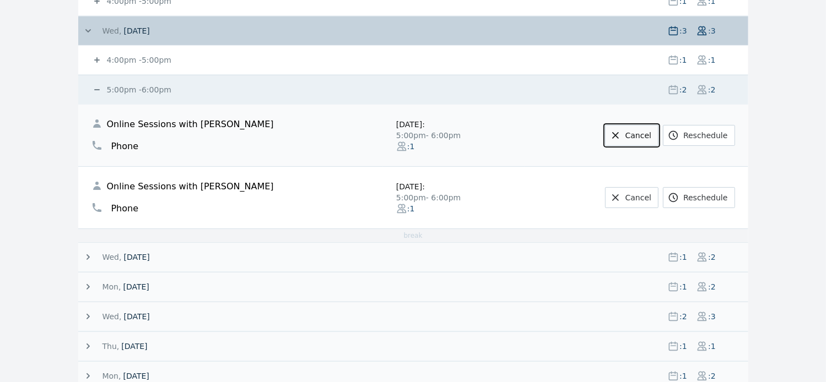
click at [647, 128] on link "Cancel" at bounding box center [631, 135] width 53 height 21
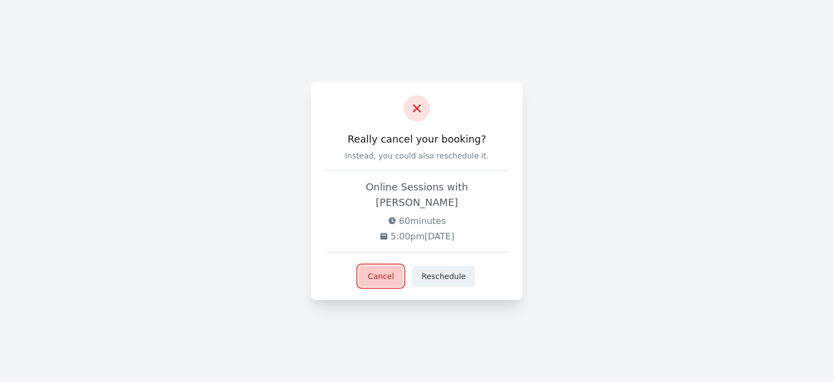
click at [390, 266] on button "Cancel" at bounding box center [381, 276] width 45 height 21
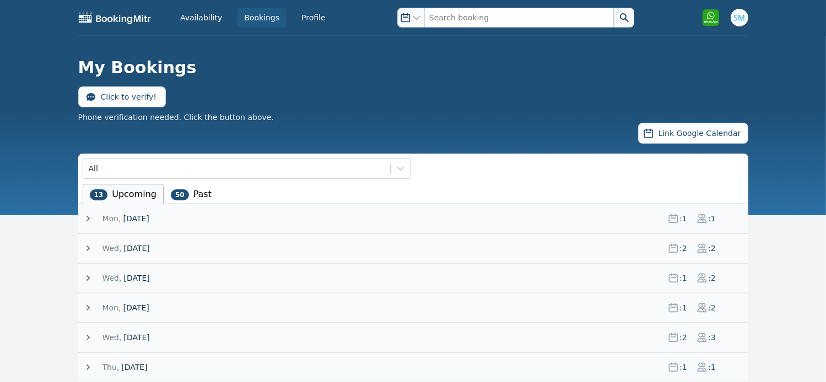
click at [89, 247] on icon at bounding box center [87, 249] width 3 height 6
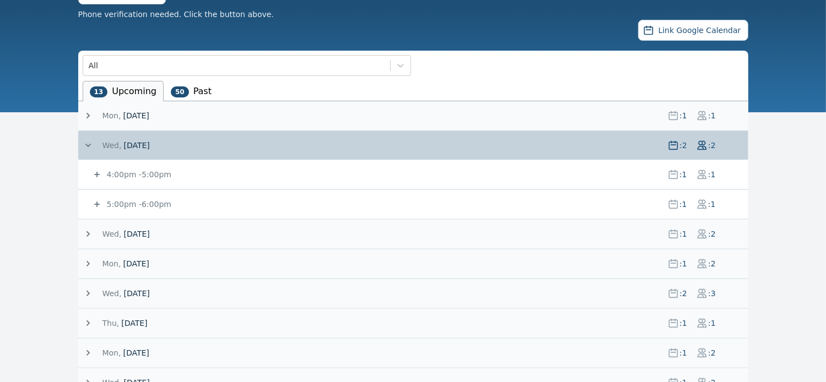
scroll to position [107, 0]
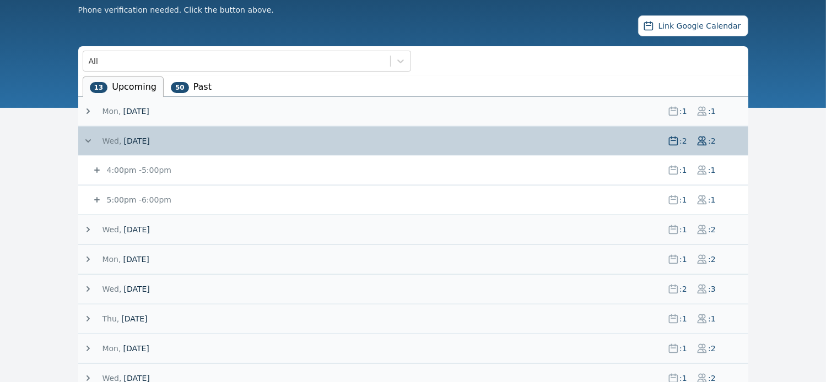
click at [97, 197] on icon at bounding box center [97, 200] width 6 height 6
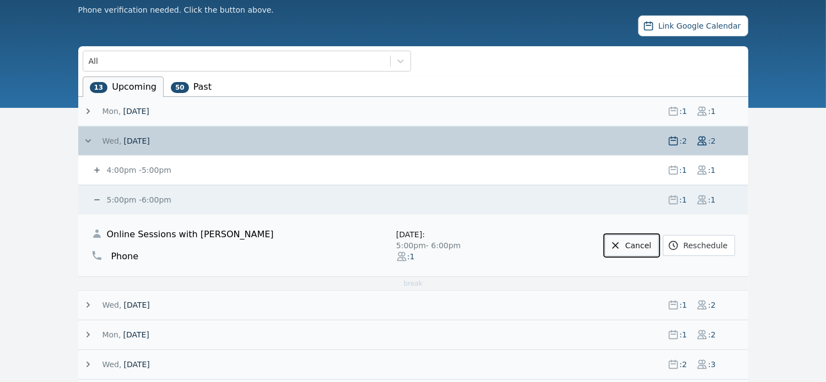
click at [642, 245] on link "Cancel" at bounding box center [631, 245] width 53 height 21
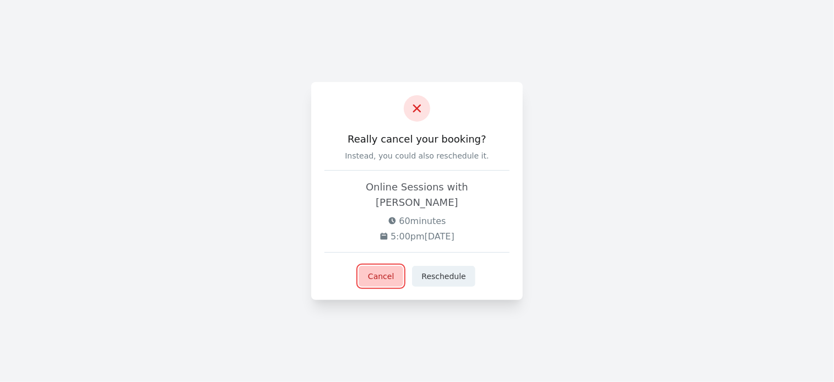
click at [388, 270] on button "Cancel" at bounding box center [381, 276] width 45 height 21
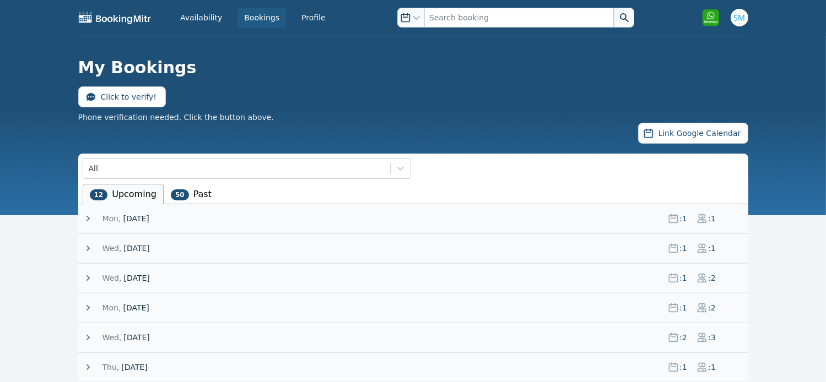
scroll to position [120, 0]
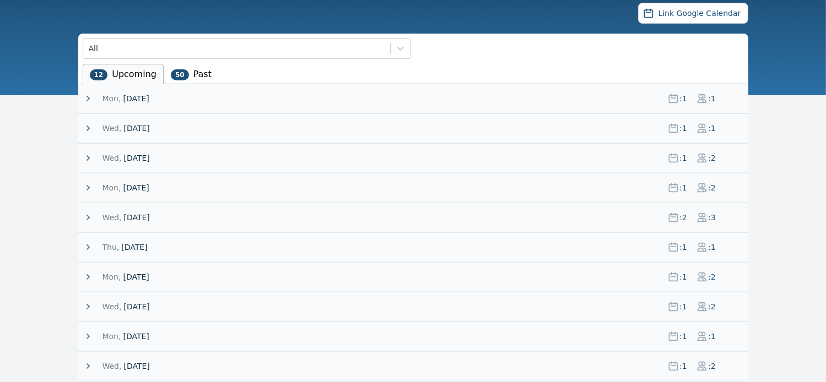
click at [86, 160] on icon at bounding box center [88, 158] width 11 height 11
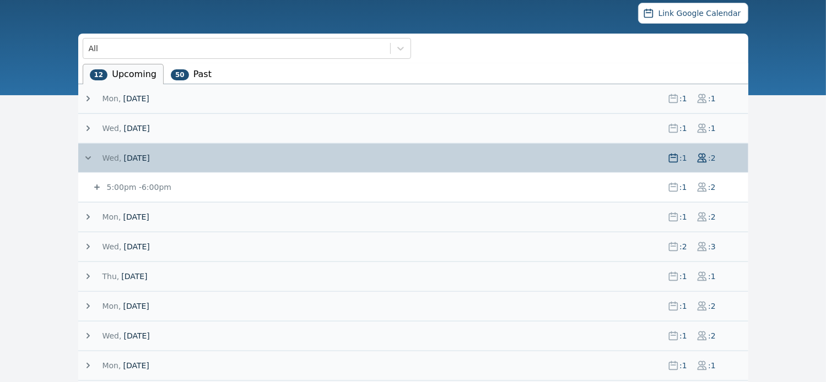
click at [98, 185] on icon at bounding box center [96, 187] width 11 height 11
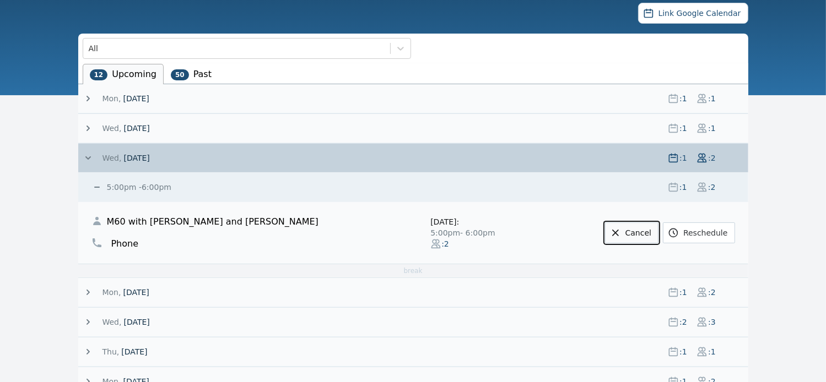
click at [621, 232] on icon at bounding box center [615, 233] width 11 height 11
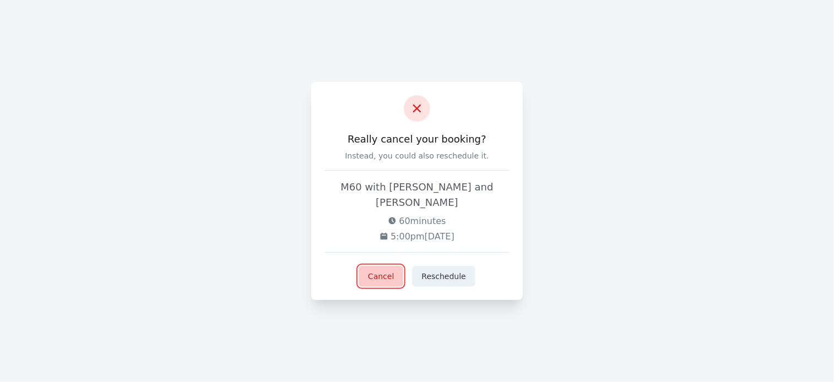
click at [381, 270] on button "Cancel" at bounding box center [381, 276] width 45 height 21
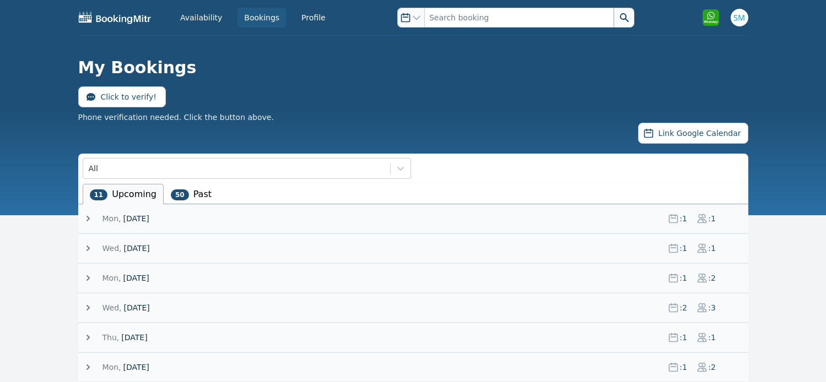
scroll to position [156, 0]
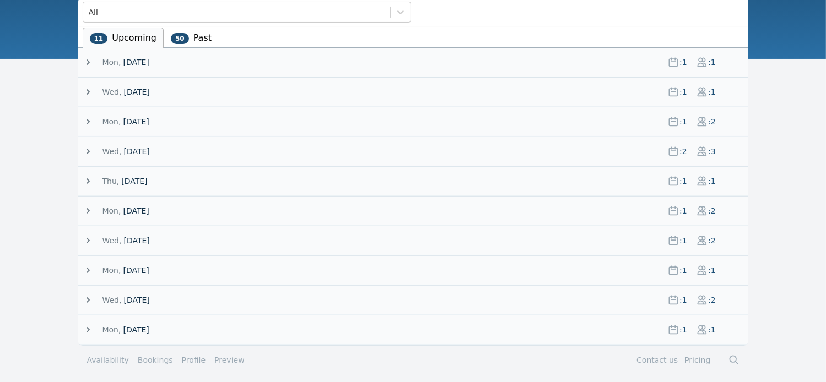
click at [85, 121] on icon at bounding box center [88, 121] width 11 height 11
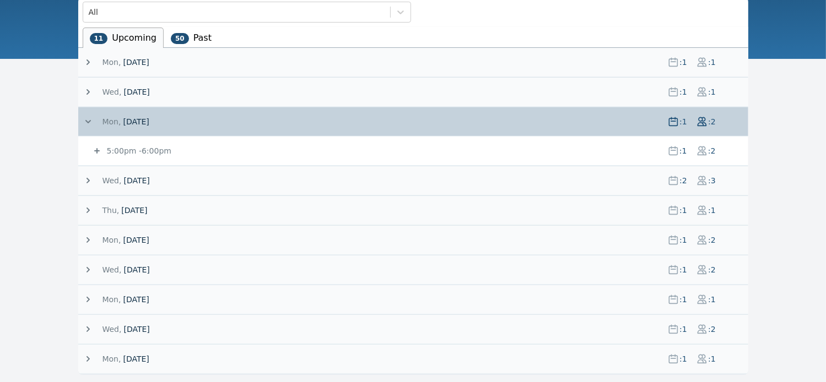
click at [96, 150] on icon at bounding box center [97, 151] width 6 height 6
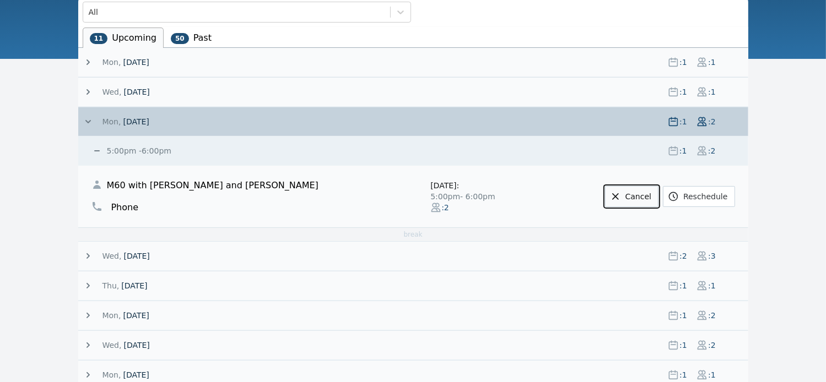
click at [646, 191] on link "Cancel" at bounding box center [631, 196] width 53 height 21
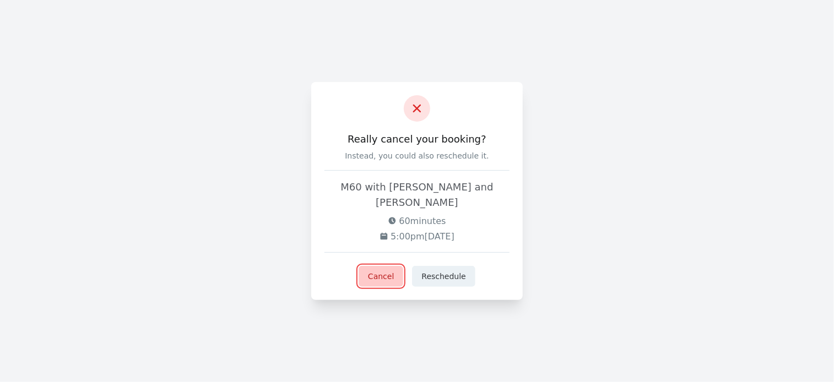
click at [375, 268] on button "Cancel" at bounding box center [381, 276] width 45 height 21
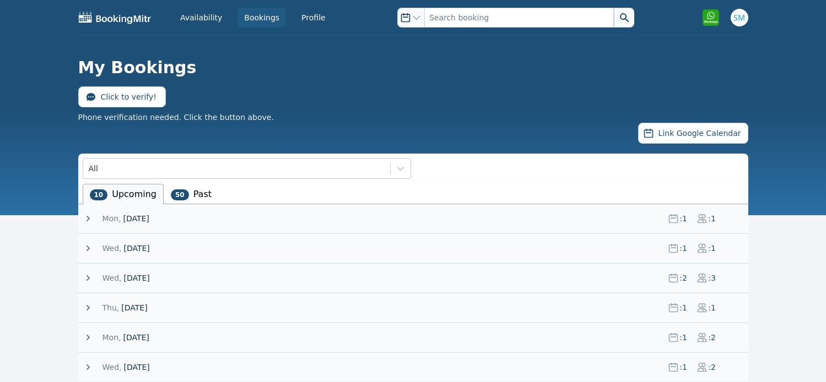
scroll to position [127, 0]
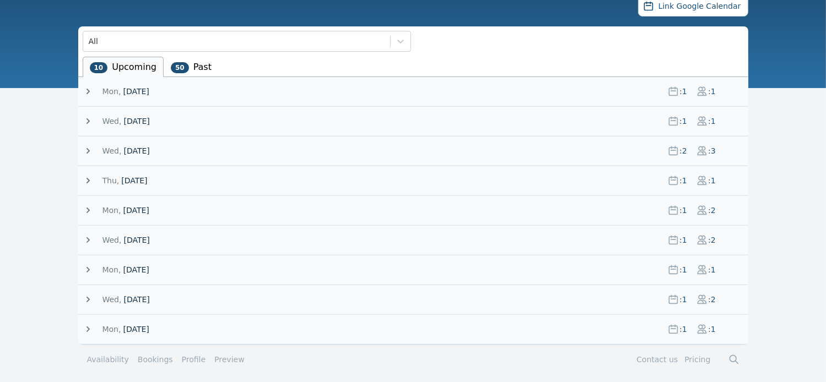
click at [88, 149] on icon at bounding box center [88, 150] width 11 height 11
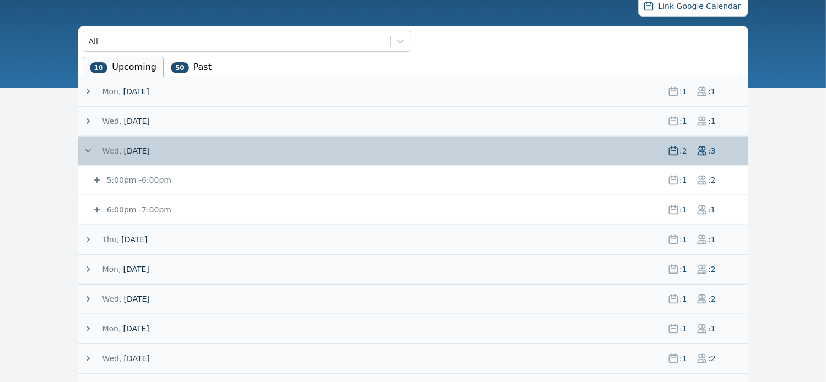
click at [97, 181] on icon at bounding box center [96, 180] width 11 height 11
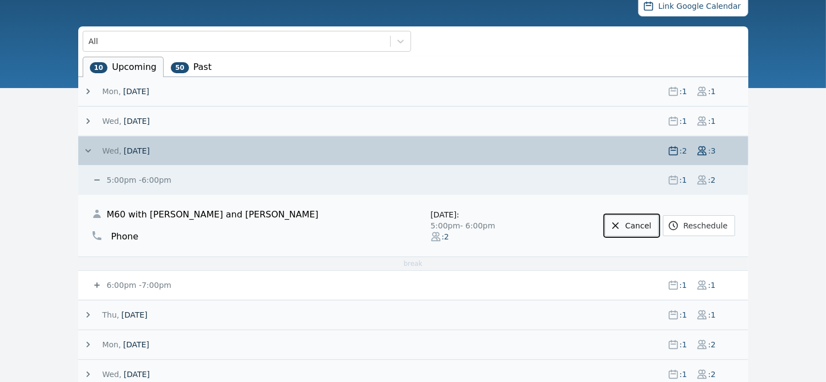
click at [640, 221] on link "Cancel" at bounding box center [631, 225] width 53 height 21
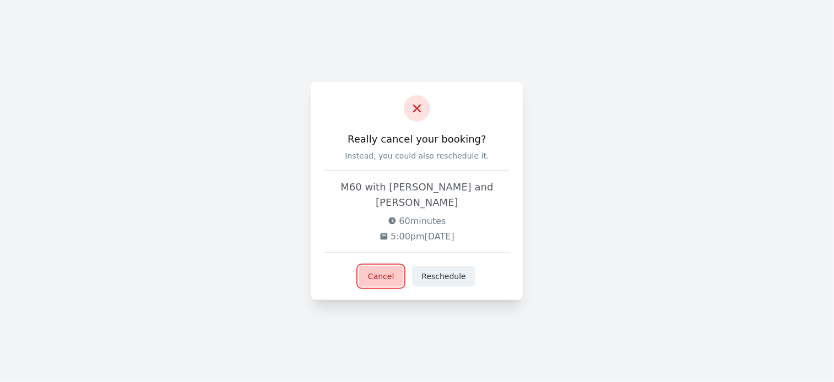
click at [386, 270] on button "Cancel" at bounding box center [381, 276] width 45 height 21
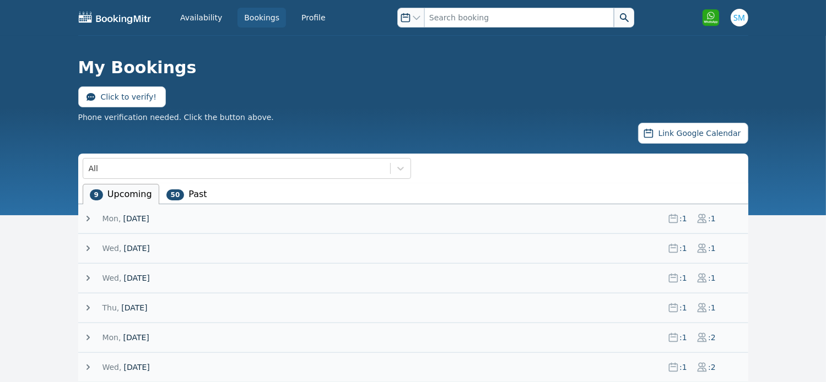
click at [87, 275] on icon at bounding box center [87, 278] width 3 height 6
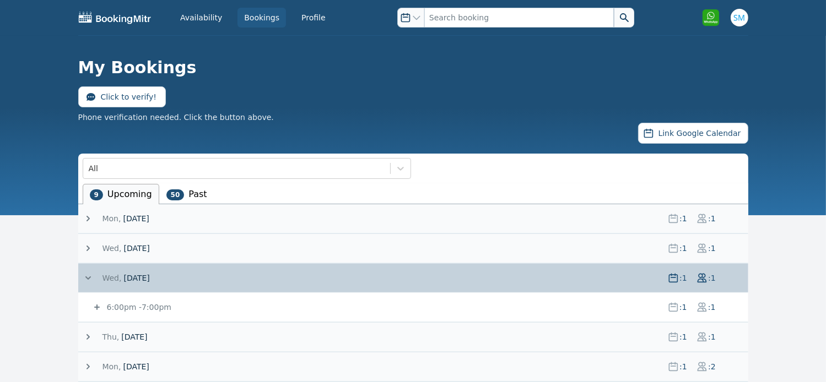
click at [96, 308] on icon at bounding box center [97, 308] width 6 height 6
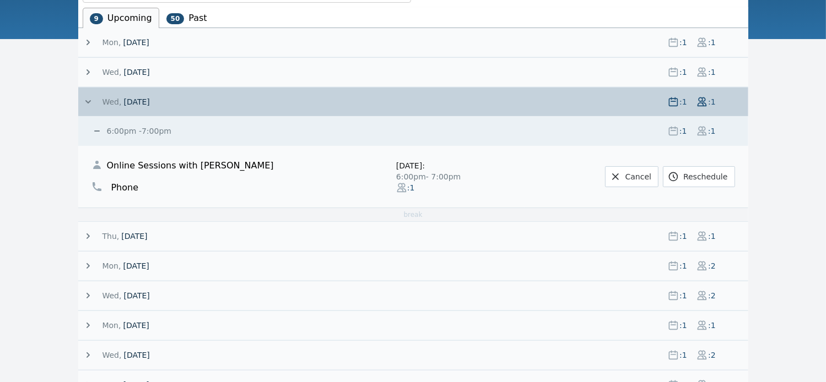
scroll to position [187, 0]
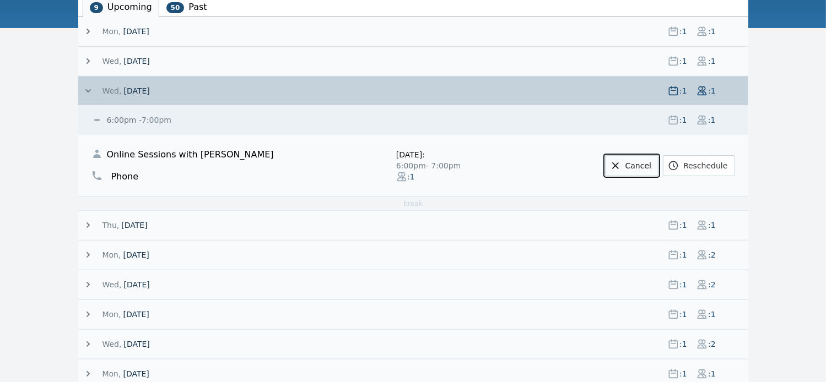
click at [646, 159] on link "Cancel" at bounding box center [631, 165] width 53 height 21
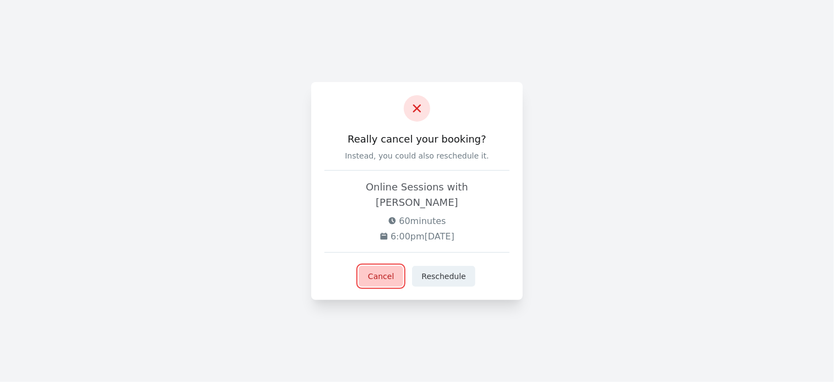
click at [375, 275] on button "Cancel" at bounding box center [381, 276] width 45 height 21
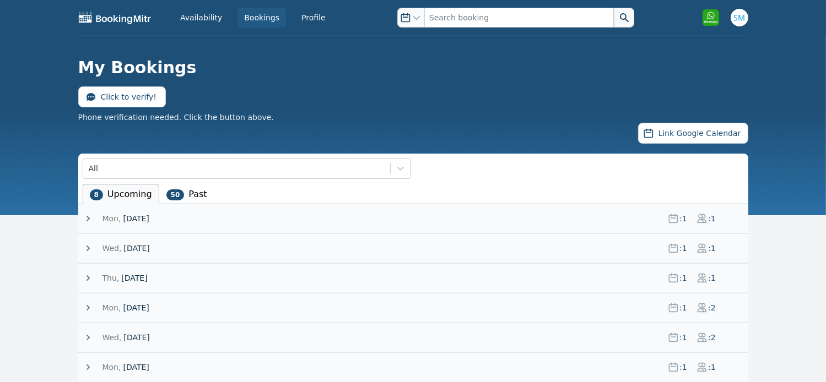
scroll to position [98, 0]
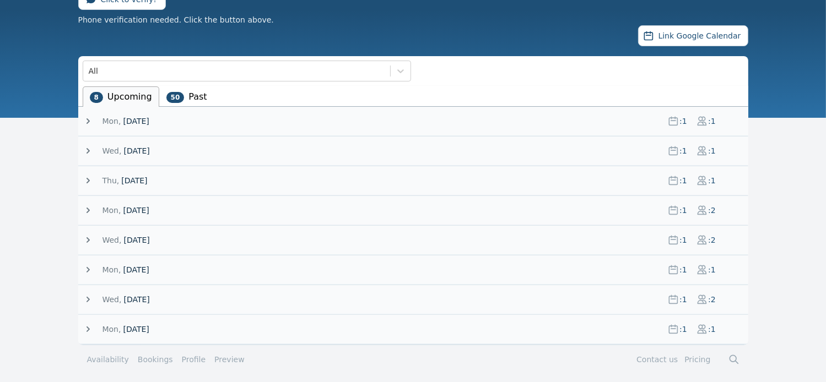
click at [88, 180] on icon at bounding box center [87, 181] width 3 height 6
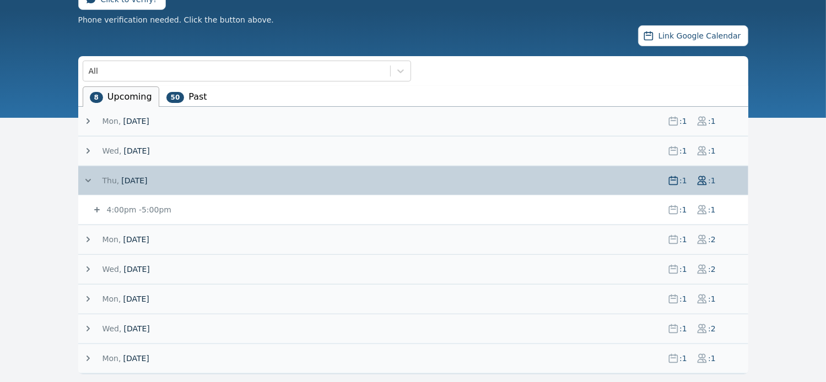
click at [96, 208] on icon at bounding box center [97, 210] width 6 height 6
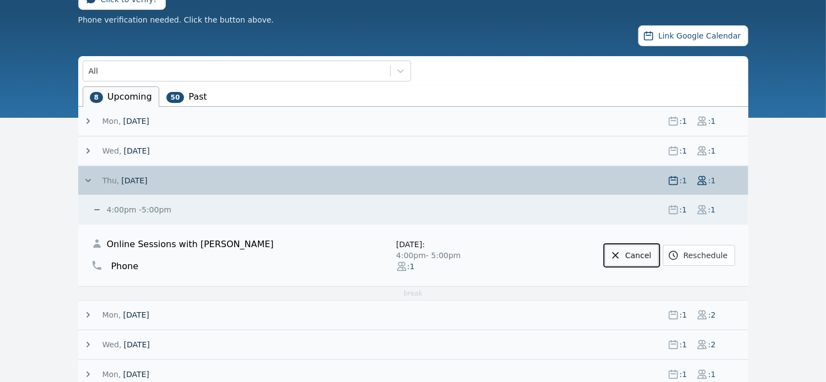
click at [641, 252] on link "Cancel" at bounding box center [631, 255] width 53 height 21
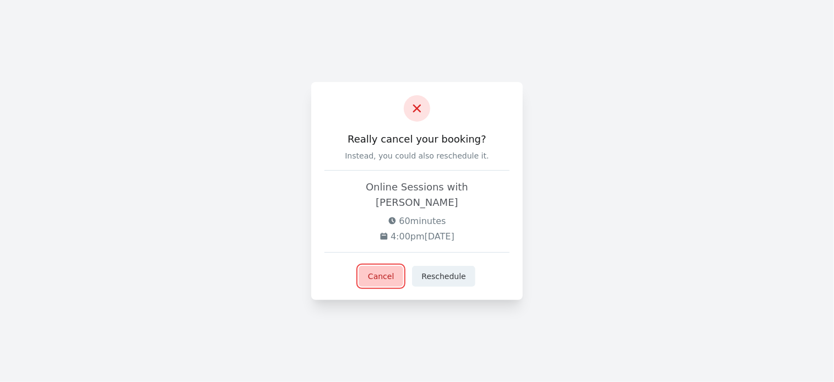
click at [373, 273] on button "Cancel" at bounding box center [381, 276] width 45 height 21
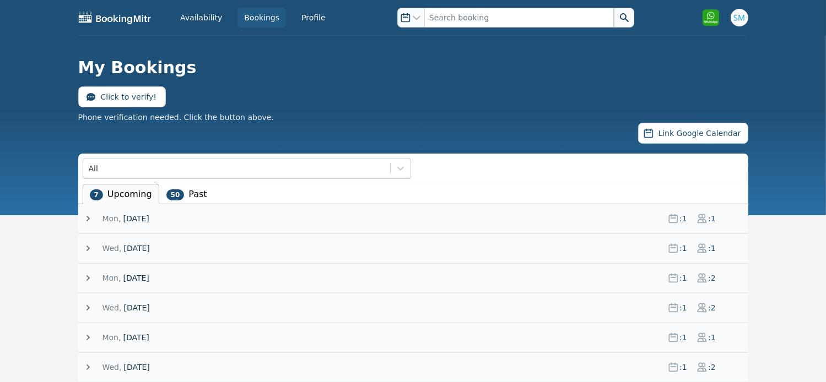
scroll to position [68, 0]
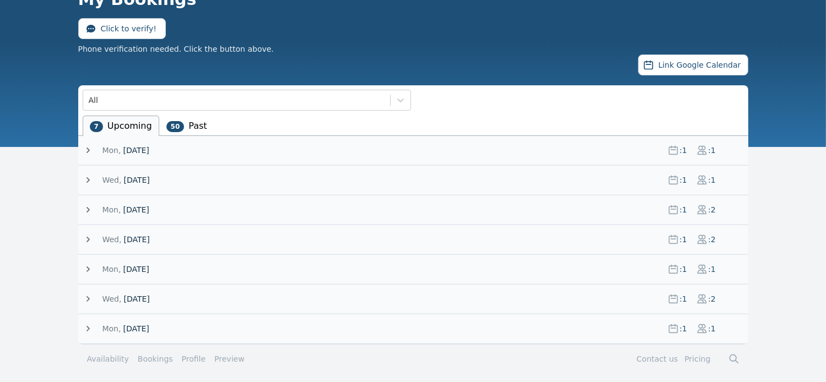
click at [89, 206] on icon at bounding box center [88, 209] width 11 height 11
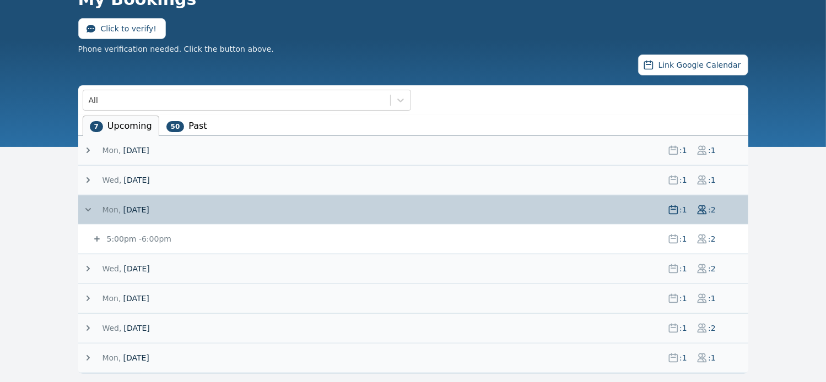
click at [98, 236] on icon at bounding box center [96, 239] width 11 height 11
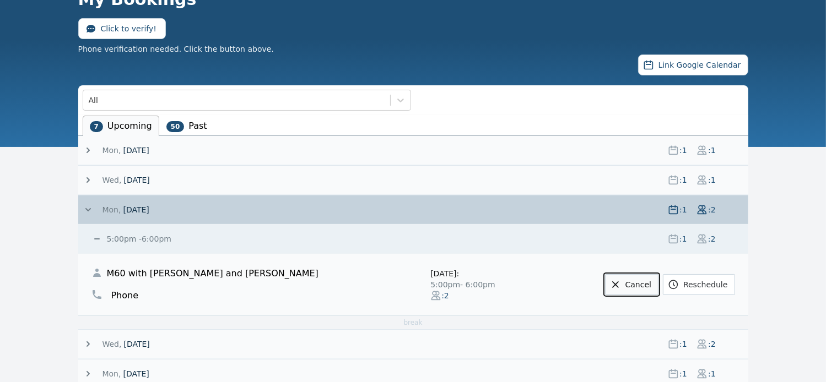
click at [634, 284] on link "Cancel" at bounding box center [631, 284] width 53 height 21
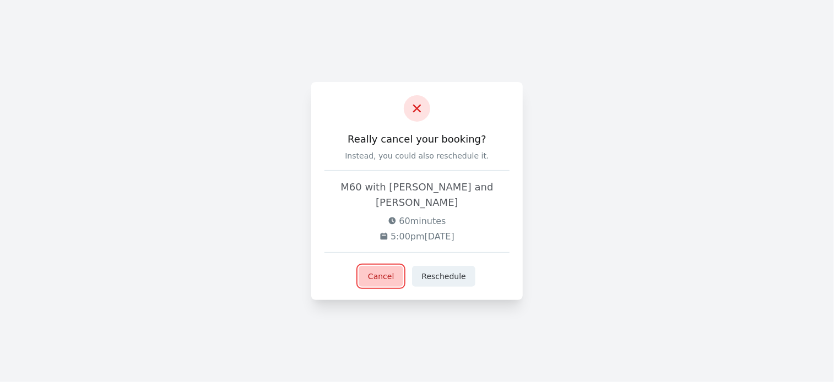
click at [388, 266] on button "Cancel" at bounding box center [381, 276] width 45 height 21
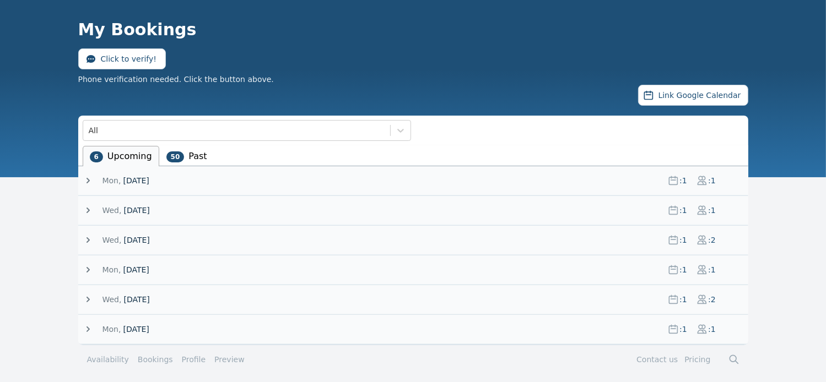
scroll to position [39, 0]
click at [86, 239] on icon at bounding box center [88, 239] width 11 height 11
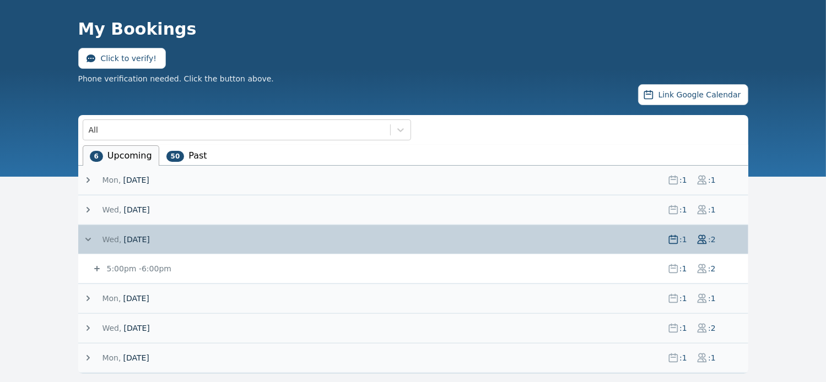
click at [95, 269] on icon at bounding box center [96, 268] width 11 height 11
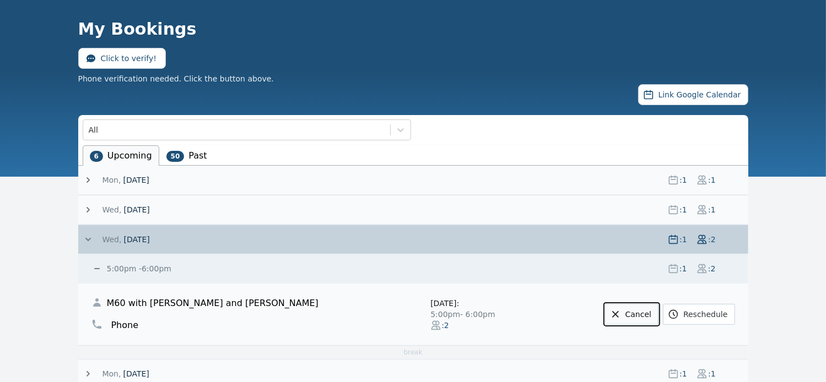
click at [631, 312] on link "Cancel" at bounding box center [631, 314] width 53 height 21
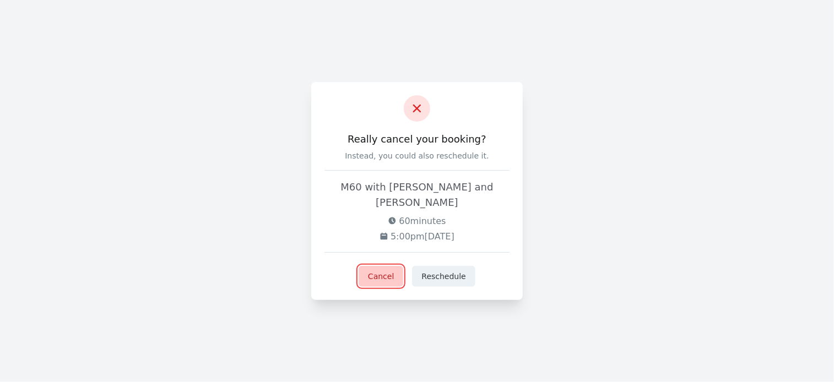
click at [390, 268] on button "Cancel" at bounding box center [381, 276] width 45 height 21
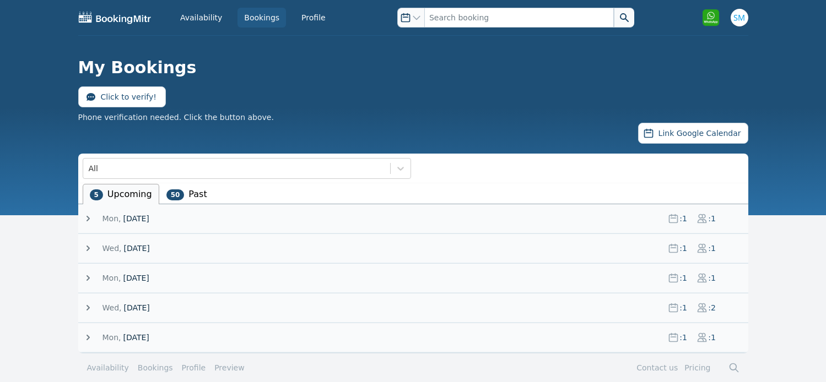
scroll to position [9, 0]
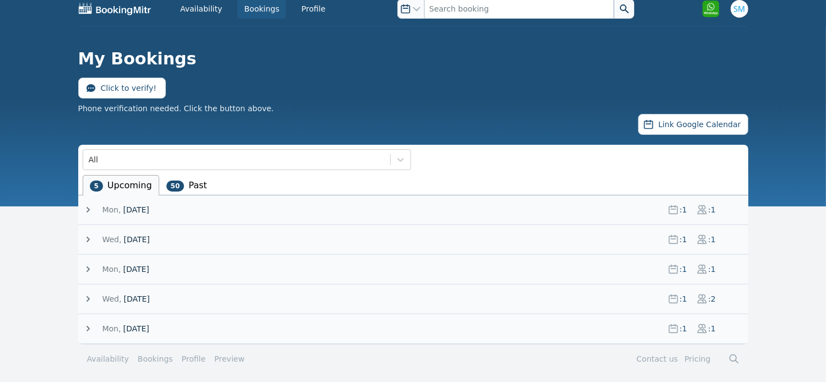
click at [84, 266] on icon at bounding box center [88, 269] width 11 height 11
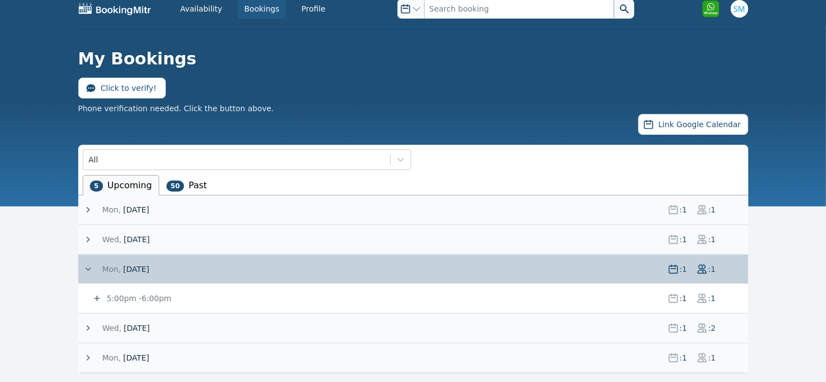
scroll to position [38, 0]
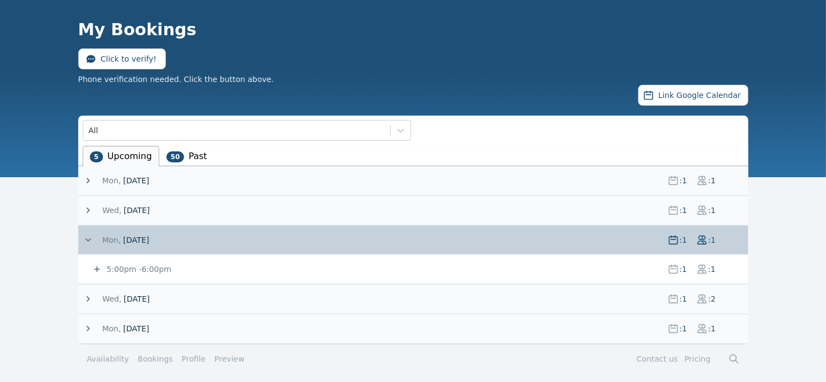
click at [94, 268] on icon at bounding box center [97, 270] width 6 height 6
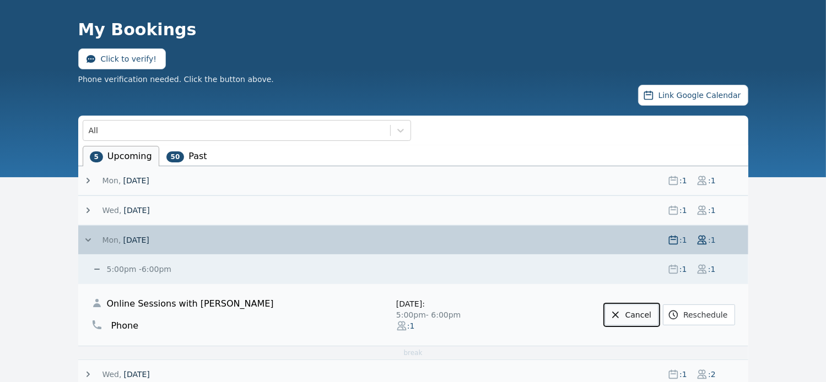
click at [637, 318] on link "Cancel" at bounding box center [631, 315] width 53 height 21
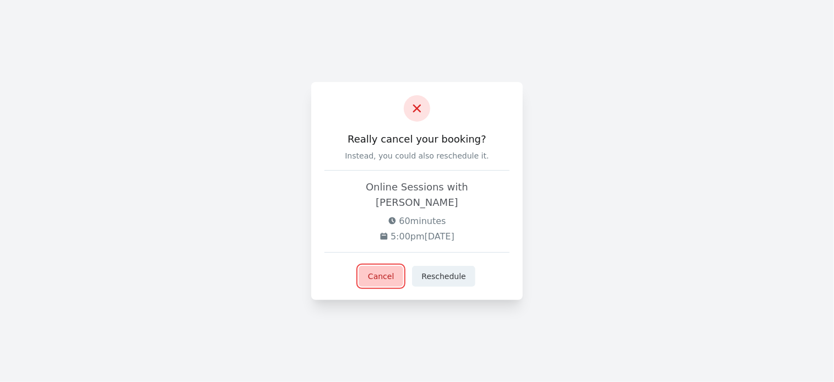
click at [390, 270] on button "Cancel" at bounding box center [381, 276] width 45 height 21
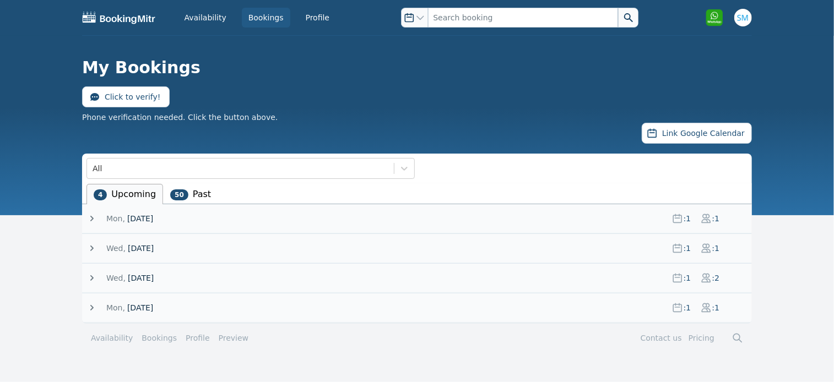
click at [91, 277] on icon at bounding box center [91, 278] width 11 height 11
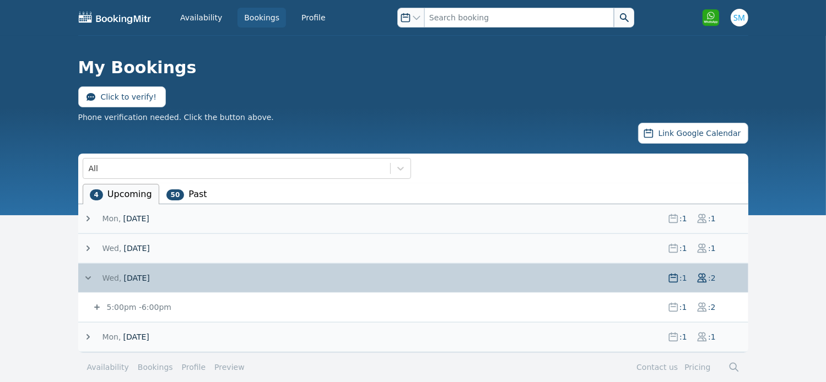
click at [98, 307] on icon at bounding box center [96, 307] width 11 height 11
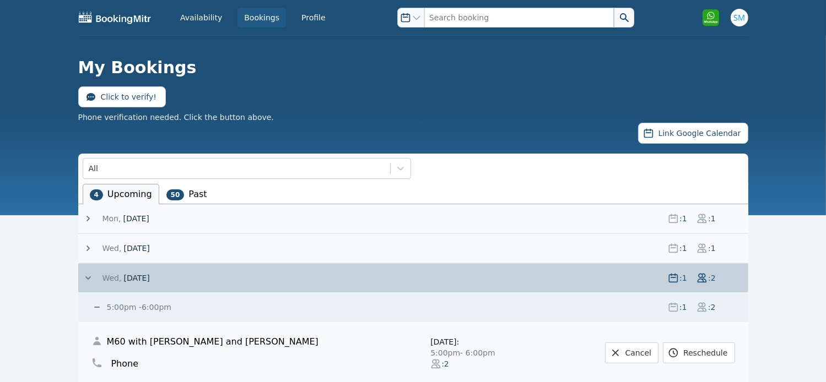
scroll to position [84, 0]
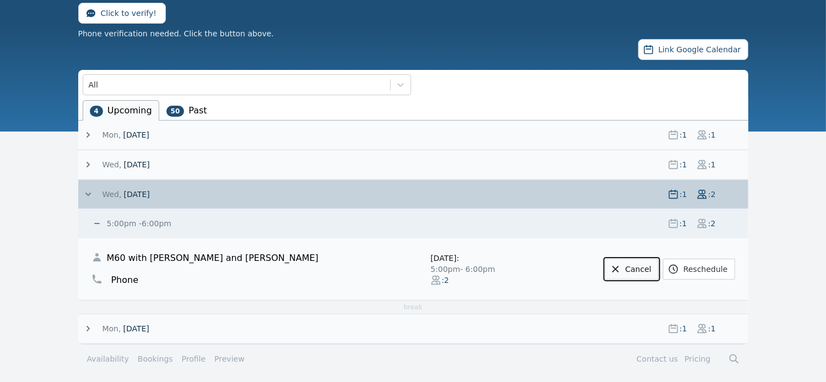
click at [644, 264] on link "Cancel" at bounding box center [631, 269] width 53 height 21
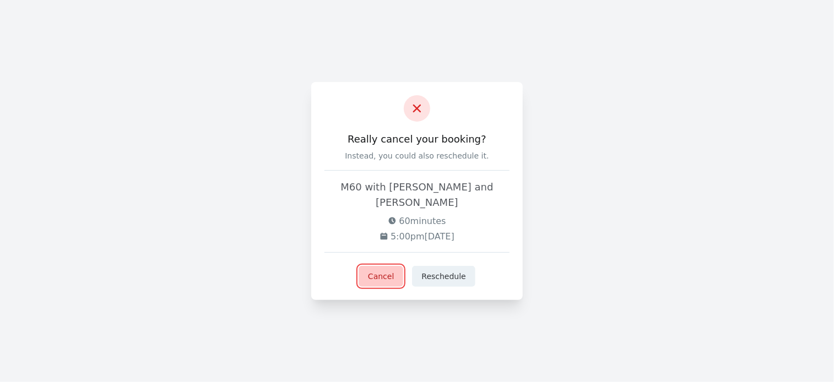
click at [381, 269] on button "Cancel" at bounding box center [381, 276] width 45 height 21
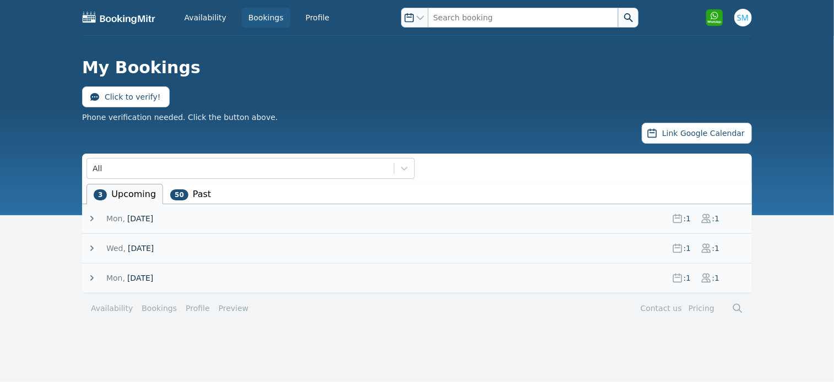
click at [93, 276] on icon at bounding box center [91, 278] width 3 height 6
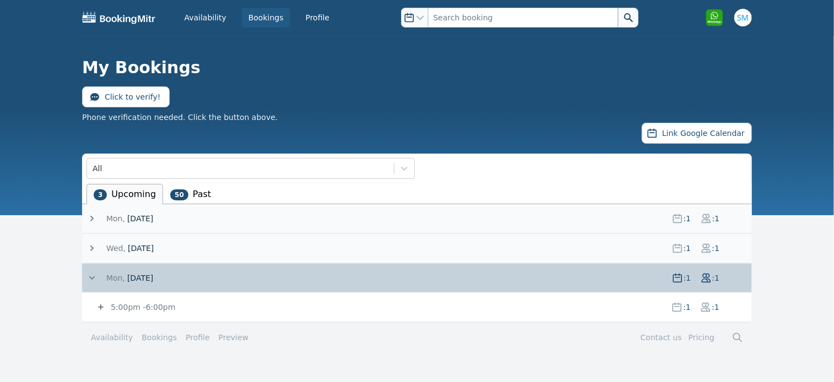
click at [101, 305] on icon at bounding box center [100, 307] width 11 height 11
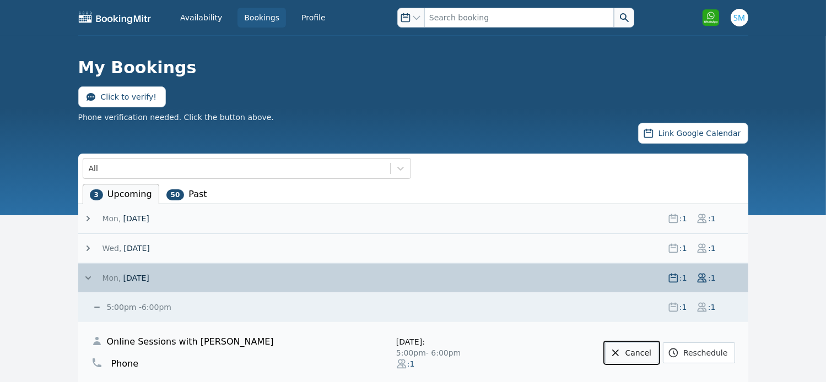
click at [641, 353] on link "Cancel" at bounding box center [631, 353] width 53 height 21
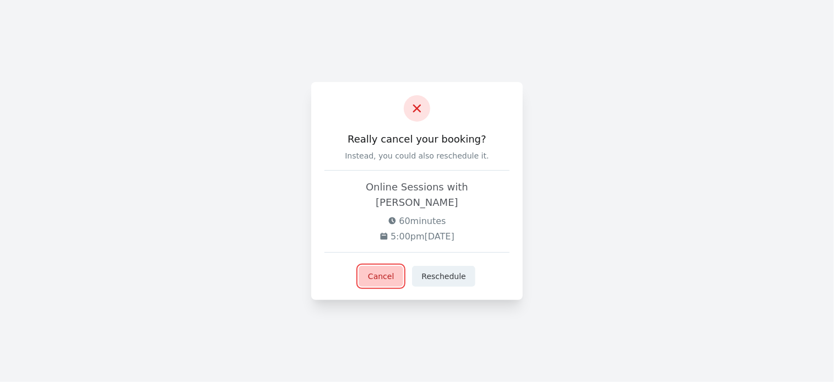
click at [392, 267] on button "Cancel" at bounding box center [381, 276] width 45 height 21
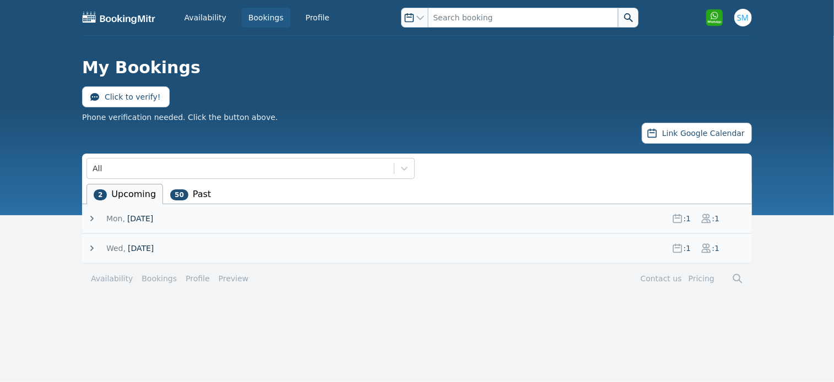
click at [93, 221] on icon at bounding box center [91, 218] width 11 height 11
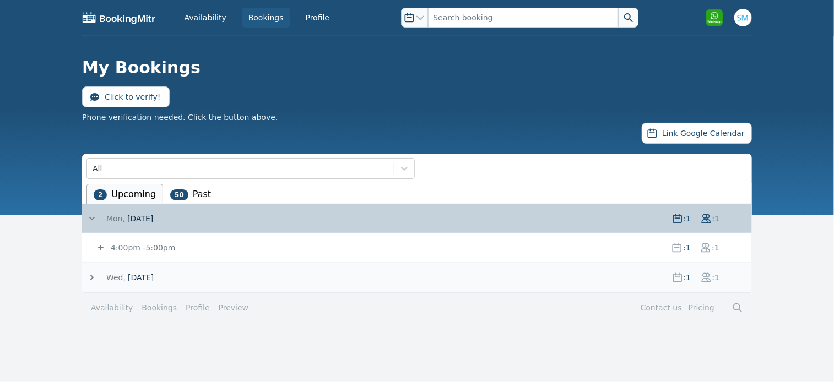
click at [101, 248] on icon at bounding box center [101, 248] width 6 height 6
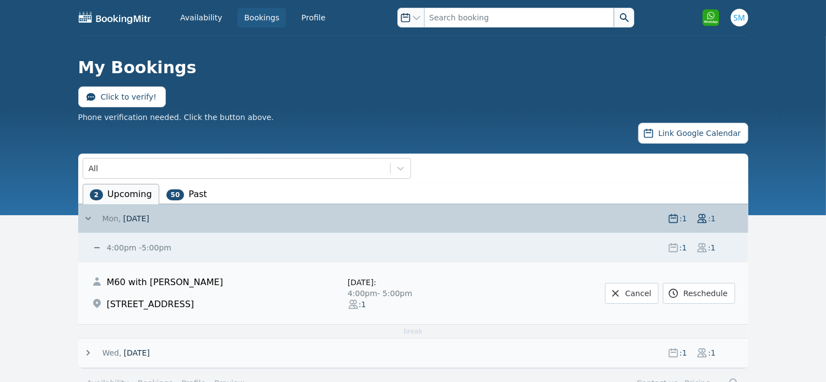
click at [86, 218] on icon at bounding box center [88, 218] width 6 height 3
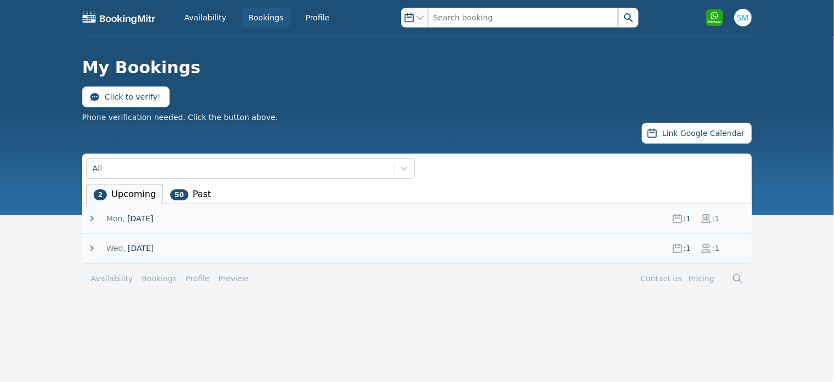
click at [94, 248] on icon at bounding box center [91, 248] width 11 height 11
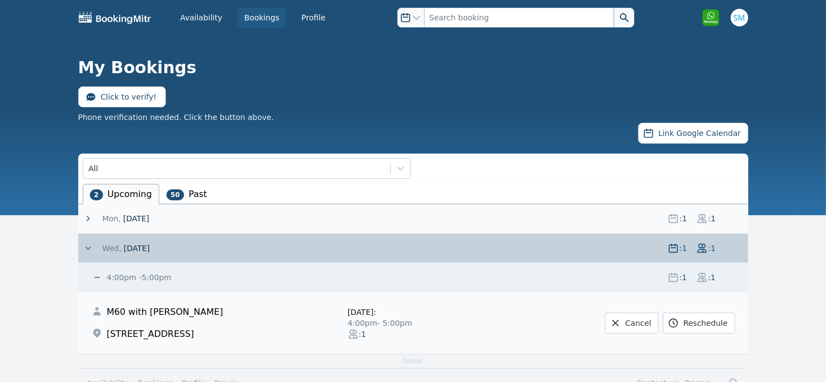
scroll to position [25, 0]
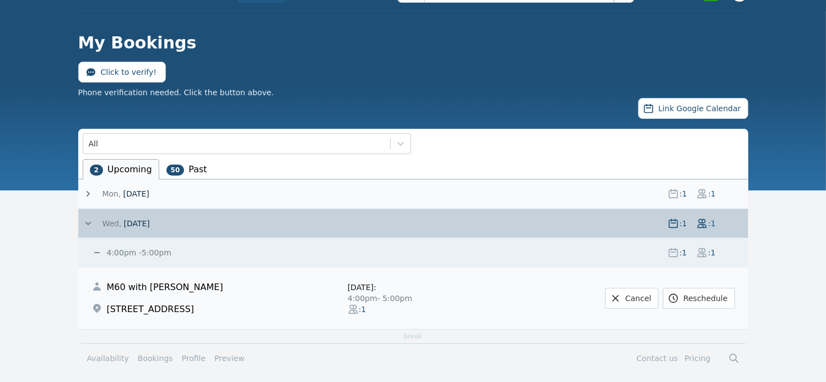
click at [88, 221] on icon at bounding box center [88, 223] width 11 height 11
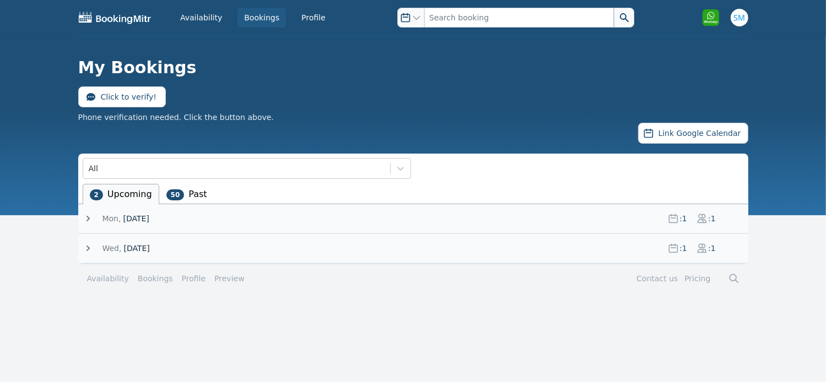
scroll to position [0, 0]
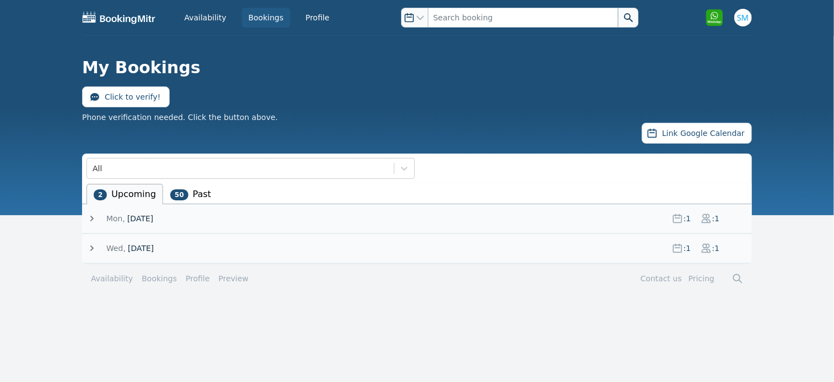
click at [95, 218] on icon at bounding box center [91, 218] width 11 height 11
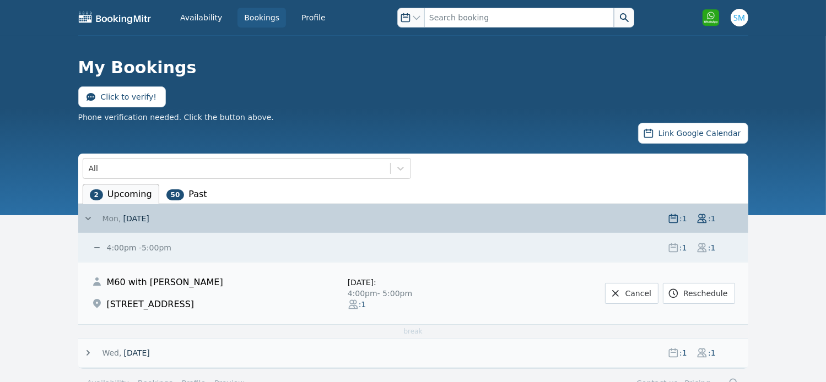
scroll to position [25, 0]
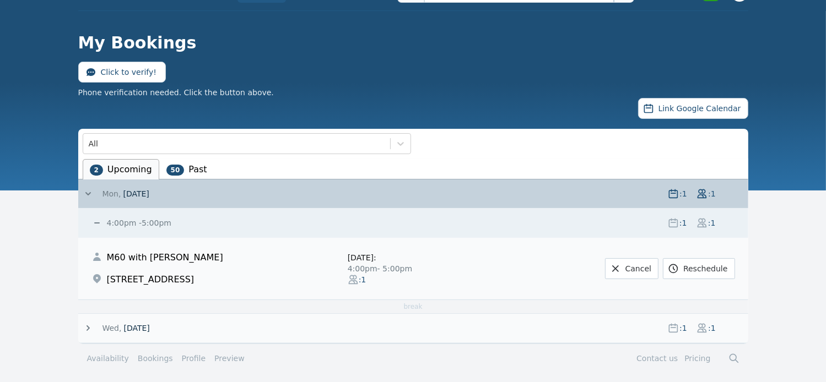
click at [86, 190] on icon at bounding box center [88, 193] width 11 height 11
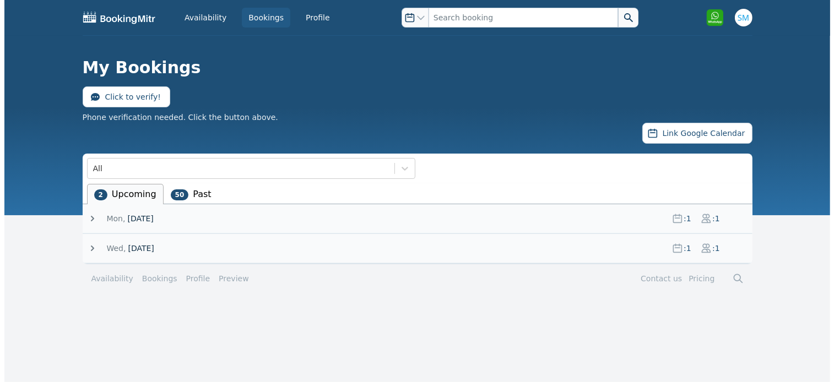
scroll to position [0, 0]
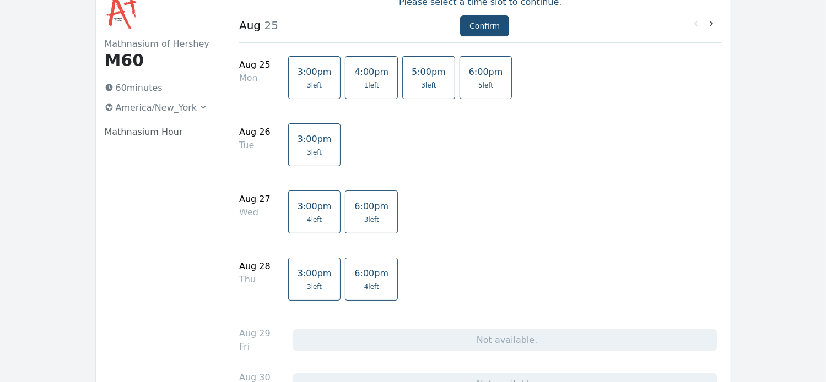
scroll to position [75, 0]
click at [412, 72] on span "5:00pm" at bounding box center [429, 72] width 34 height 10
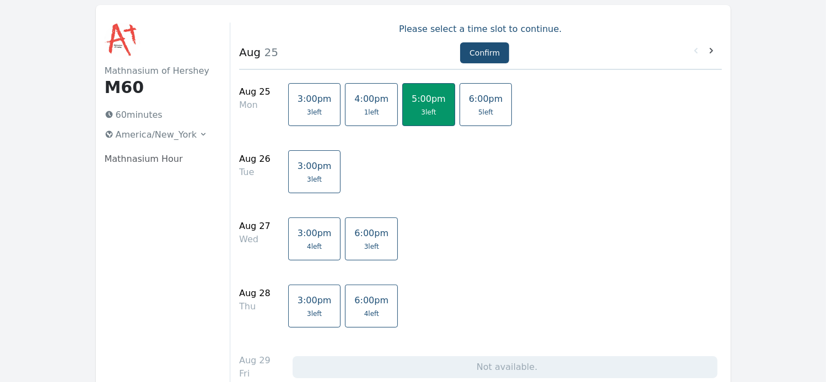
scroll to position [47, 0]
click at [489, 51] on button "Confirm" at bounding box center [484, 53] width 49 height 21
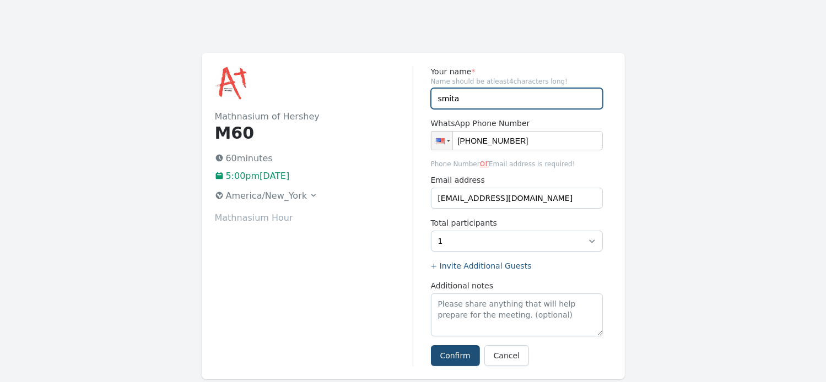
click at [462, 105] on input "smita" at bounding box center [517, 98] width 172 height 21
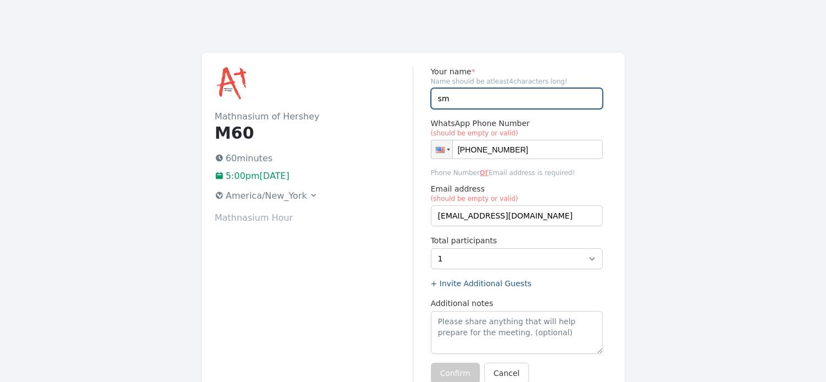
type input "s"
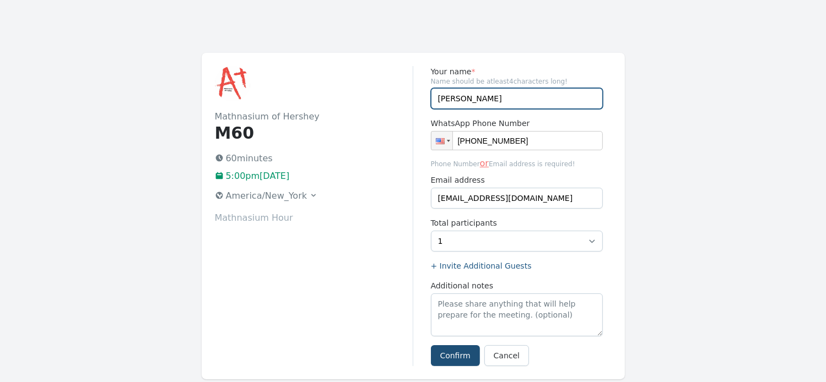
type input "[PERSON_NAME]"
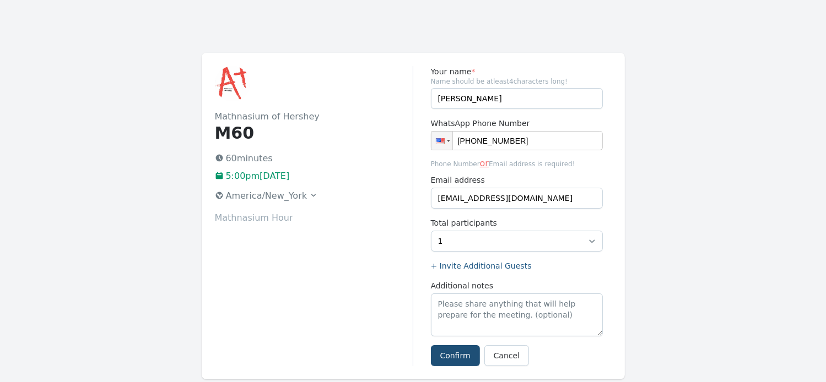
click at [358, 298] on div "Mathnasium of Hershey M60 60 minutes 5:00pm[DATE] [GEOGRAPHIC_DATA]/New_York Ma…" at bounding box center [314, 216] width 198 height 300
click at [459, 362] on button "Confirm" at bounding box center [455, 355] width 49 height 21
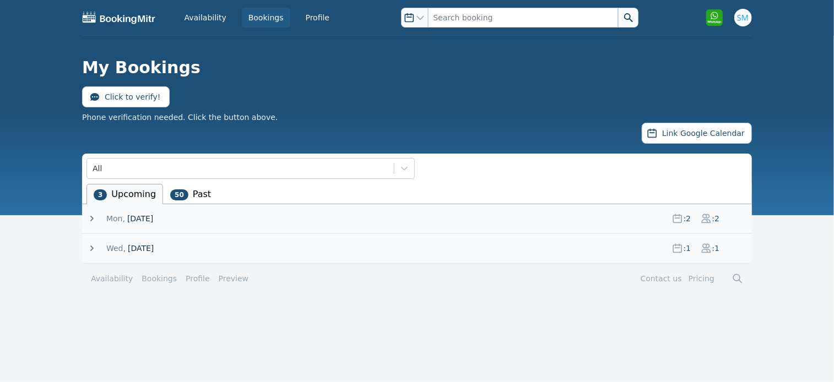
click at [93, 219] on icon at bounding box center [91, 218] width 11 height 11
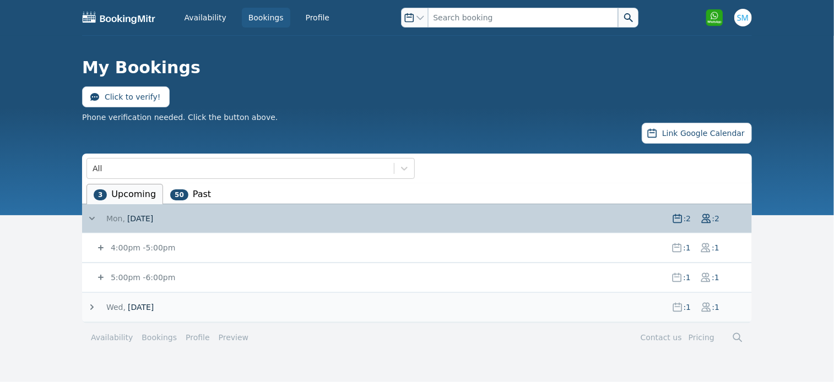
click at [91, 305] on icon at bounding box center [91, 307] width 11 height 11
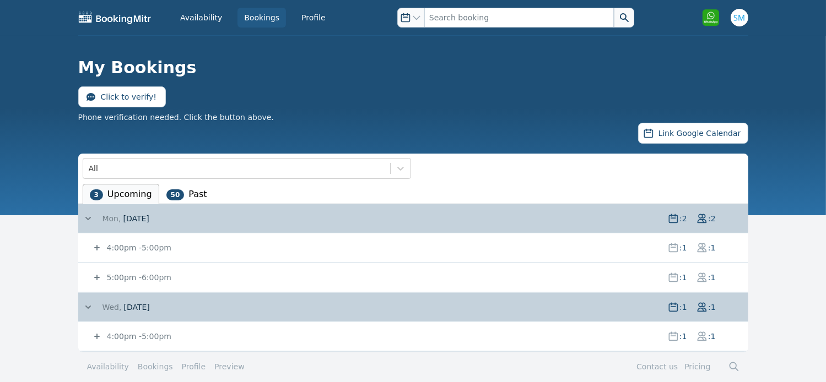
click at [95, 335] on icon at bounding box center [97, 337] width 6 height 6
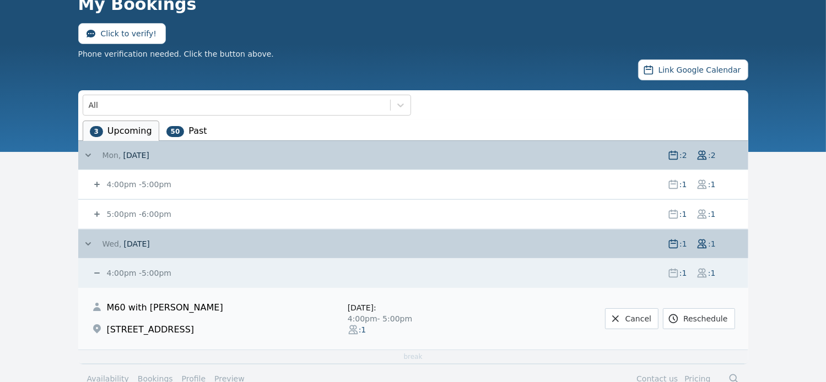
scroll to position [76, 0]
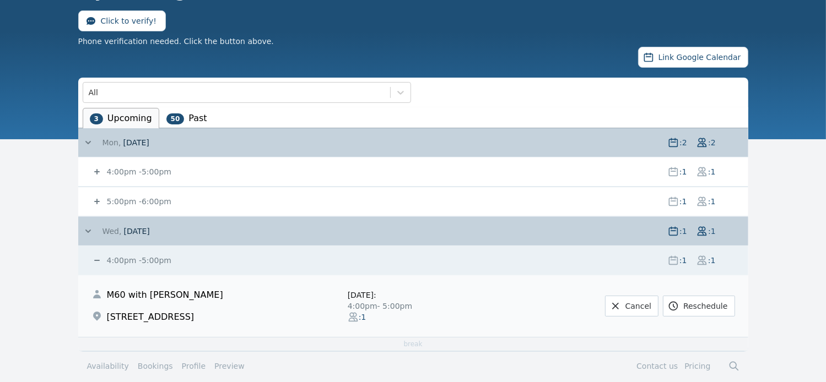
click at [86, 228] on icon at bounding box center [88, 231] width 11 height 11
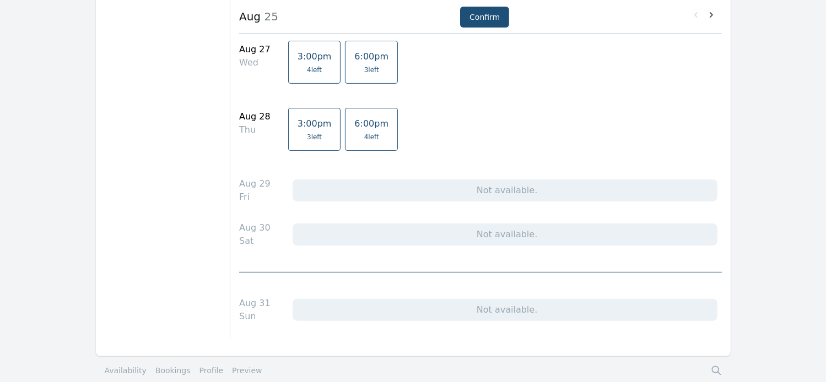
scroll to position [58, 0]
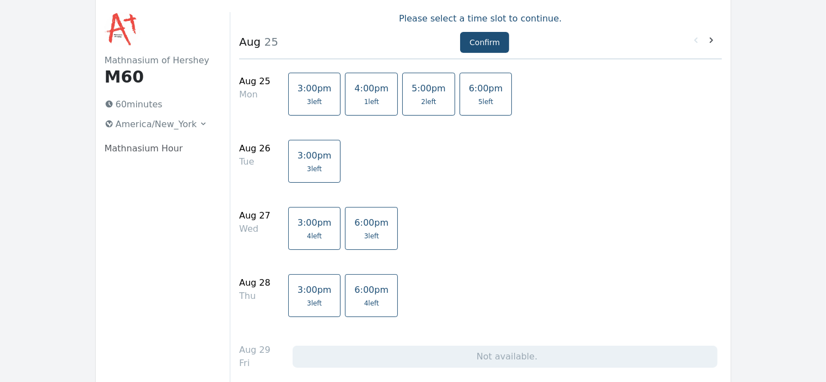
click at [364, 294] on span "6:00pm" at bounding box center [371, 290] width 34 height 10
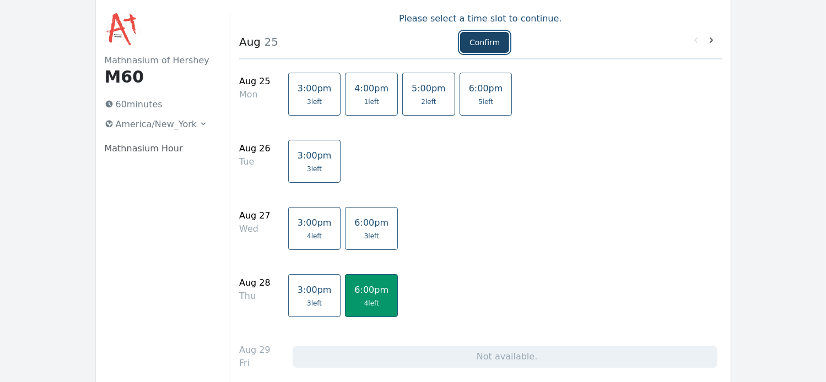
click at [494, 43] on button "Confirm" at bounding box center [484, 42] width 49 height 21
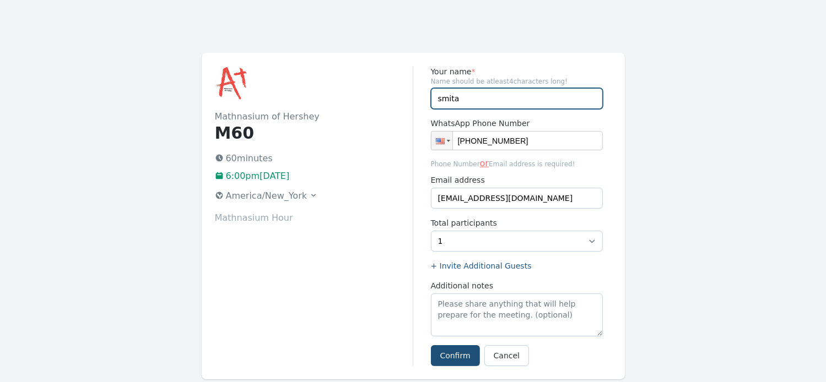
click at [463, 98] on input "smita" at bounding box center [517, 98] width 172 height 21
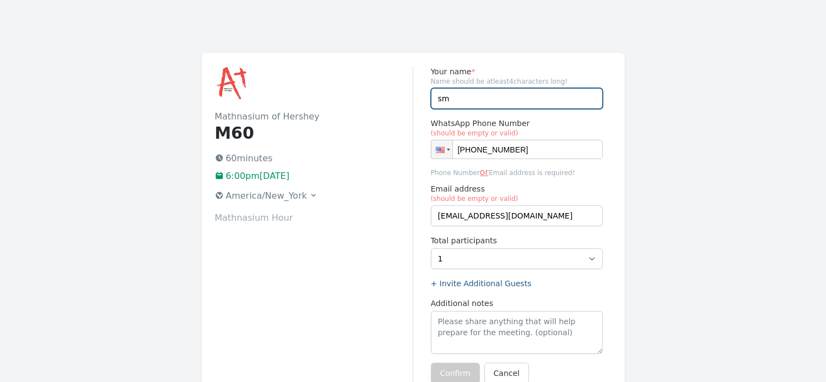
type input "s"
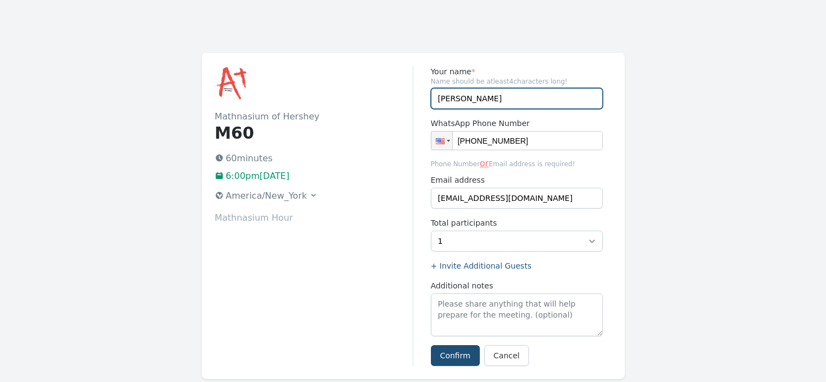
type input "[PERSON_NAME]"
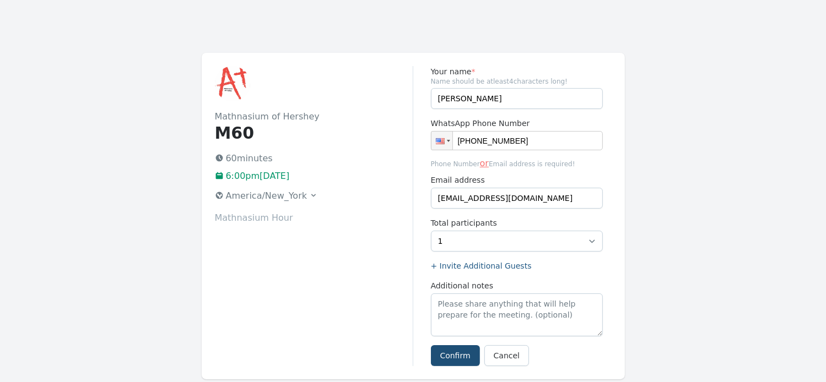
click at [349, 285] on div "Mathnasium of Hershey M60 60 minutes 6:00pm[DATE] [GEOGRAPHIC_DATA]/New_York Ma…" at bounding box center [314, 216] width 198 height 300
click at [452, 350] on button "Confirm" at bounding box center [455, 355] width 49 height 21
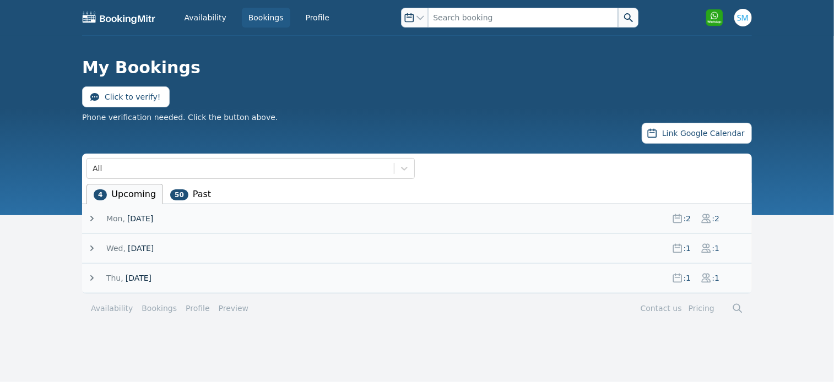
click at [93, 218] on icon at bounding box center [91, 219] width 3 height 6
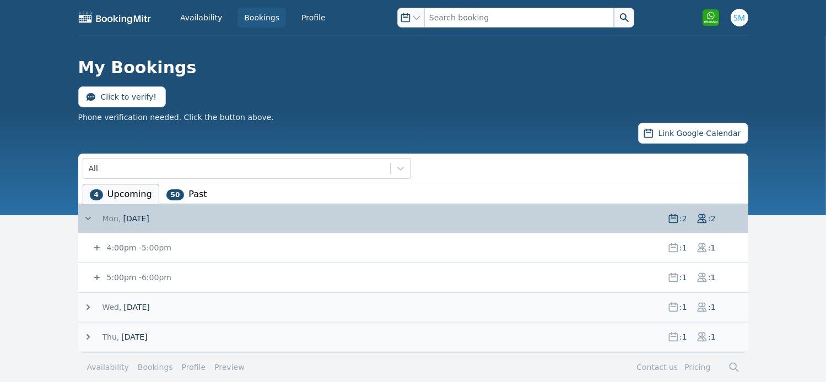
click at [94, 279] on icon at bounding box center [96, 277] width 11 height 11
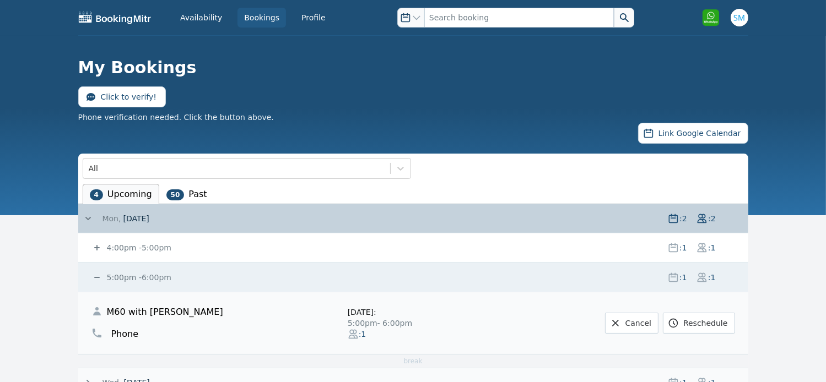
click at [89, 217] on icon at bounding box center [88, 218] width 6 height 3
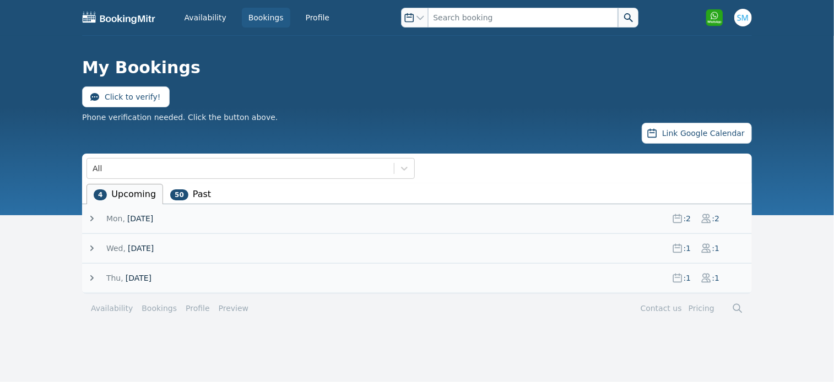
click at [95, 247] on icon at bounding box center [91, 248] width 11 height 11
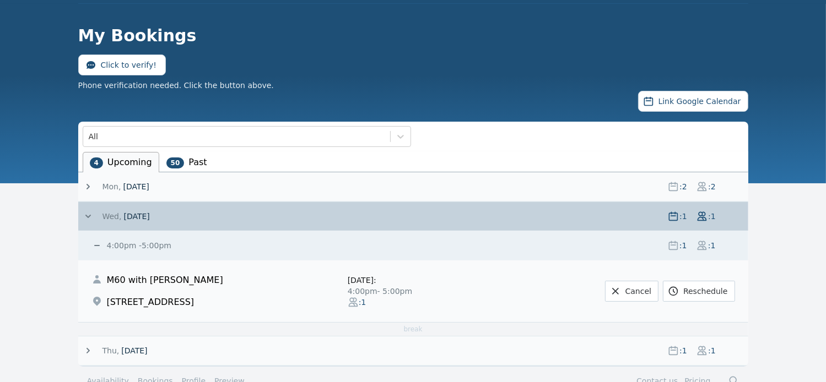
scroll to position [33, 0]
click at [86, 215] on icon at bounding box center [88, 215] width 6 height 3
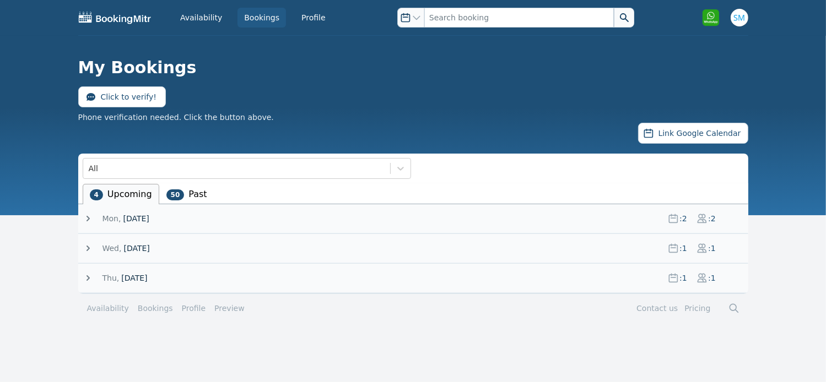
scroll to position [0, 0]
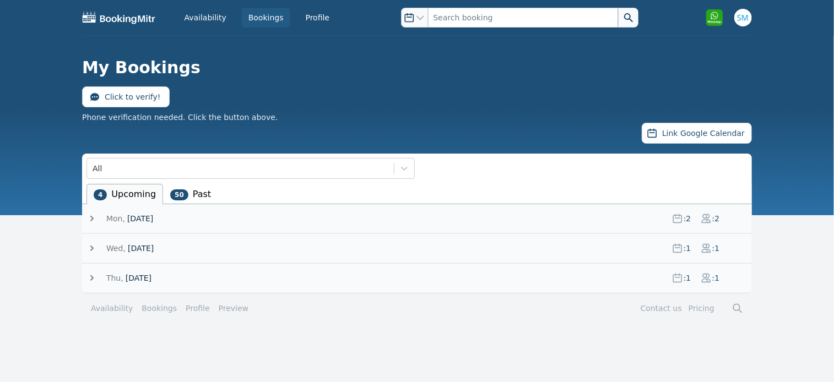
click at [93, 246] on icon at bounding box center [91, 248] width 11 height 11
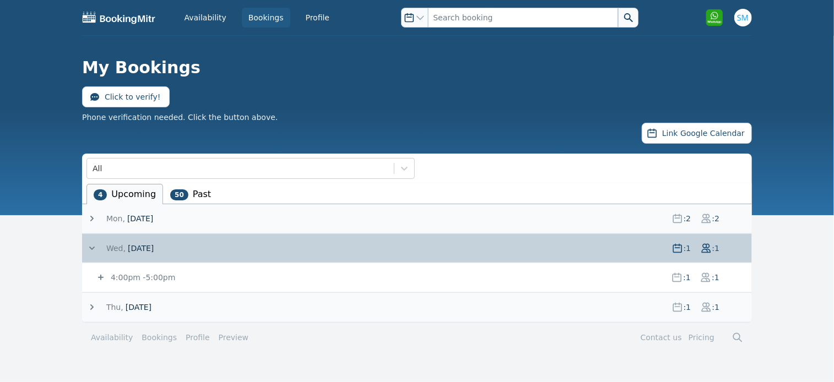
click at [93, 247] on icon at bounding box center [91, 248] width 11 height 11
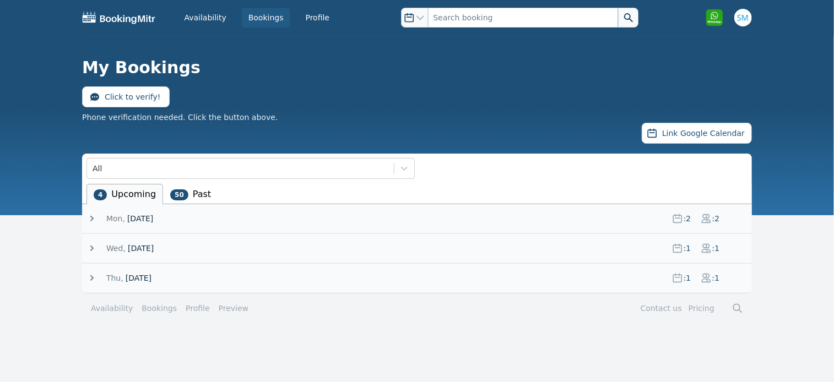
click at [90, 280] on icon at bounding box center [91, 278] width 11 height 11
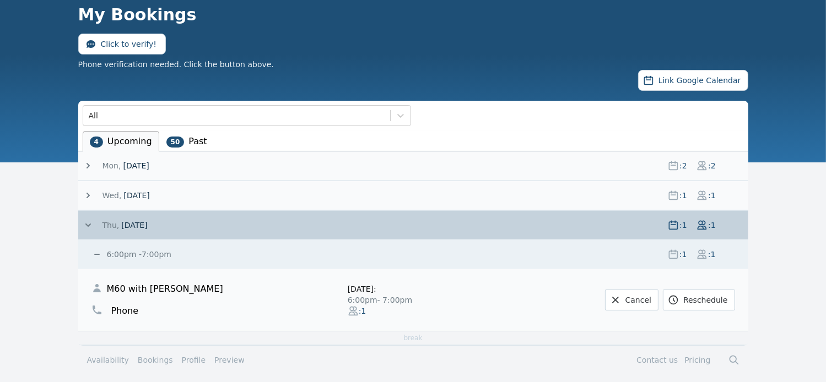
scroll to position [55, 0]
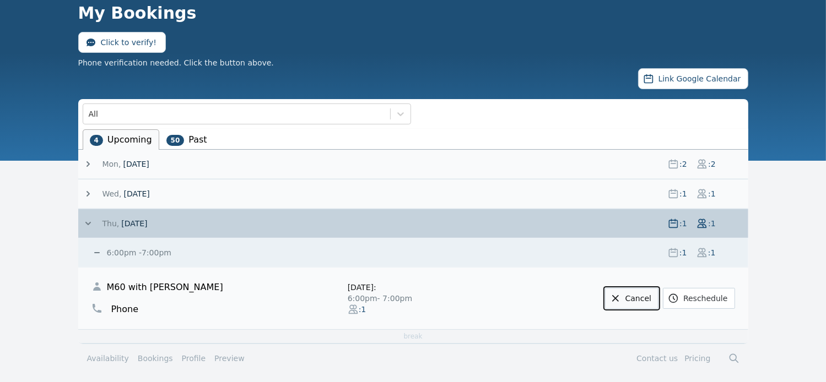
click at [650, 294] on link "Cancel" at bounding box center [631, 298] width 53 height 21
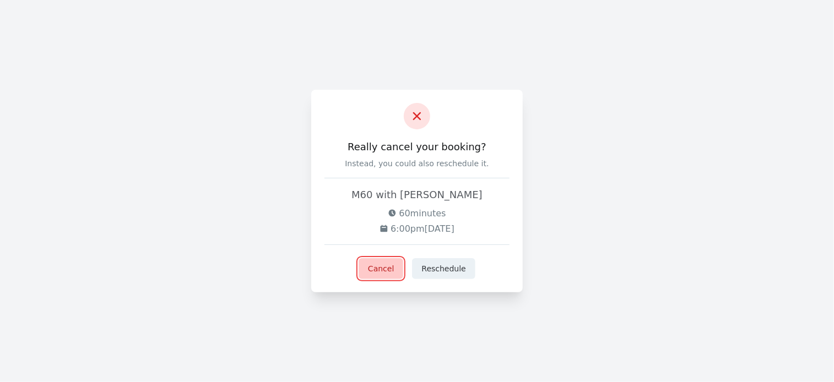
click at [390, 273] on button "Cancel" at bounding box center [381, 268] width 45 height 21
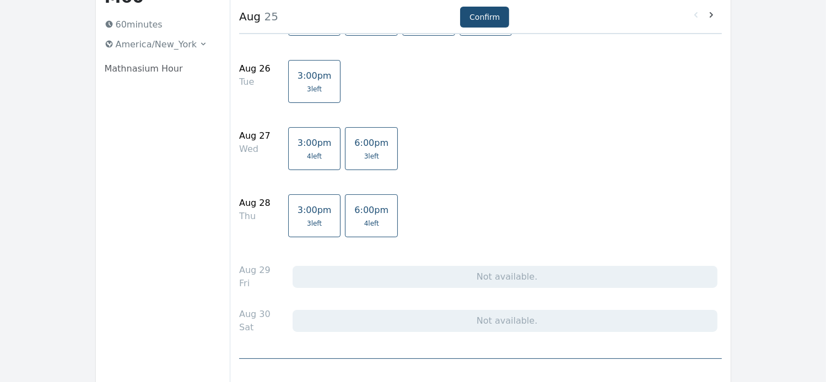
scroll to position [142, 0]
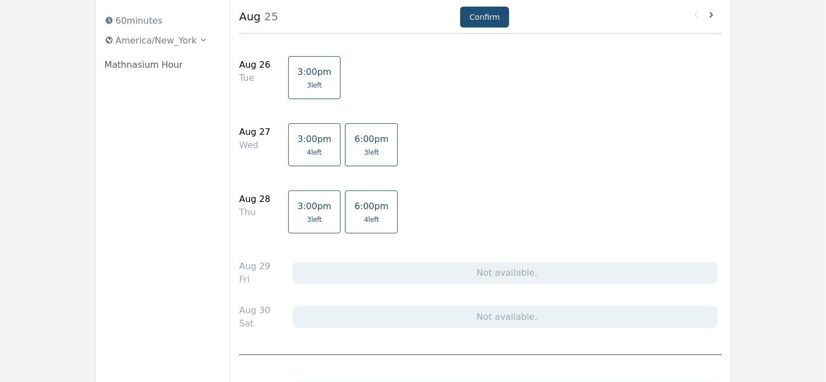
click at [360, 203] on span "6:00pm" at bounding box center [371, 206] width 34 height 10
click at [358, 224] on link "6:00pm 4 left" at bounding box center [371, 212] width 53 height 43
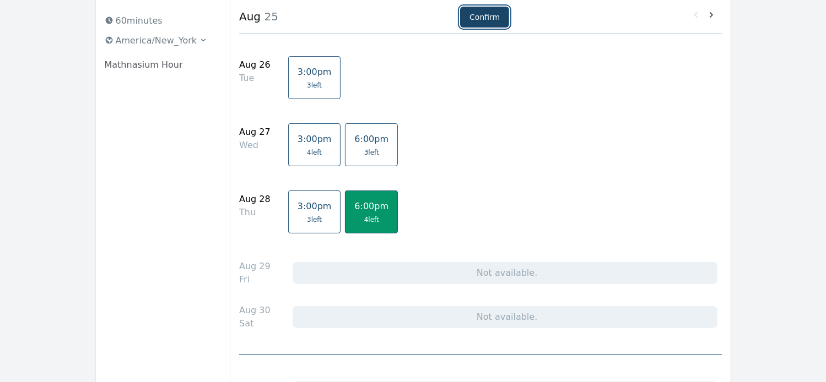
click at [479, 20] on button "Confirm" at bounding box center [484, 17] width 49 height 21
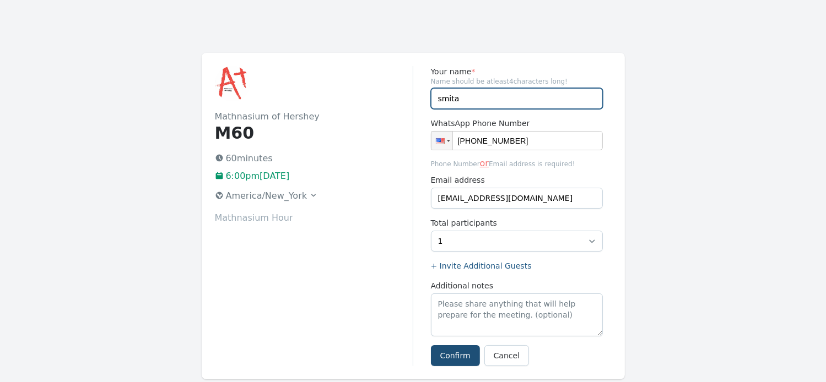
click at [478, 101] on input "smita" at bounding box center [517, 98] width 172 height 21
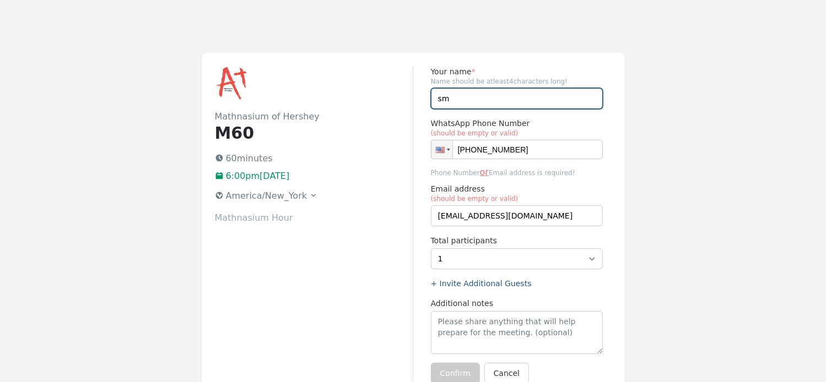
type input "s"
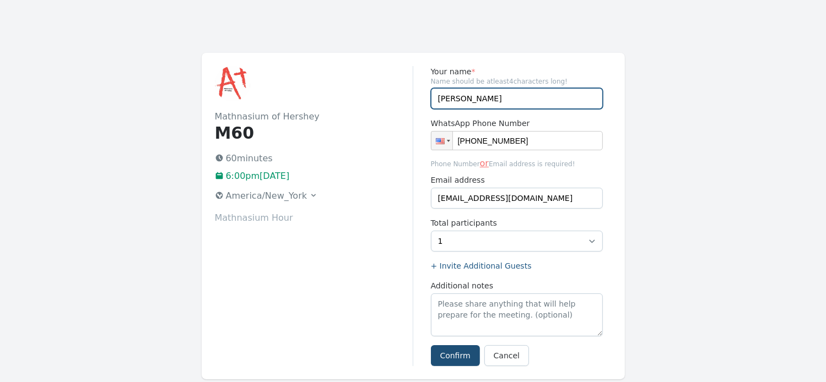
type input "[PERSON_NAME]"
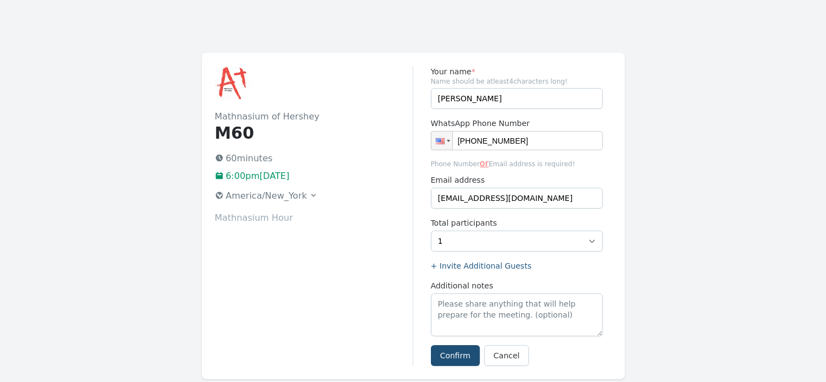
click at [337, 311] on div "Mathnasium of Hershey M60 60 minutes 6:00pm[DATE] [GEOGRAPHIC_DATA]/New_York Ma…" at bounding box center [314, 216] width 198 height 300
click at [451, 354] on button "Confirm" at bounding box center [455, 355] width 49 height 21
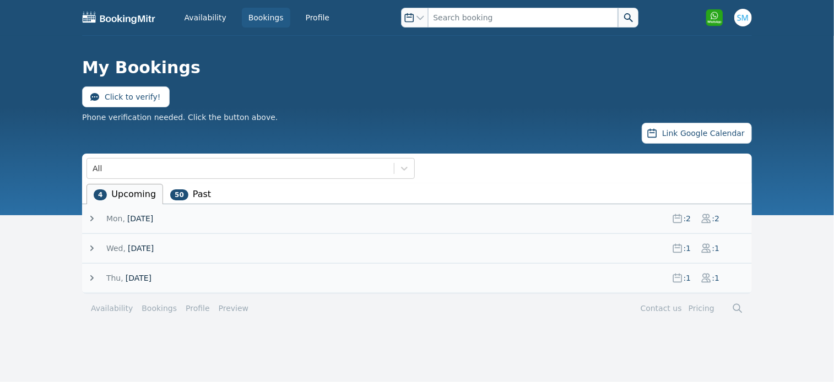
click at [93, 278] on icon at bounding box center [91, 278] width 3 height 6
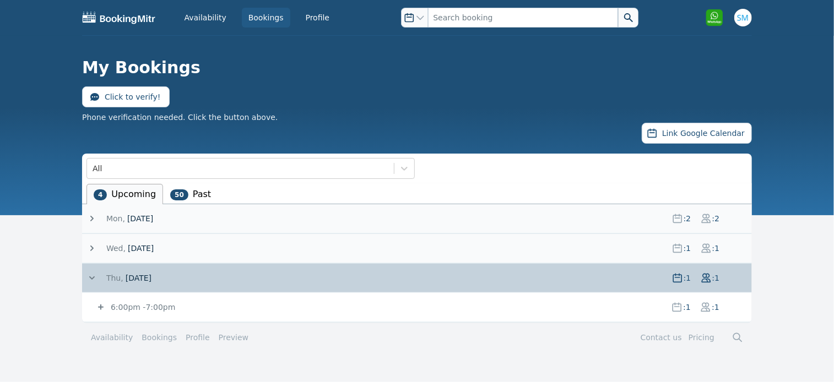
click at [98, 306] on icon at bounding box center [101, 308] width 6 height 6
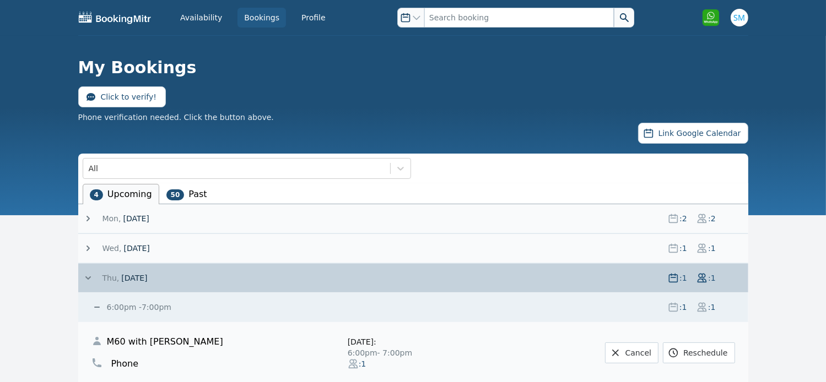
scroll to position [55, 0]
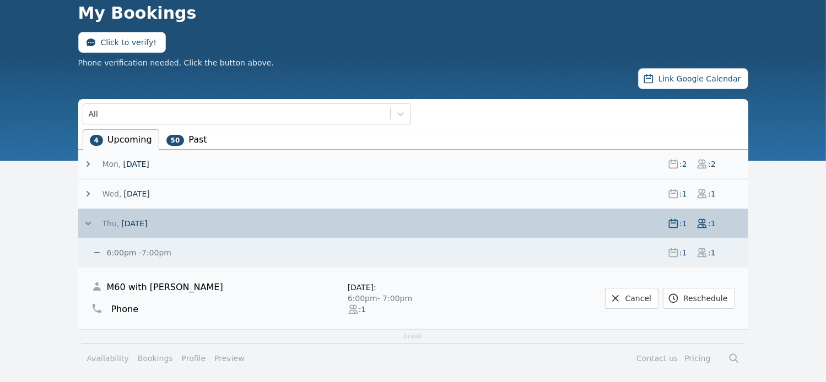
click at [88, 163] on icon at bounding box center [88, 164] width 11 height 11
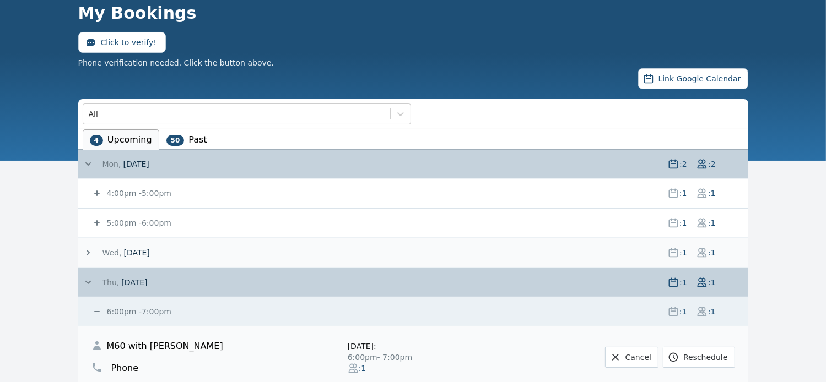
click at [96, 192] on icon at bounding box center [97, 194] width 6 height 6
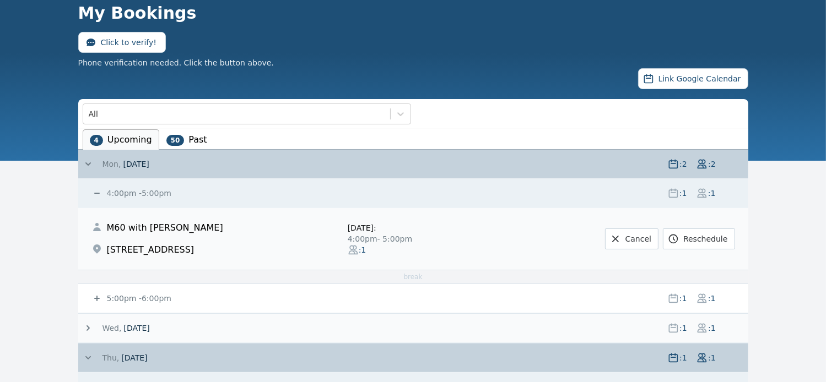
click at [96, 193] on icon at bounding box center [97, 193] width 6 height 1
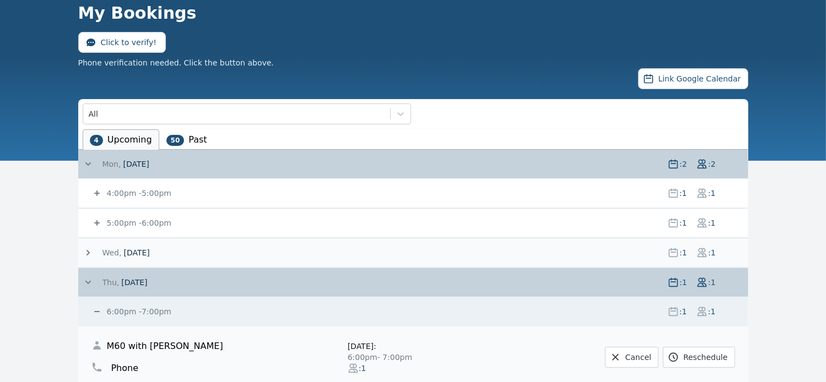
scroll to position [113, 0]
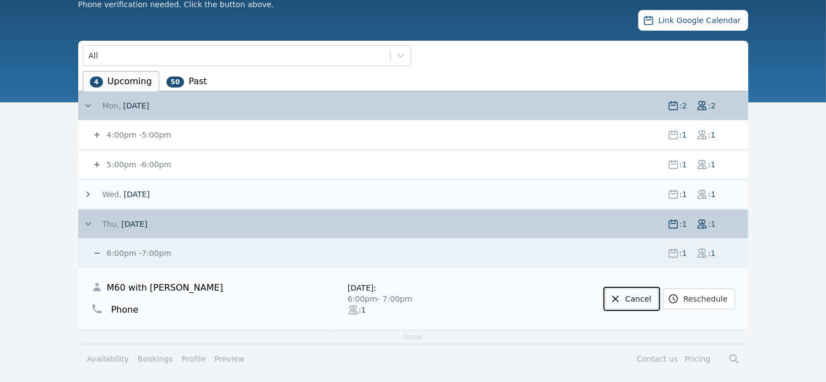
click at [645, 294] on link "Cancel" at bounding box center [631, 299] width 53 height 21
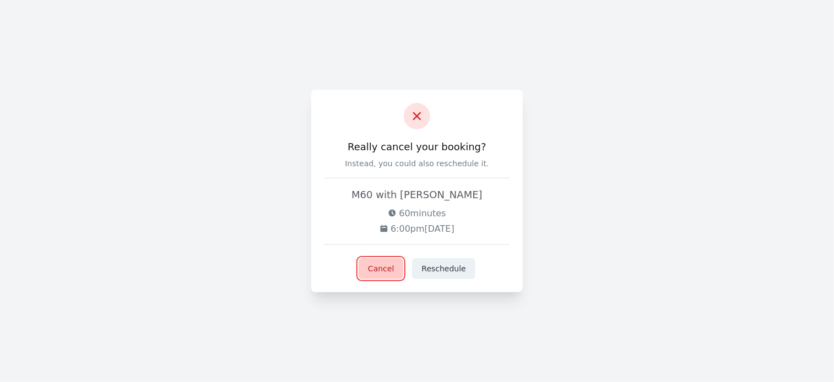
click at [385, 269] on button "Cancel" at bounding box center [381, 268] width 45 height 21
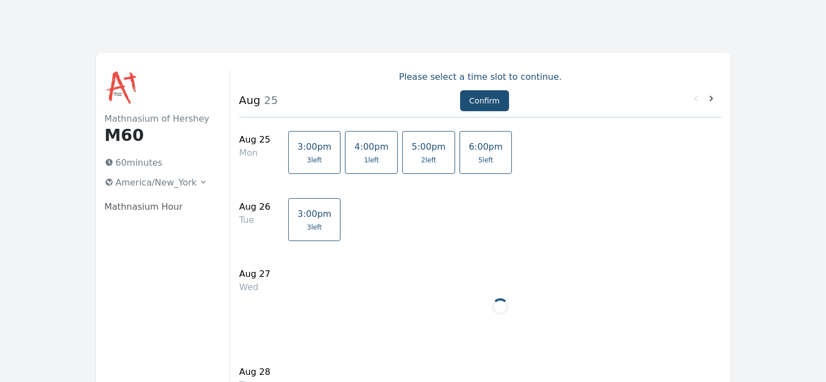
scroll to position [92, 0]
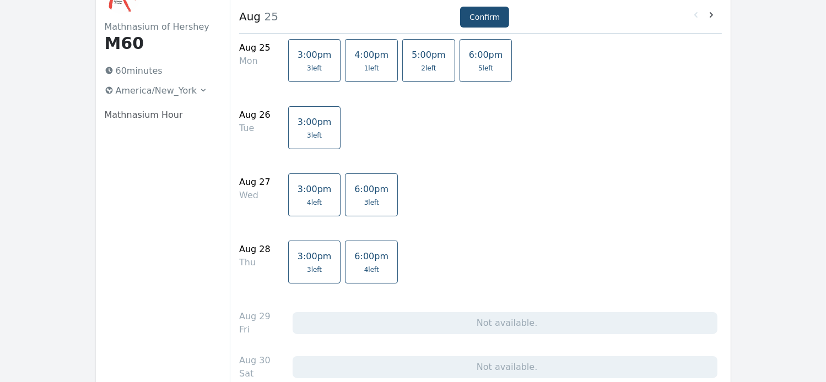
click at [355, 260] on span "6:00pm" at bounding box center [371, 256] width 34 height 10
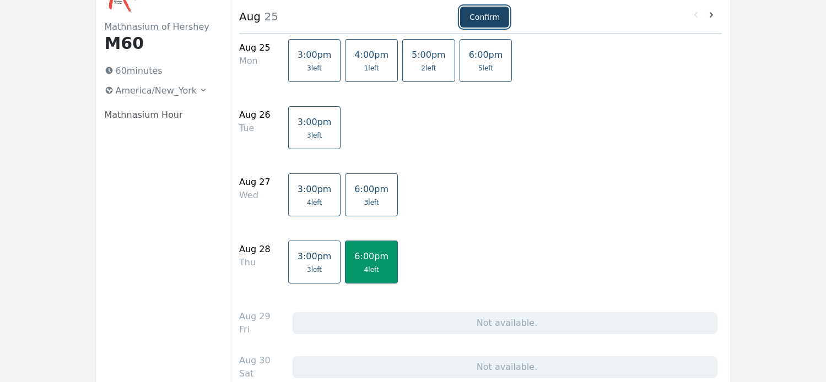
click at [481, 12] on button "Confirm" at bounding box center [484, 17] width 49 height 21
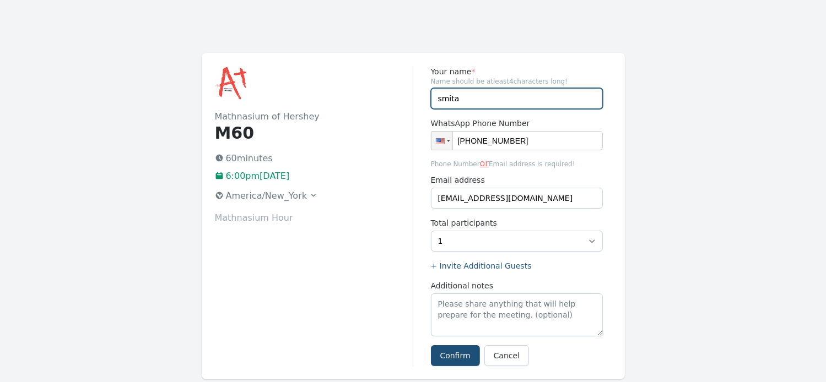
click at [464, 95] on input "smita" at bounding box center [517, 98] width 172 height 21
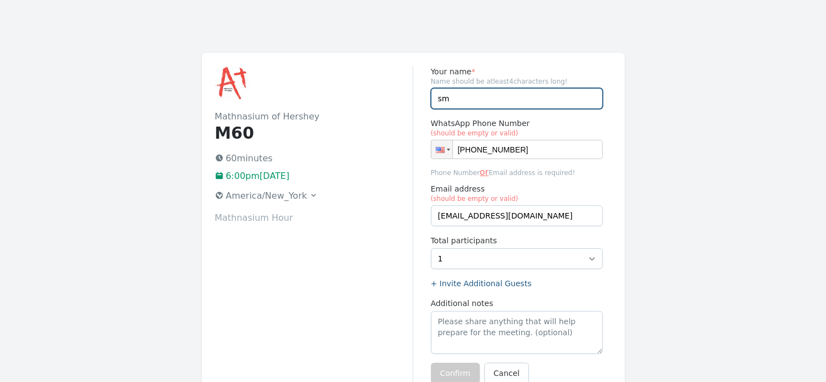
type input "s"
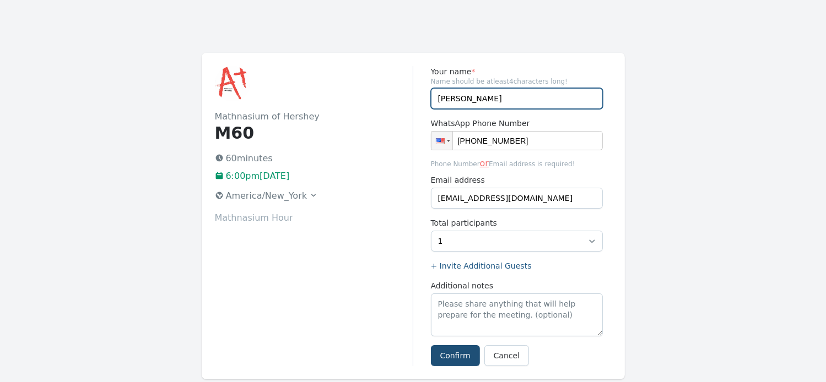
type input "[PERSON_NAME]"
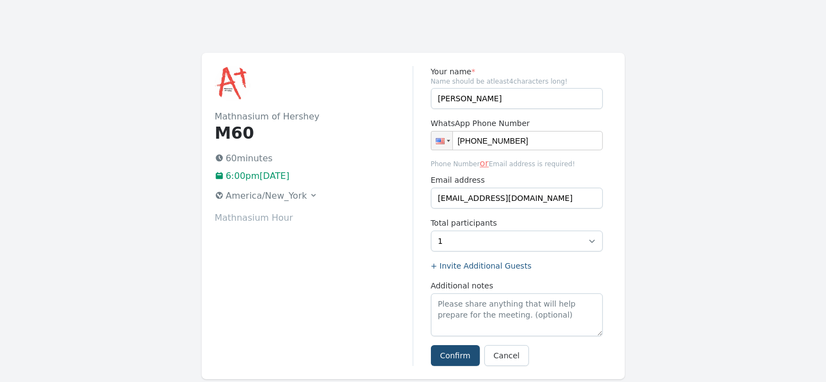
click at [342, 294] on div "Mathnasium of Hershey M60 60 minutes 6:00pm, Thursday 28 August 2025 America/Ne…" at bounding box center [314, 216] width 198 height 300
click at [455, 351] on button "Confirm" at bounding box center [455, 355] width 49 height 21
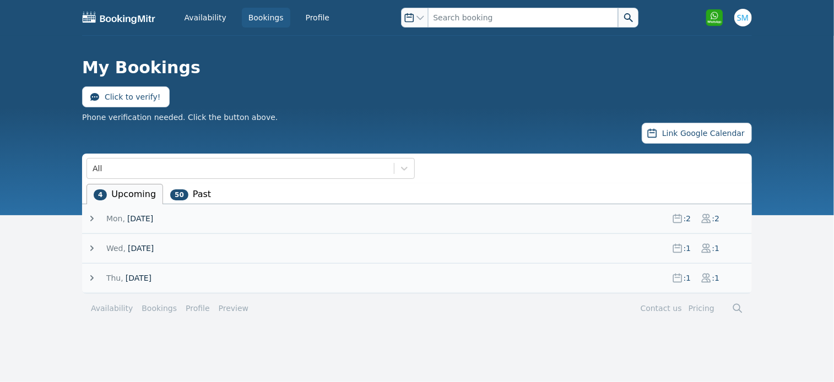
click at [89, 274] on icon at bounding box center [91, 278] width 11 height 11
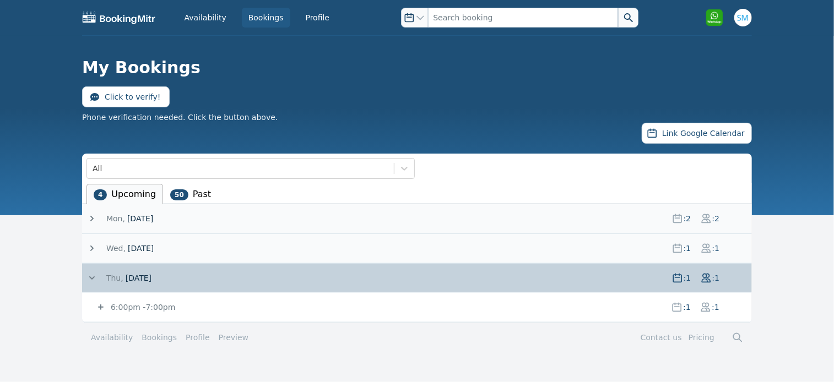
click at [101, 305] on icon at bounding box center [101, 308] width 6 height 6
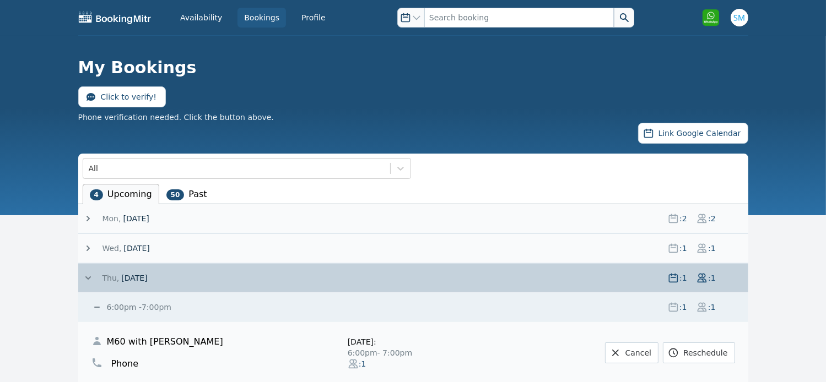
scroll to position [55, 0]
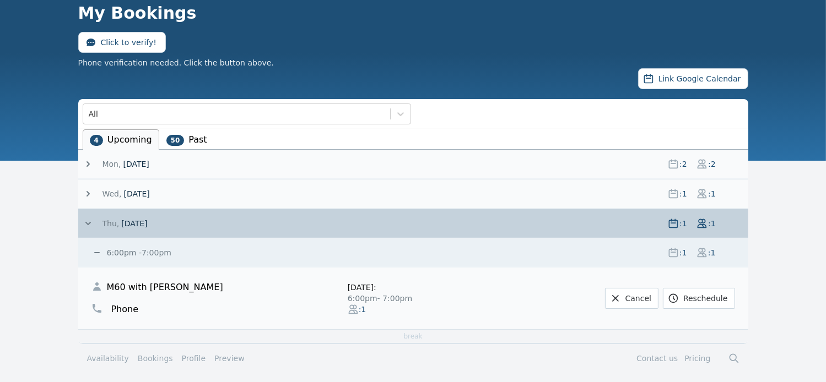
click at [89, 190] on icon at bounding box center [88, 193] width 11 height 11
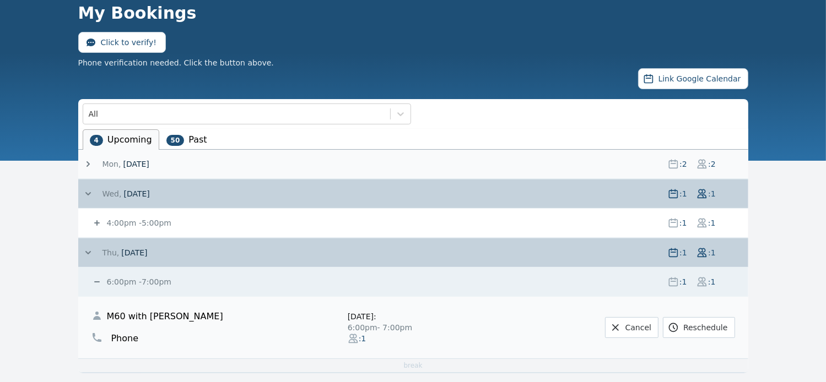
click at [97, 223] on icon at bounding box center [96, 223] width 11 height 11
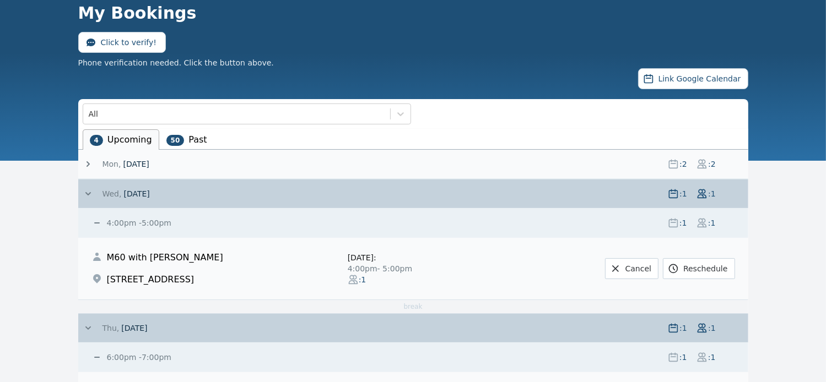
click at [97, 223] on icon at bounding box center [96, 223] width 11 height 11
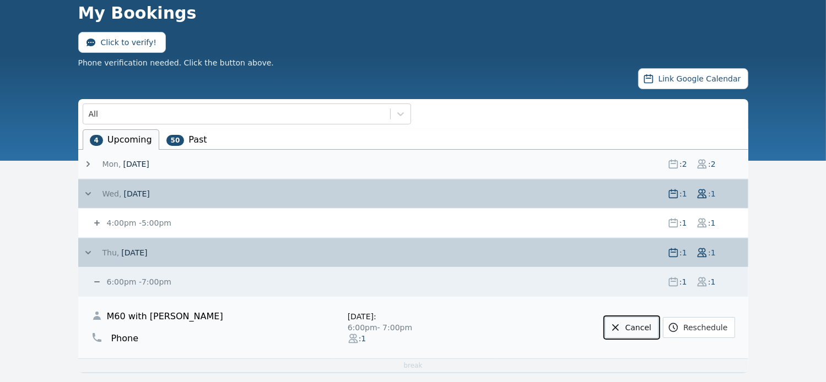
click at [648, 325] on link "Cancel" at bounding box center [631, 327] width 53 height 21
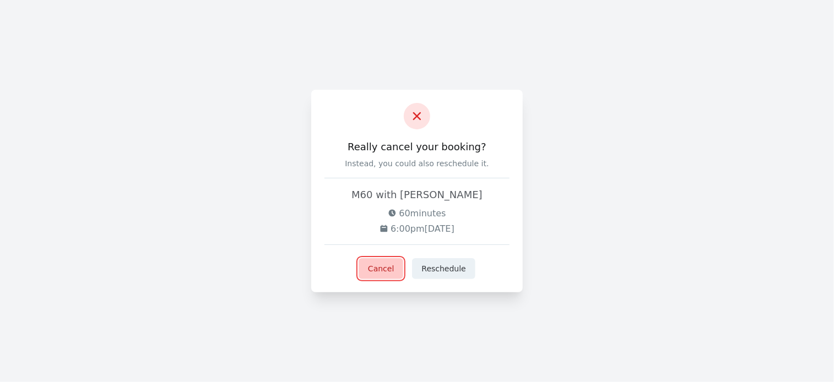
click at [378, 269] on button "Cancel" at bounding box center [381, 268] width 45 height 21
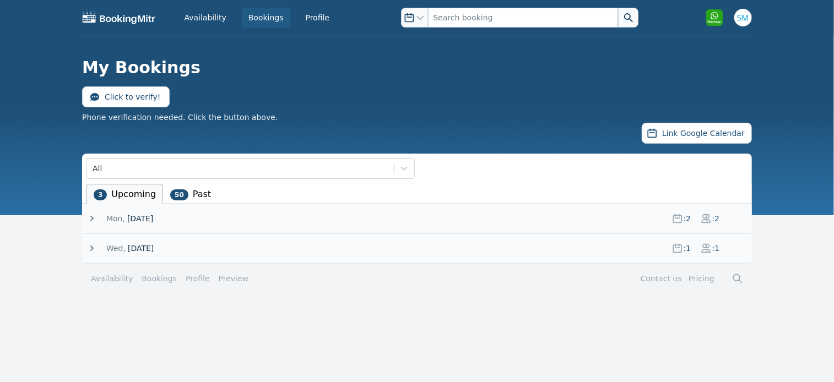
click at [90, 214] on icon at bounding box center [91, 218] width 11 height 11
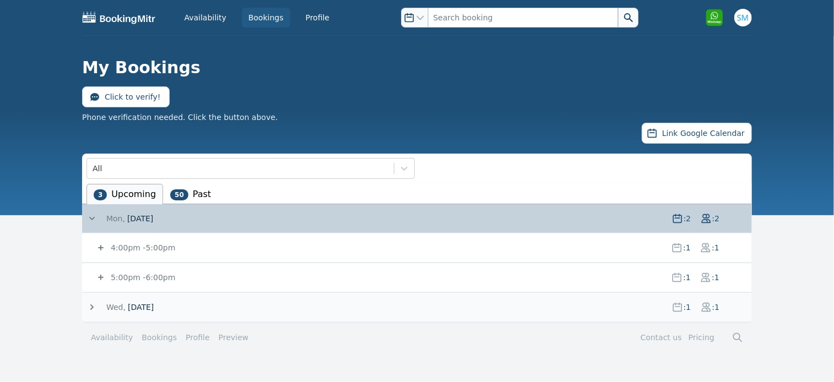
click at [102, 248] on icon at bounding box center [100, 247] width 11 height 11
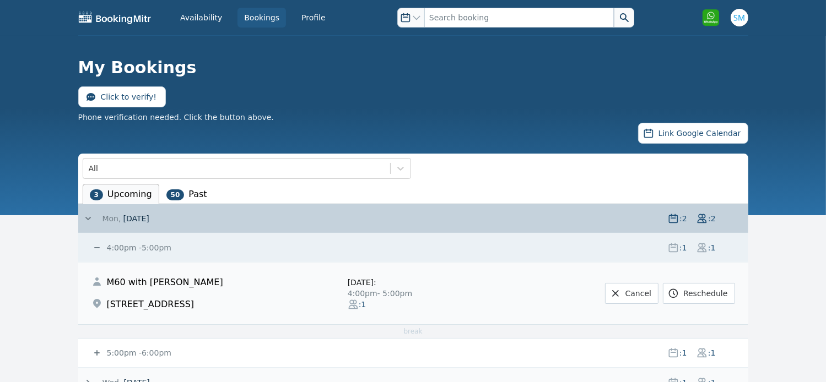
click at [101, 246] on icon at bounding box center [96, 247] width 11 height 11
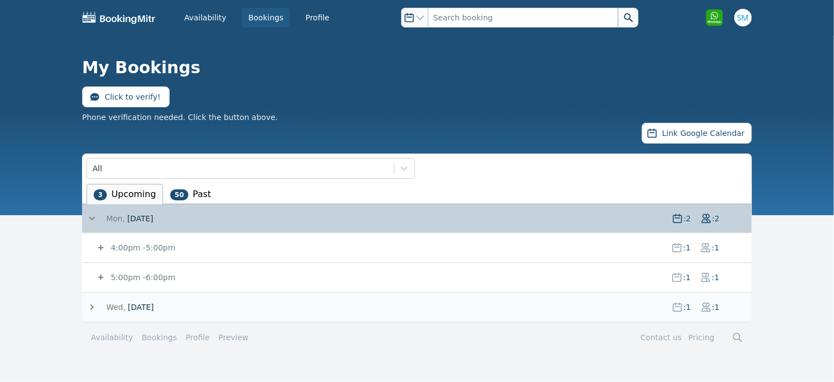
click at [101, 279] on icon at bounding box center [100, 277] width 11 height 11
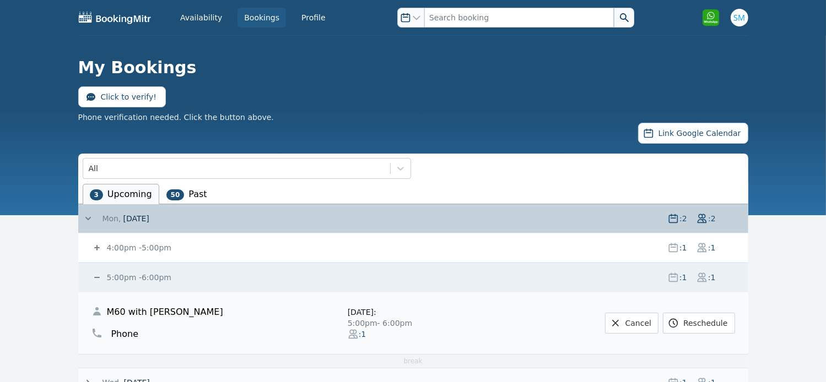
scroll to position [55, 0]
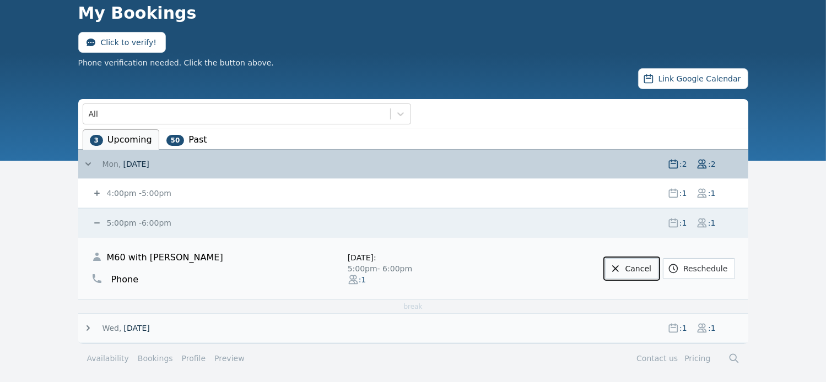
click at [638, 263] on link "Cancel" at bounding box center [631, 268] width 53 height 21
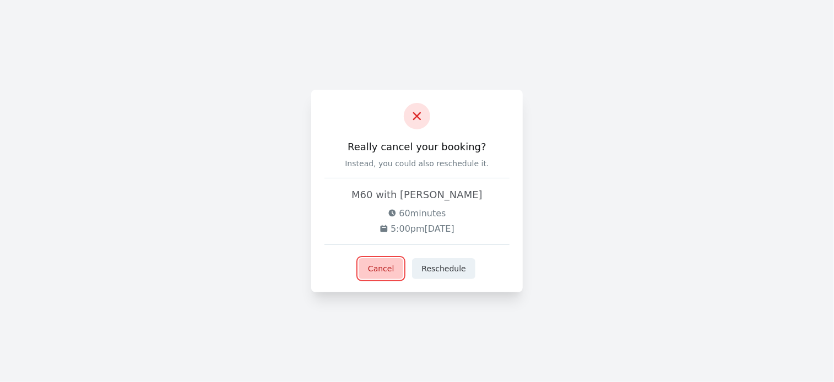
click at [389, 272] on button "Cancel" at bounding box center [381, 268] width 45 height 21
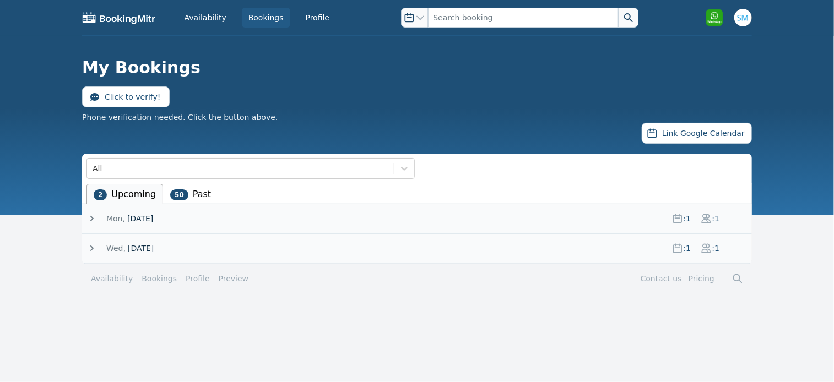
click at [93, 217] on icon at bounding box center [91, 219] width 3 height 6
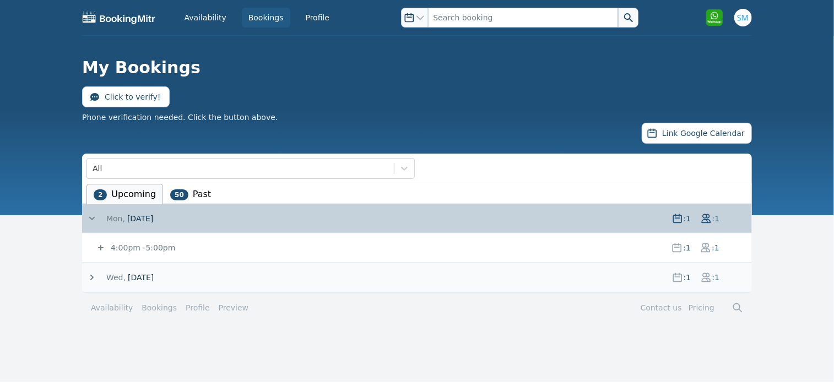
click at [101, 248] on icon at bounding box center [101, 248] width 6 height 6
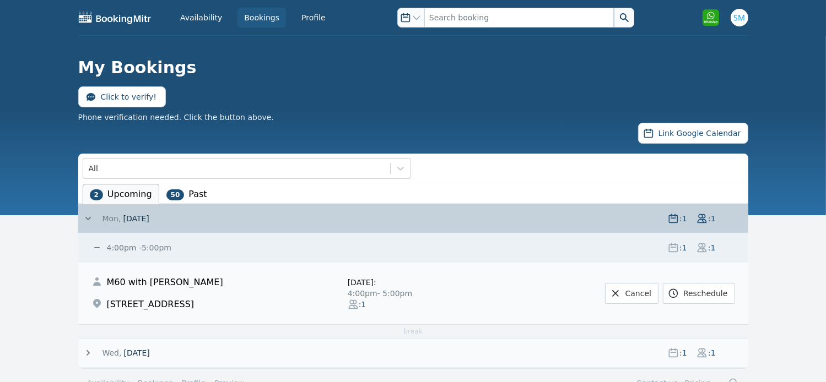
scroll to position [25, 0]
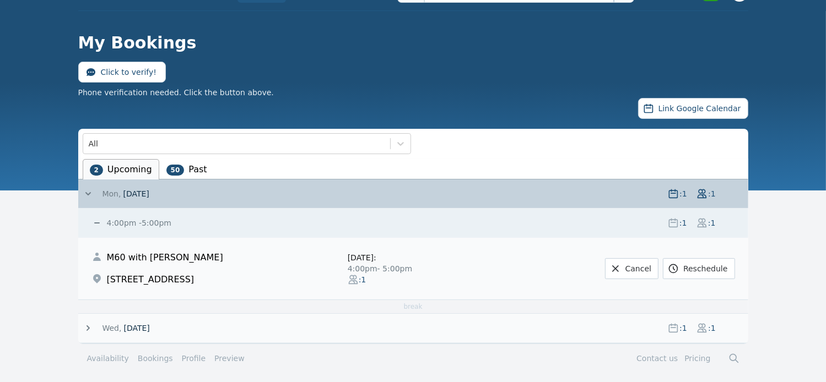
click at [88, 326] on icon at bounding box center [87, 329] width 3 height 6
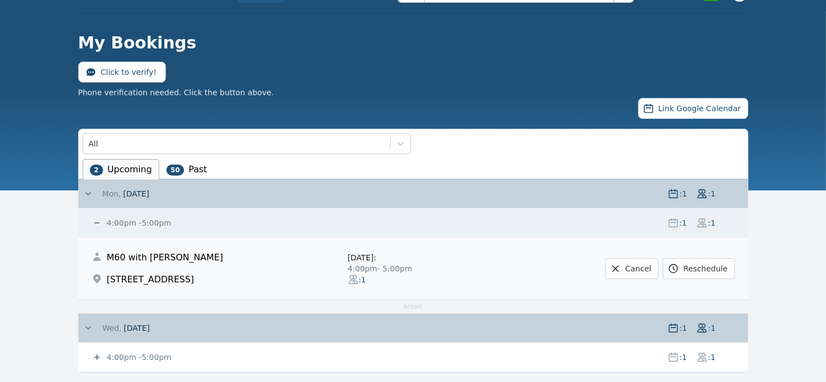
scroll to position [54, 0]
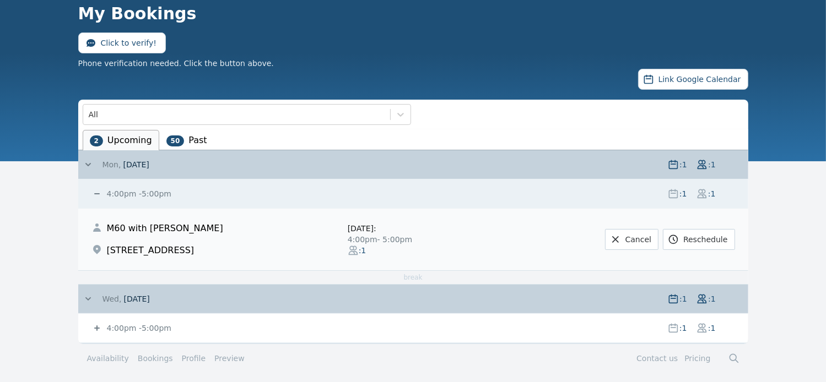
click at [95, 327] on icon at bounding box center [97, 329] width 6 height 6
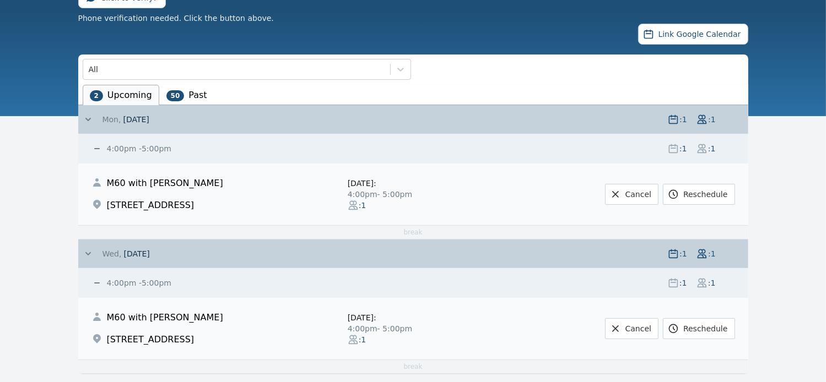
scroll to position [56, 0]
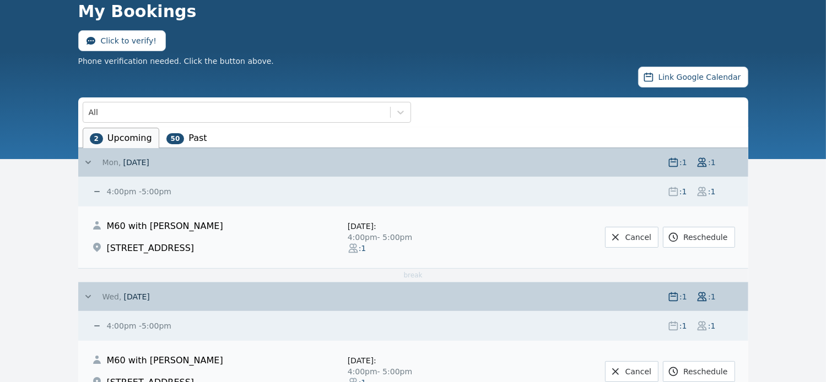
click at [87, 296] on icon at bounding box center [88, 296] width 6 height 3
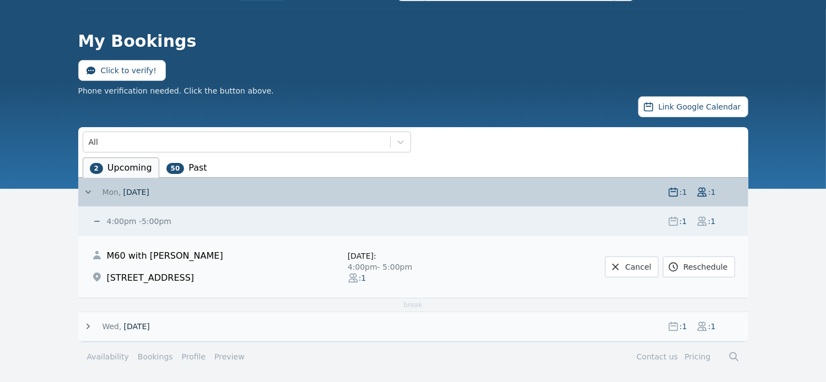
scroll to position [25, 0]
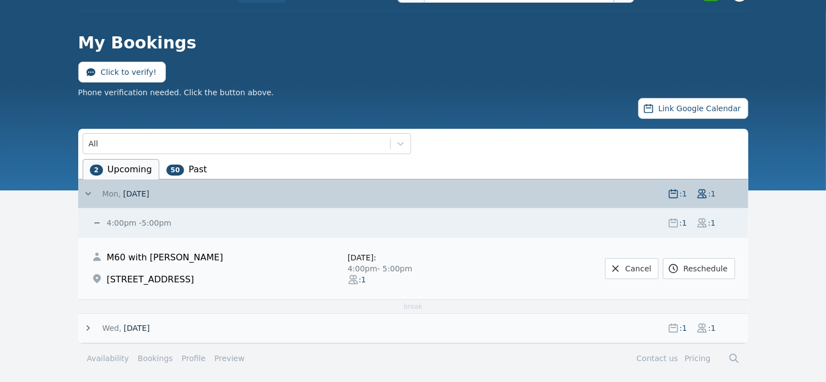
click at [86, 190] on icon at bounding box center [88, 193] width 11 height 11
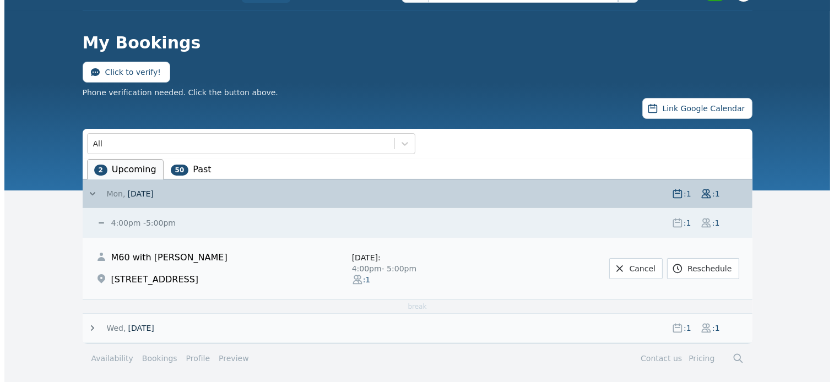
scroll to position [0, 0]
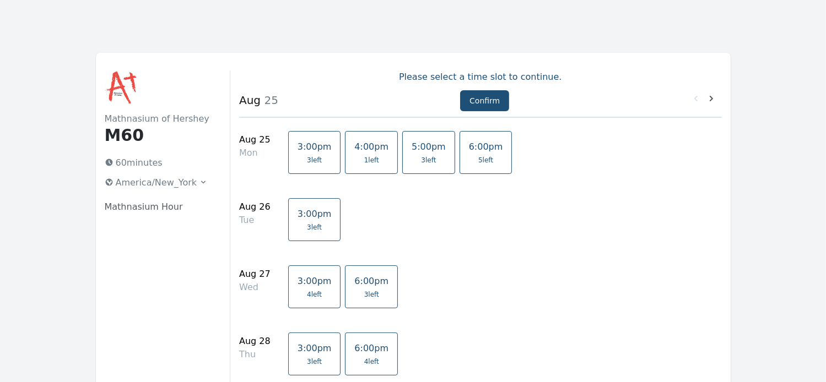
click at [418, 150] on span "5:00pm" at bounding box center [429, 147] width 34 height 10
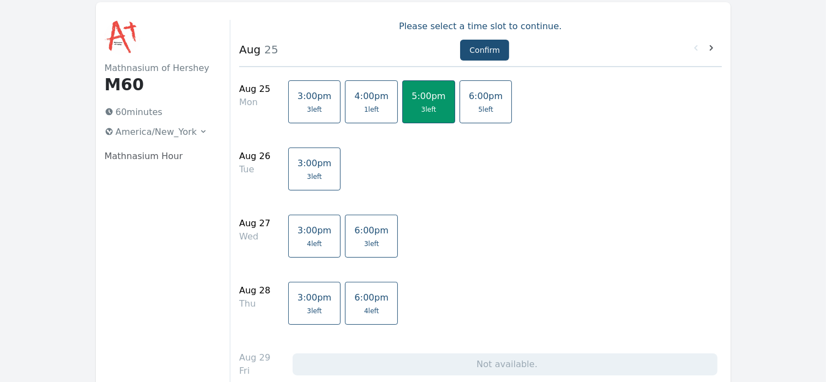
scroll to position [51, 0]
click at [487, 53] on button "Confirm" at bounding box center [484, 50] width 49 height 21
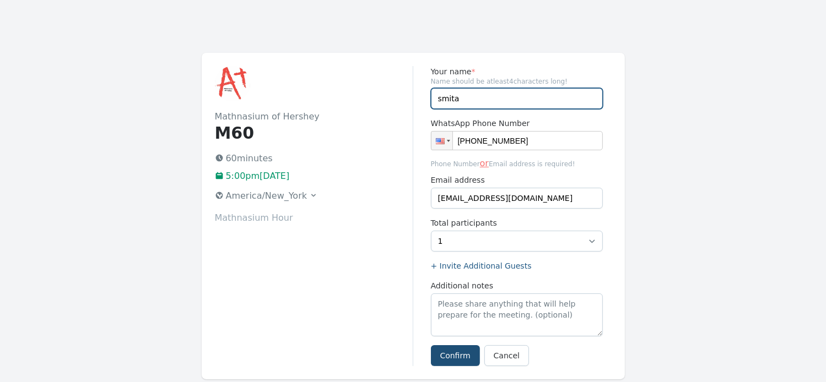
click at [459, 96] on input "smita" at bounding box center [517, 98] width 172 height 21
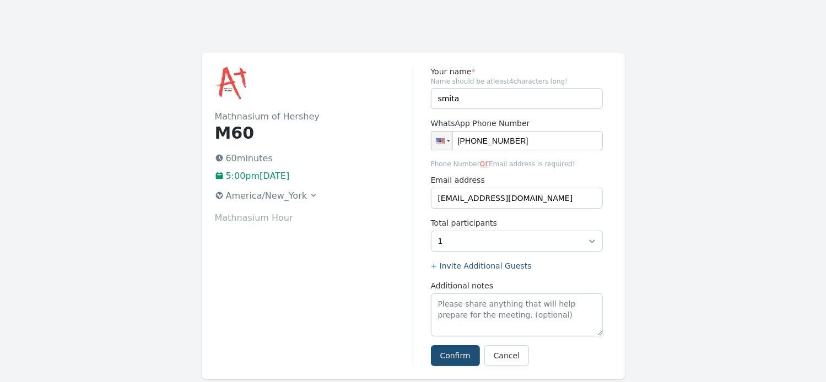
click at [359, 226] on div "Mathnasium of Hershey M60 60 minutes 5:00pm[DATE] [GEOGRAPHIC_DATA]/New_York Ma…" at bounding box center [314, 216] width 198 height 300
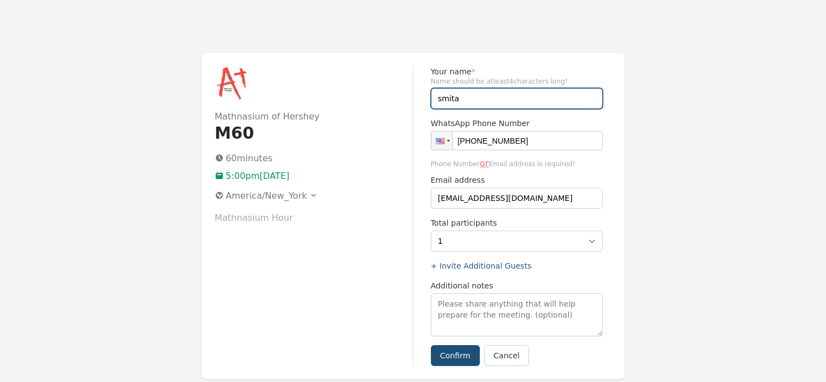
click at [461, 104] on input "smita" at bounding box center [517, 98] width 172 height 21
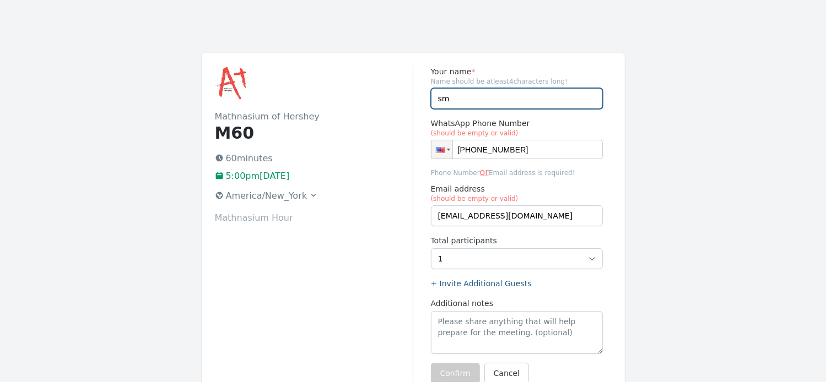
type input "s"
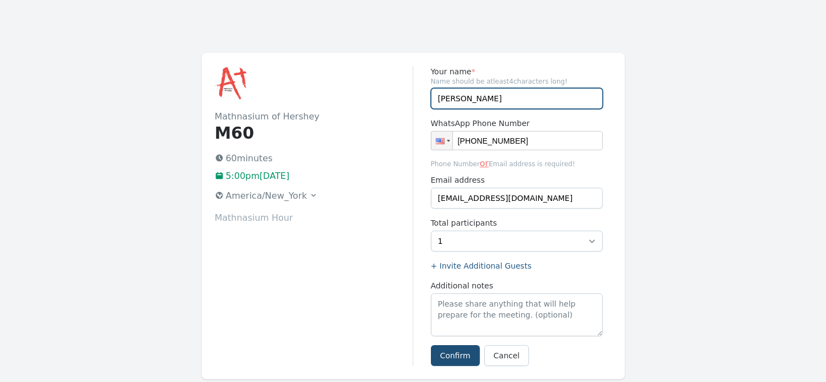
type input "[PERSON_NAME]"
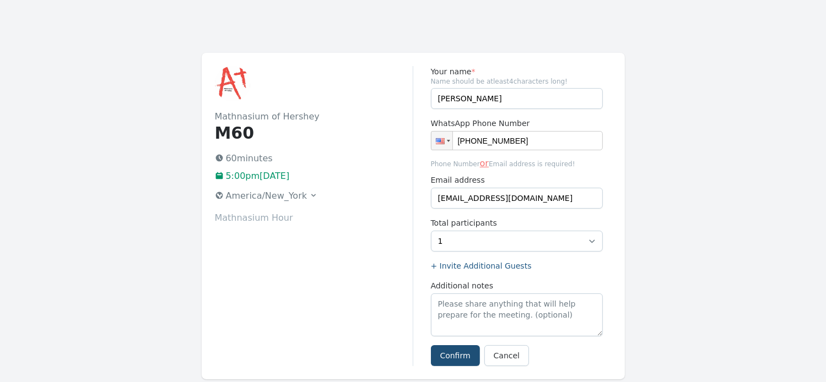
click at [392, 267] on div "Mathnasium of Hershey M60 60 minutes 5:00pm[DATE] [GEOGRAPHIC_DATA]/New_York Ma…" at bounding box center [314, 216] width 198 height 300
click at [457, 348] on button "Confirm" at bounding box center [455, 355] width 49 height 21
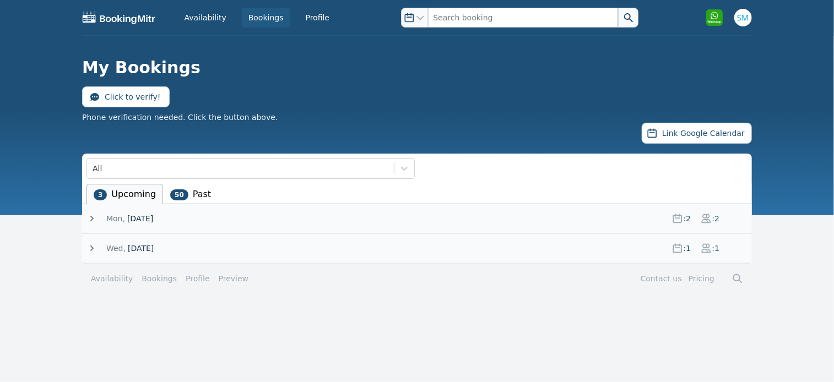
click at [92, 218] on icon at bounding box center [91, 219] width 3 height 6
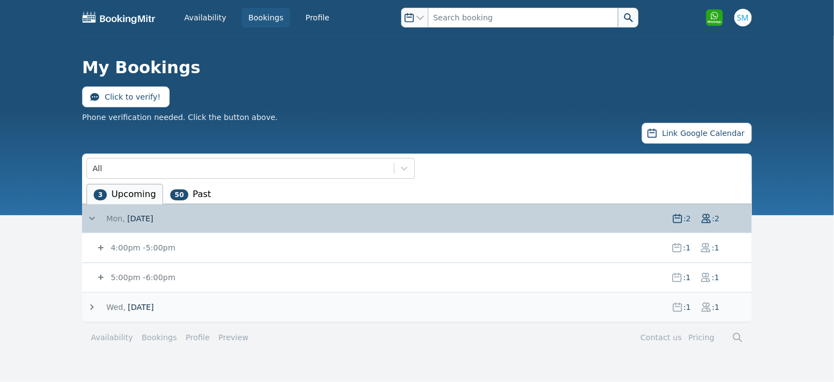
click at [100, 279] on icon at bounding box center [101, 278] width 6 height 6
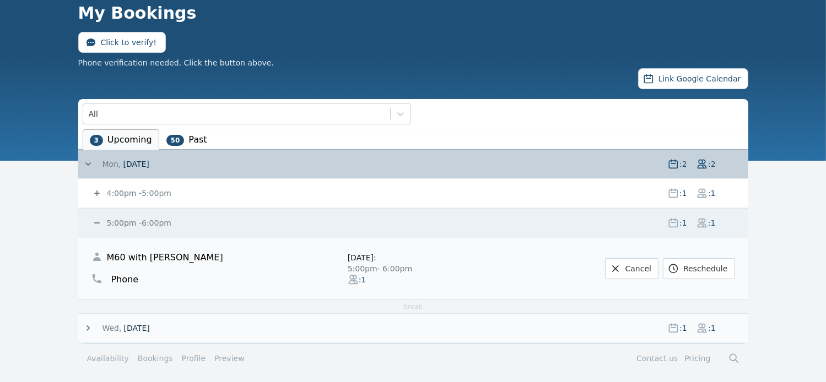
scroll to position [55, 0]
click at [539, 276] on div "Cancel Reschedule" at bounding box center [614, 268] width 239 height 21
click at [621, 266] on icon at bounding box center [615, 268] width 11 height 11
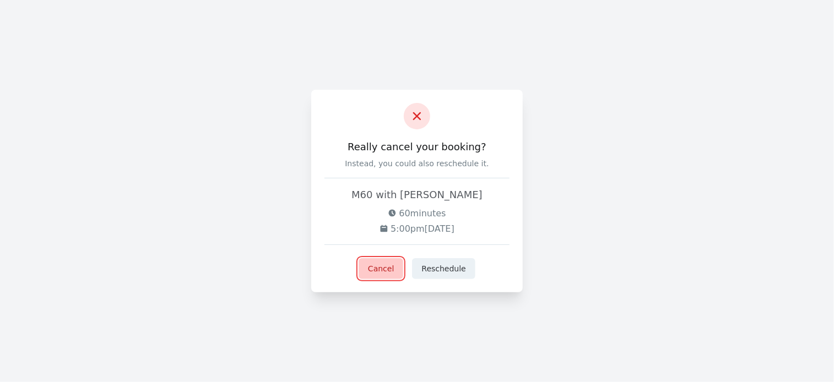
click at [389, 267] on button "Cancel" at bounding box center [381, 268] width 45 height 21
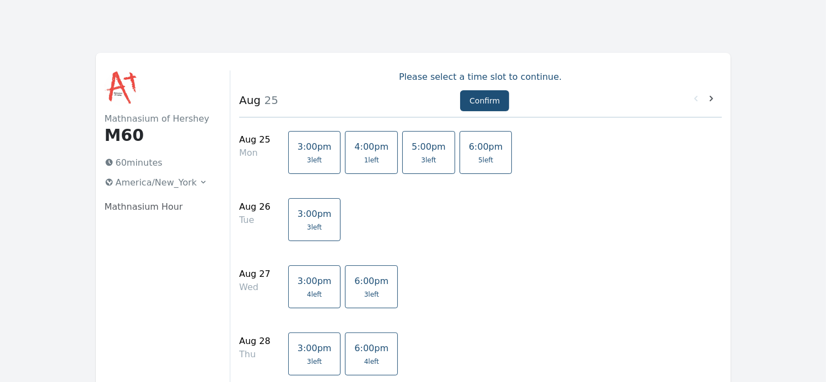
click at [421, 159] on span "3 left" at bounding box center [428, 160] width 15 height 9
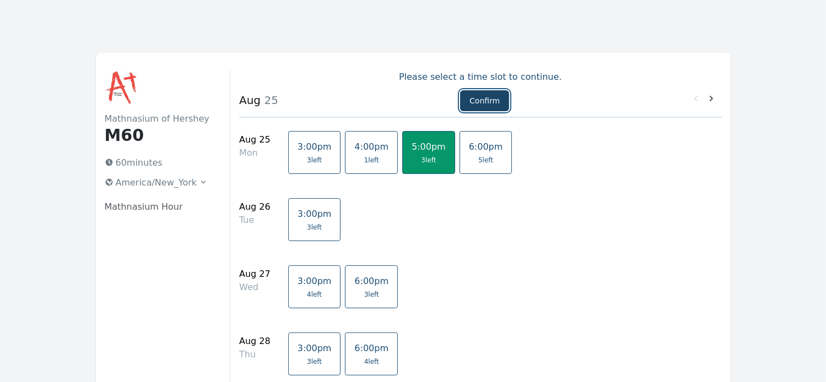
click at [477, 99] on button "Confirm" at bounding box center [484, 100] width 49 height 21
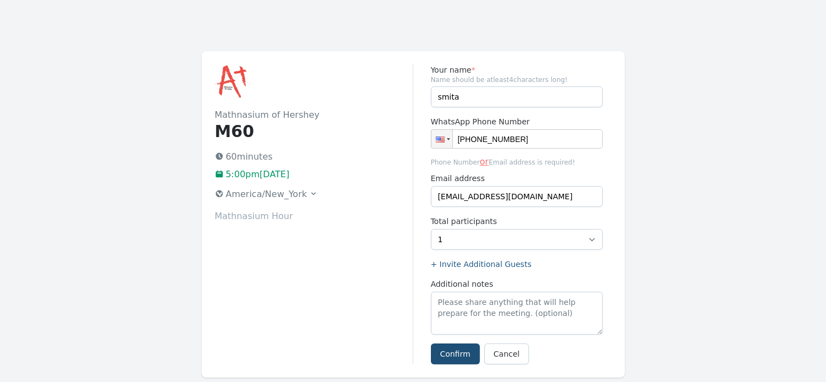
scroll to position [2, 0]
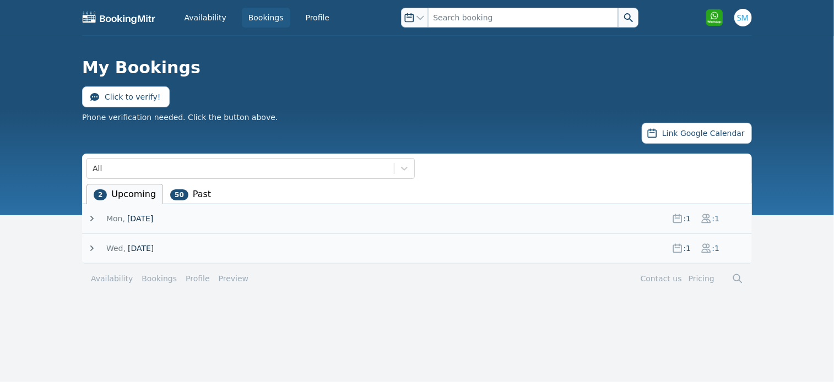
click at [95, 217] on icon at bounding box center [91, 218] width 11 height 11
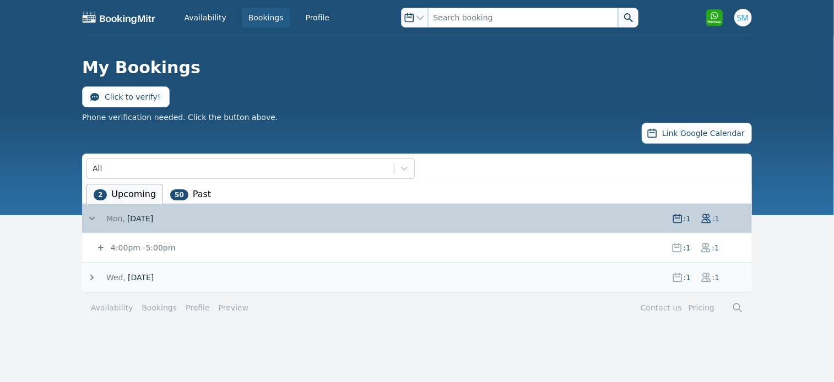
click at [101, 247] on icon at bounding box center [101, 248] width 6 height 6
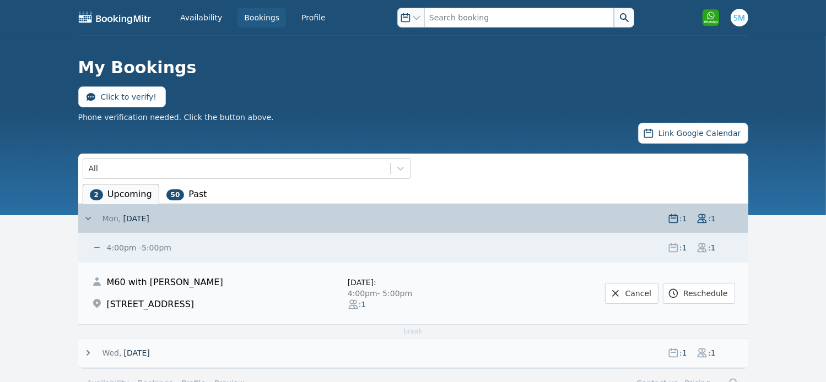
scroll to position [25, 0]
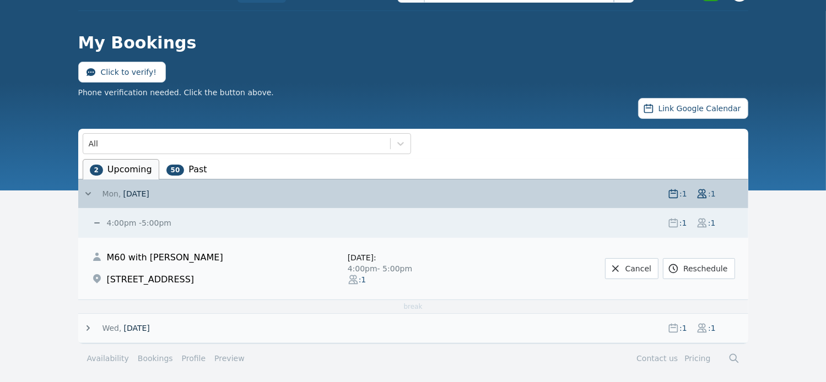
click at [89, 326] on icon at bounding box center [87, 329] width 3 height 6
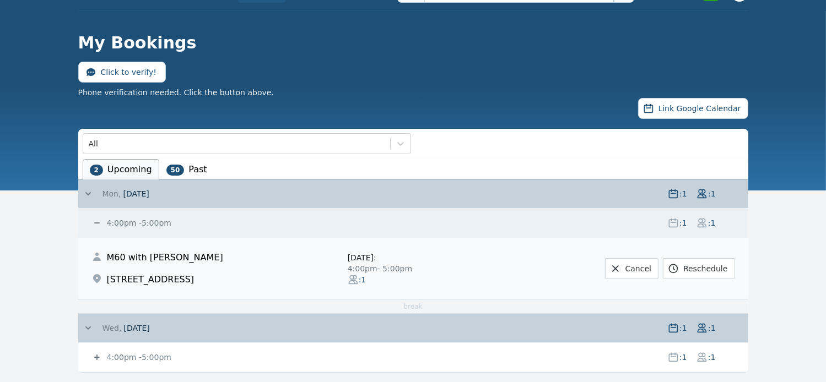
click at [95, 356] on icon at bounding box center [97, 358] width 6 height 6
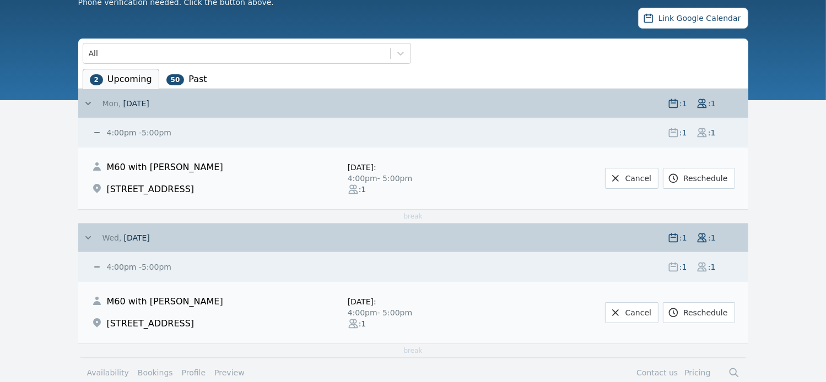
scroll to position [115, 0]
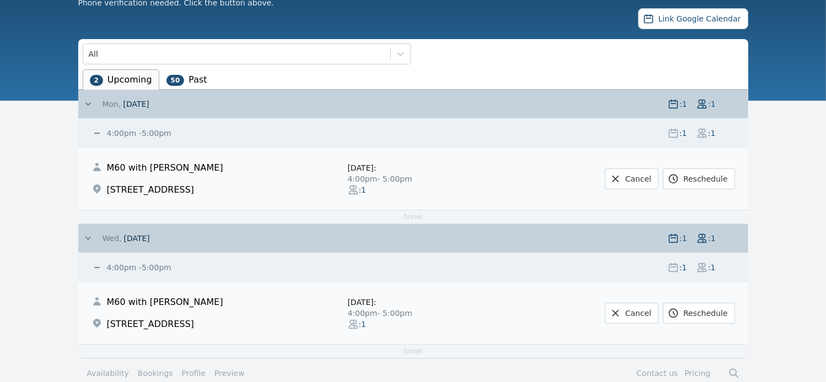
click at [87, 239] on icon at bounding box center [88, 238] width 11 height 11
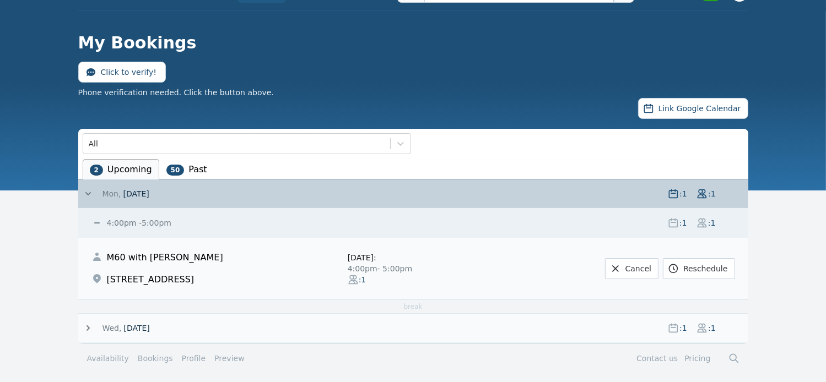
click at [86, 194] on icon at bounding box center [88, 193] width 11 height 11
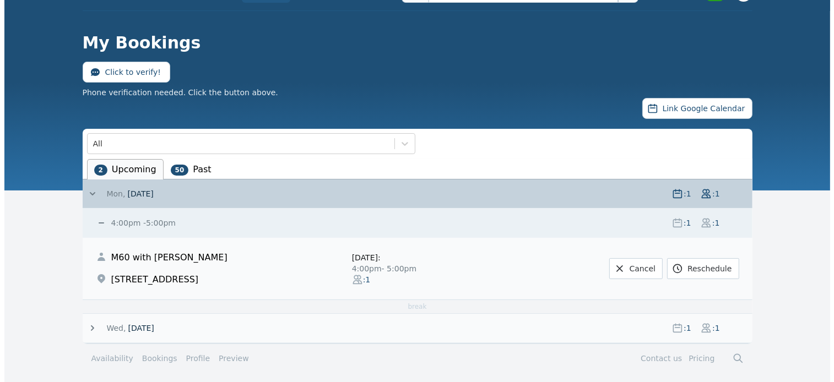
scroll to position [0, 0]
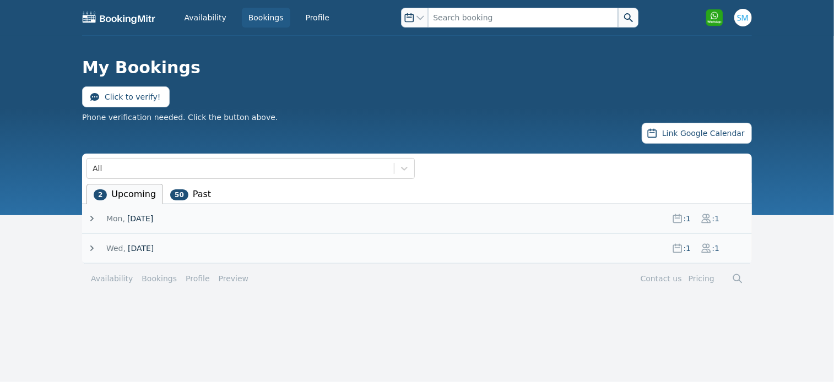
click at [90, 221] on icon at bounding box center [91, 218] width 11 height 11
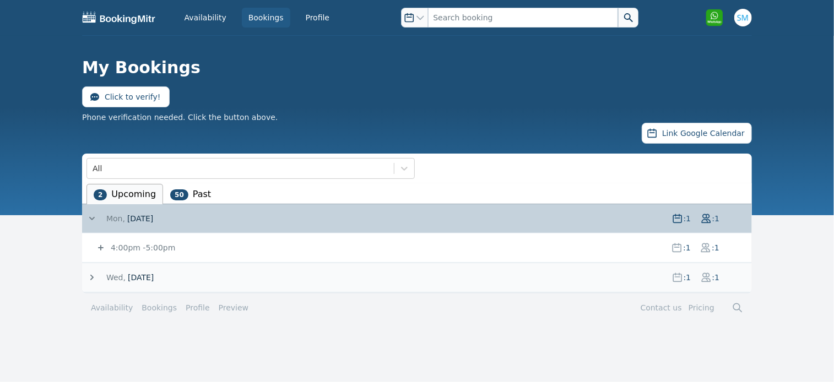
click at [90, 221] on icon at bounding box center [91, 218] width 11 height 11
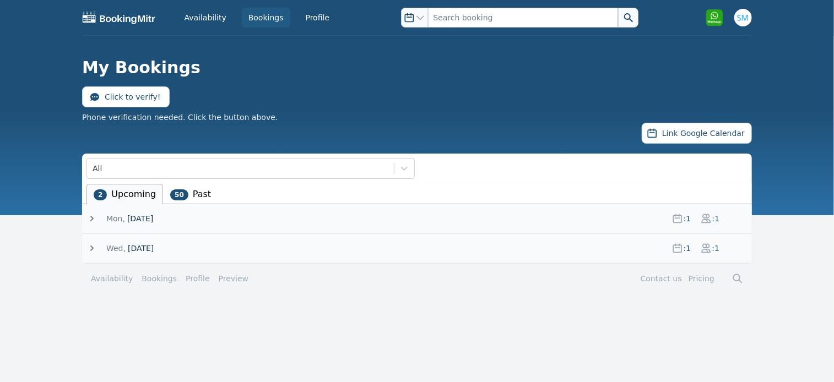
click at [94, 219] on icon at bounding box center [91, 218] width 11 height 11
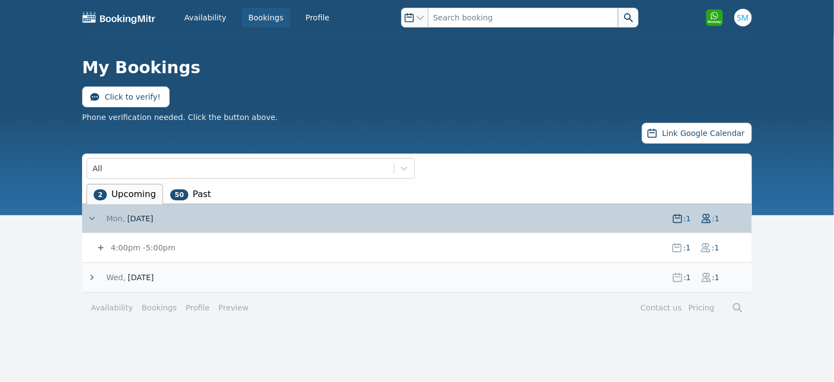
click at [94, 219] on icon at bounding box center [91, 218] width 11 height 11
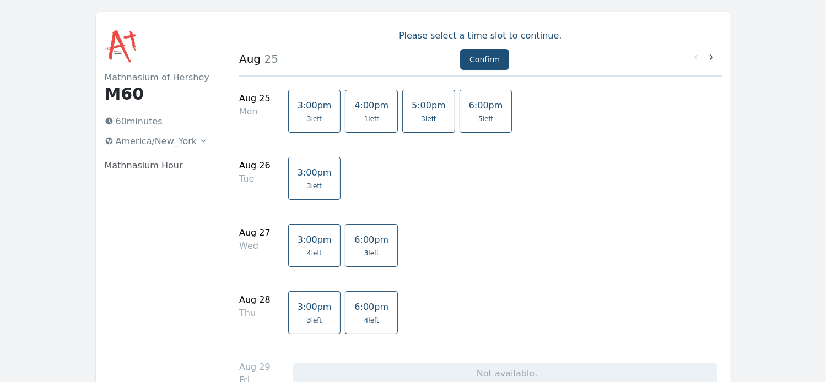
scroll to position [44, 0]
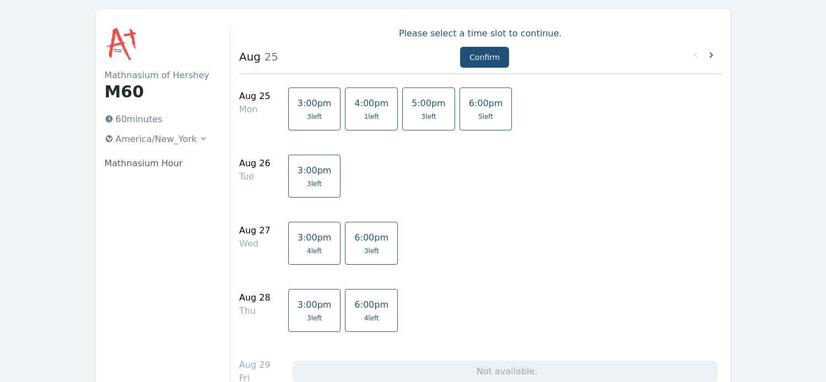
click at [412, 102] on span "5:00pm" at bounding box center [429, 103] width 34 height 10
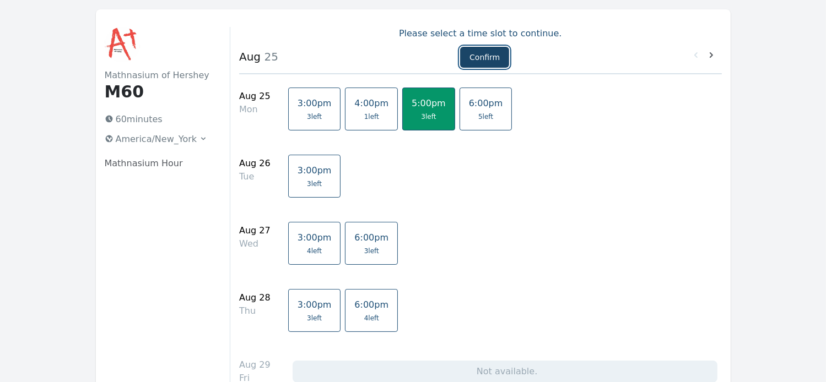
click at [476, 60] on button "Confirm" at bounding box center [484, 57] width 49 height 21
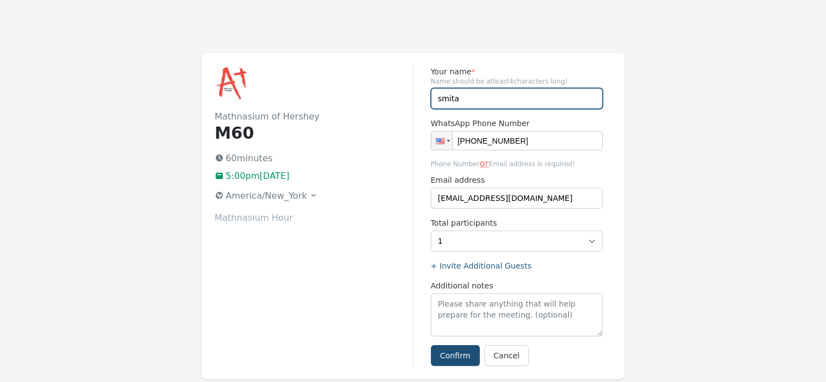
click at [463, 98] on input "smita" at bounding box center [517, 98] width 172 height 21
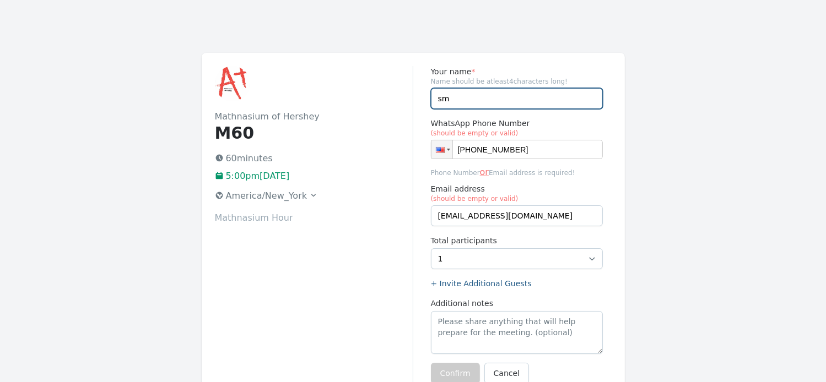
type input "s"
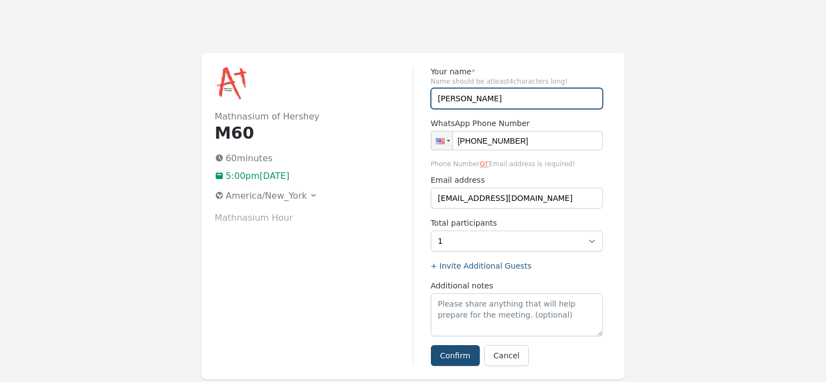
type input "Riya"
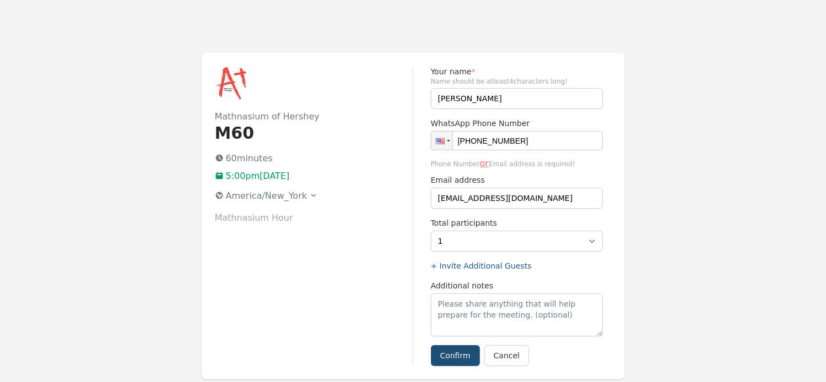
click at [371, 274] on div "Mathnasium of Hershey M60 60 minutes 5:00pm, Monday 25 August 2025 America/New_…" at bounding box center [314, 216] width 198 height 300
click at [460, 354] on button "Confirm" at bounding box center [455, 355] width 49 height 21
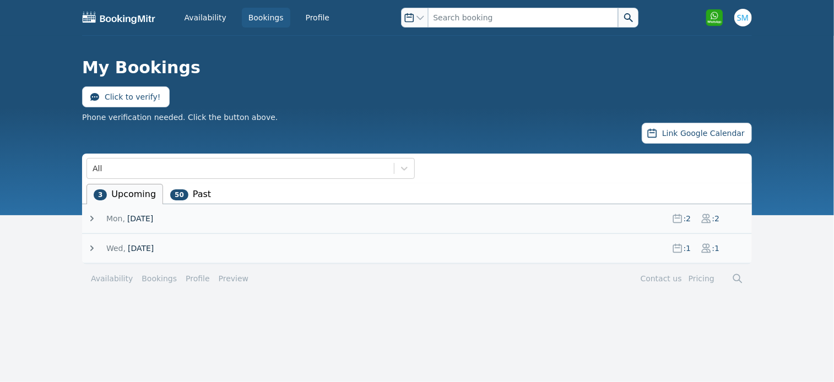
click at [94, 216] on icon at bounding box center [91, 218] width 11 height 11
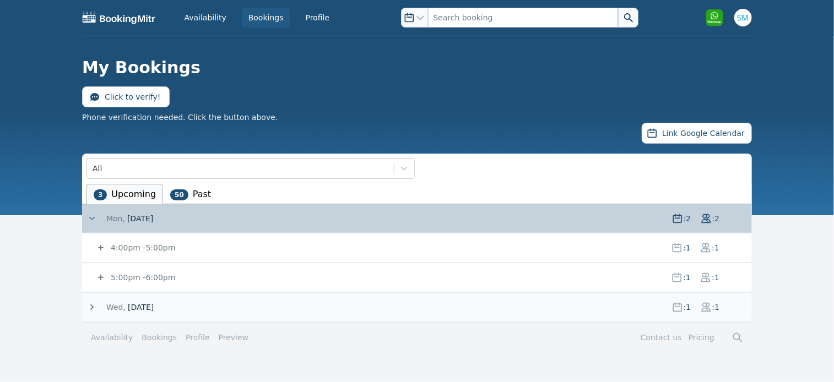
click at [100, 277] on icon at bounding box center [101, 278] width 6 height 6
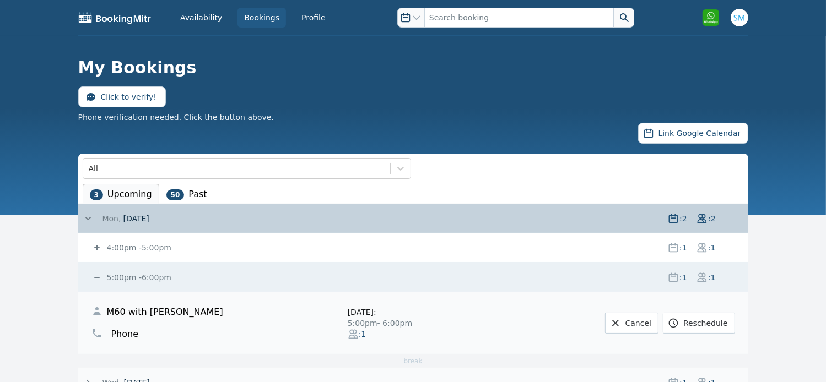
scroll to position [55, 0]
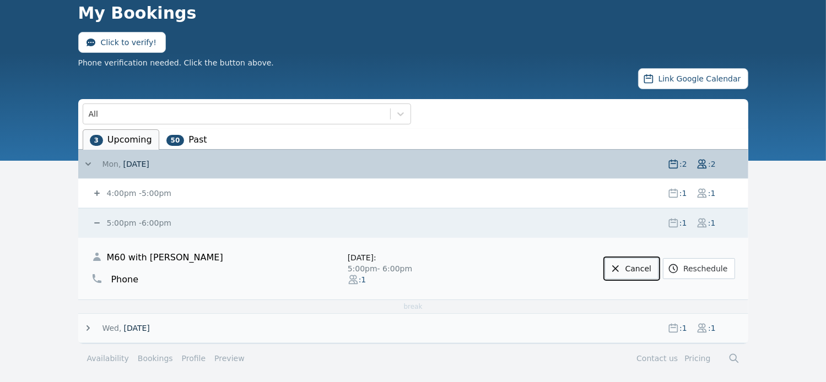
click at [645, 266] on link "Cancel" at bounding box center [631, 268] width 53 height 21
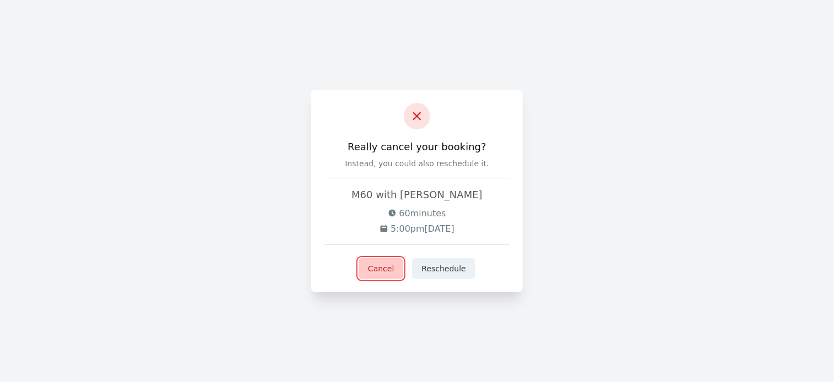
click at [392, 269] on button "Cancel" at bounding box center [381, 268] width 45 height 21
